Goal: Task Accomplishment & Management: Manage account settings

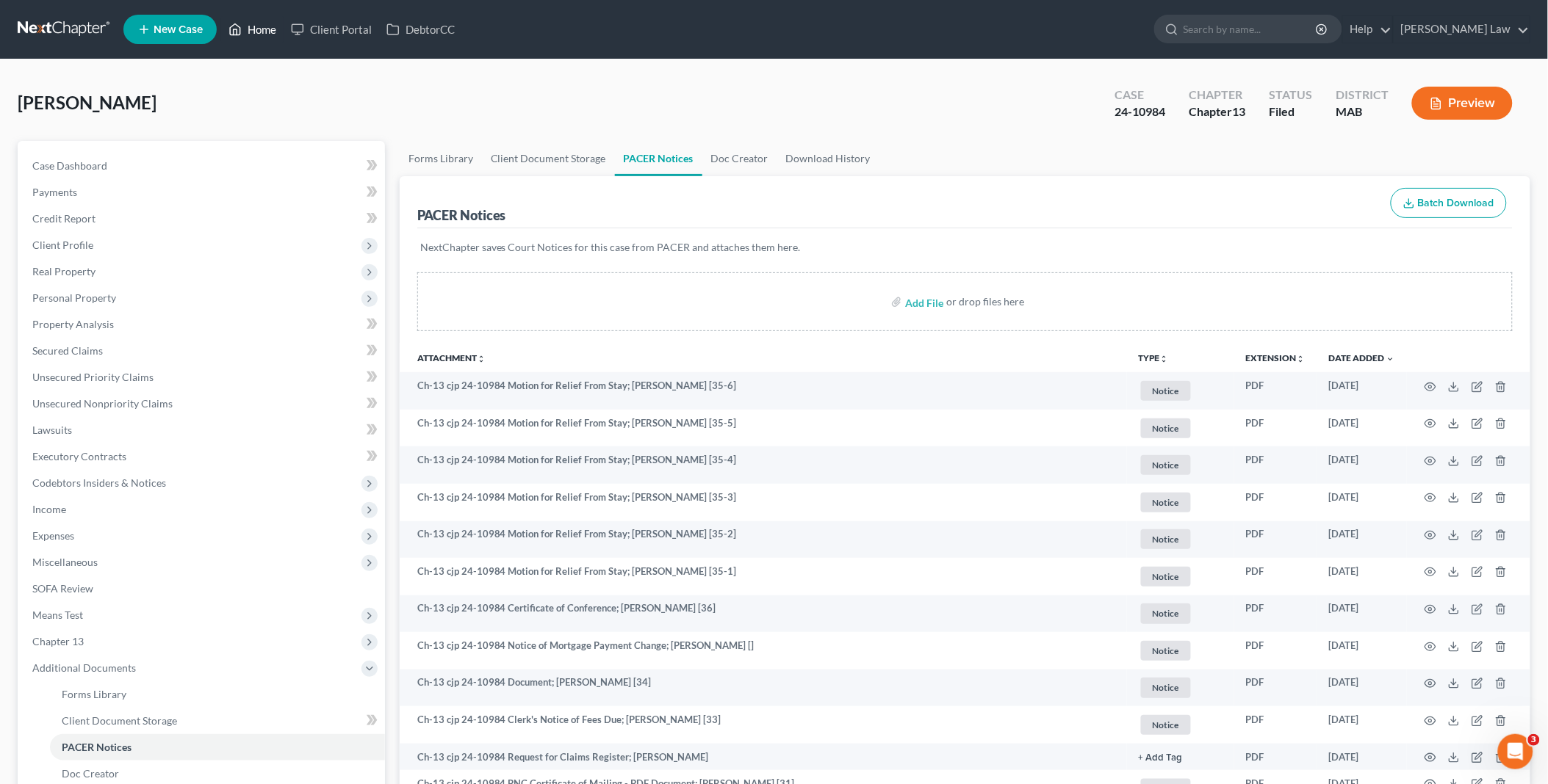
click at [260, 27] on link "Home" at bounding box center [252, 29] width 63 height 27
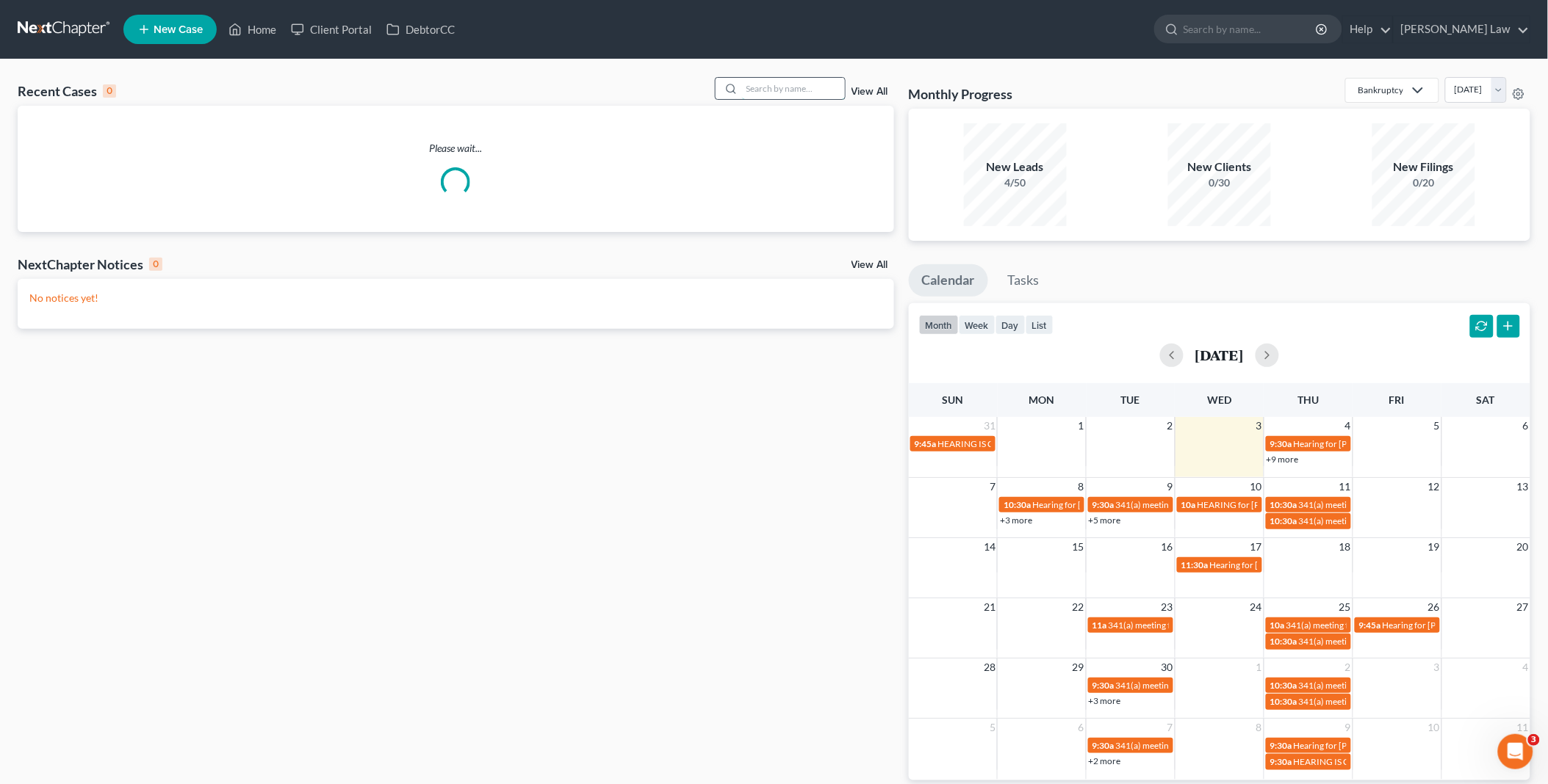
click at [762, 91] on input "search" at bounding box center [794, 88] width 103 height 21
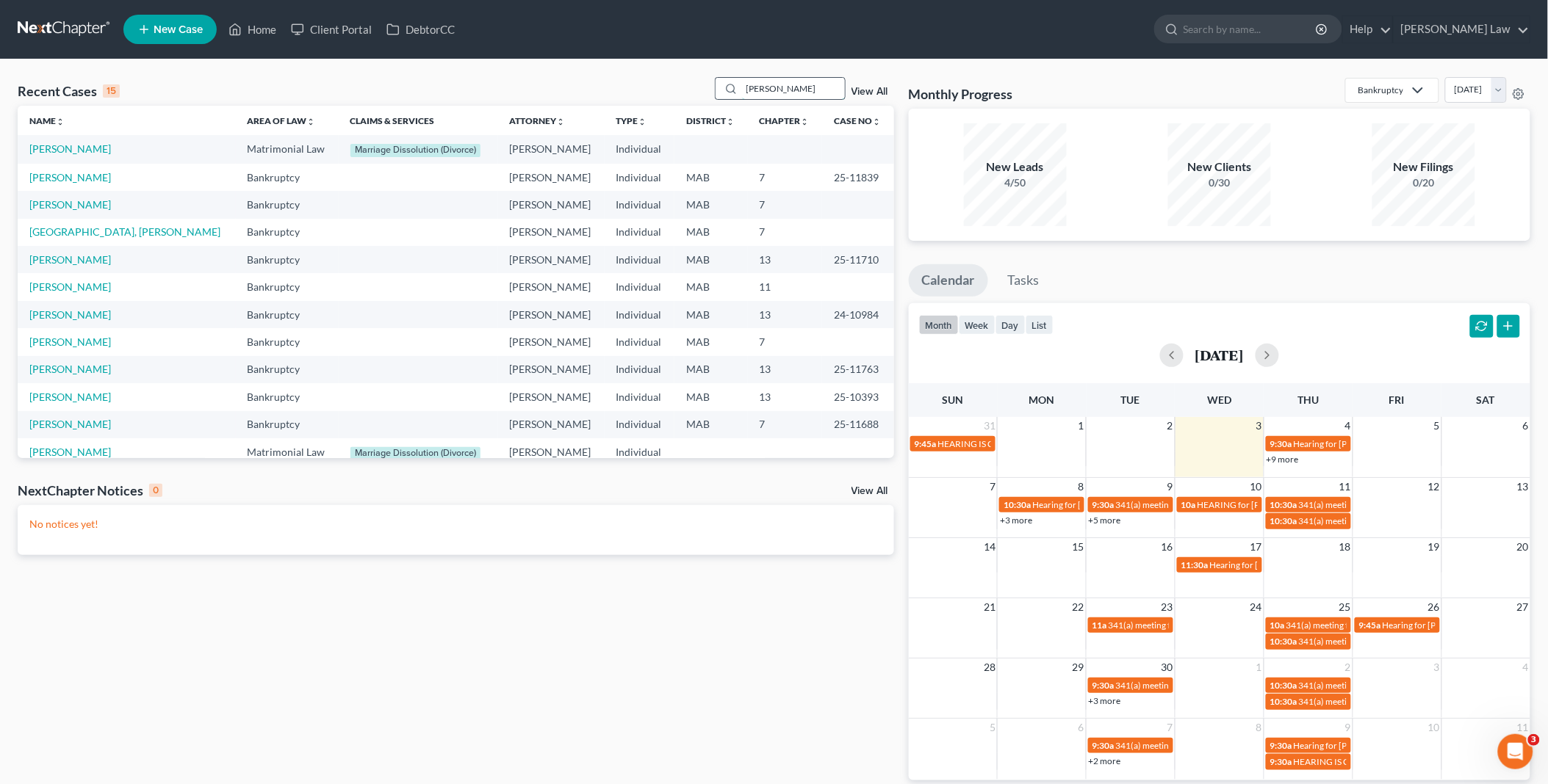
type input "[PERSON_NAME]"
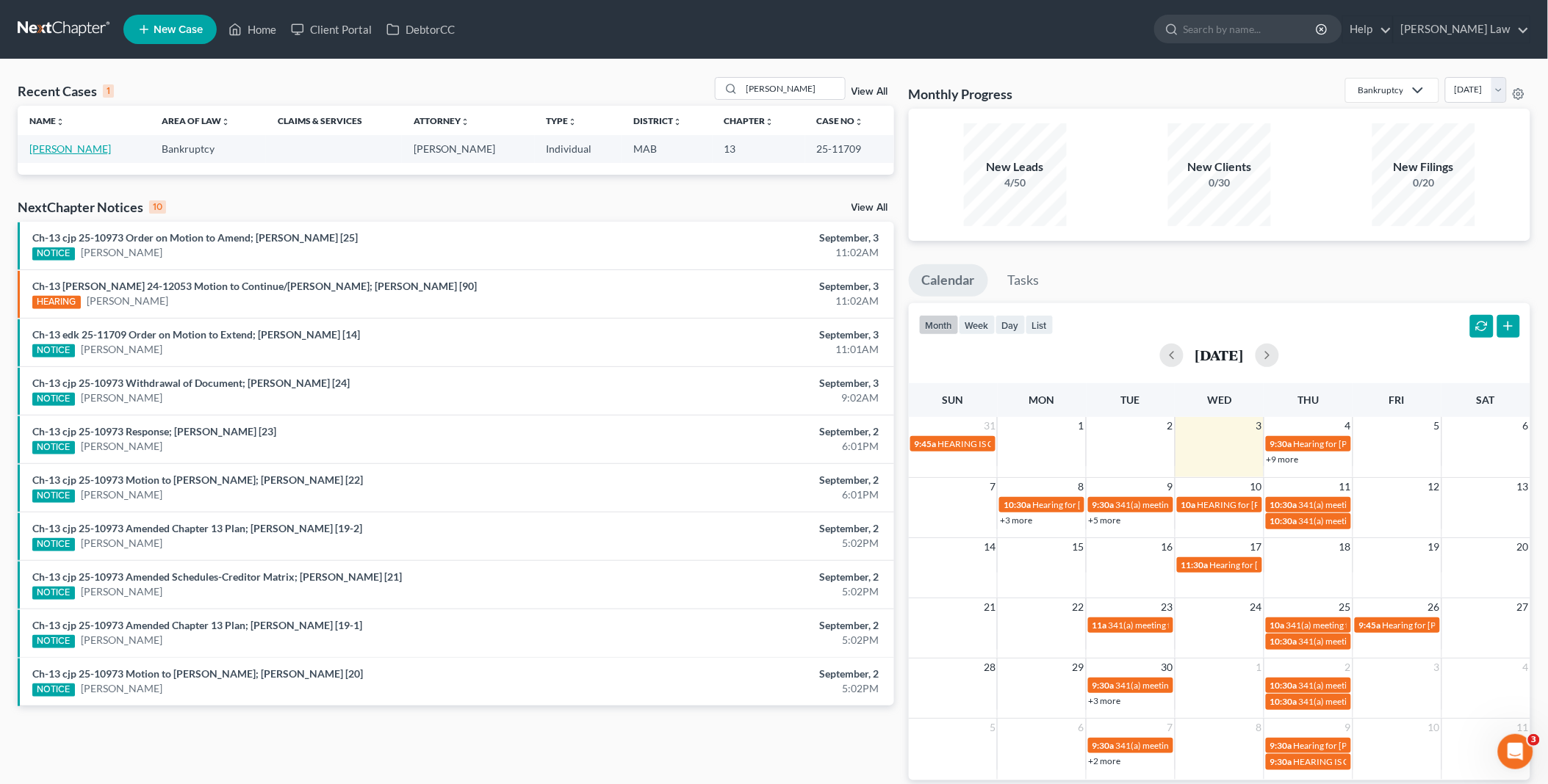
click at [67, 147] on link "[PERSON_NAME]" at bounding box center [70, 148] width 82 height 12
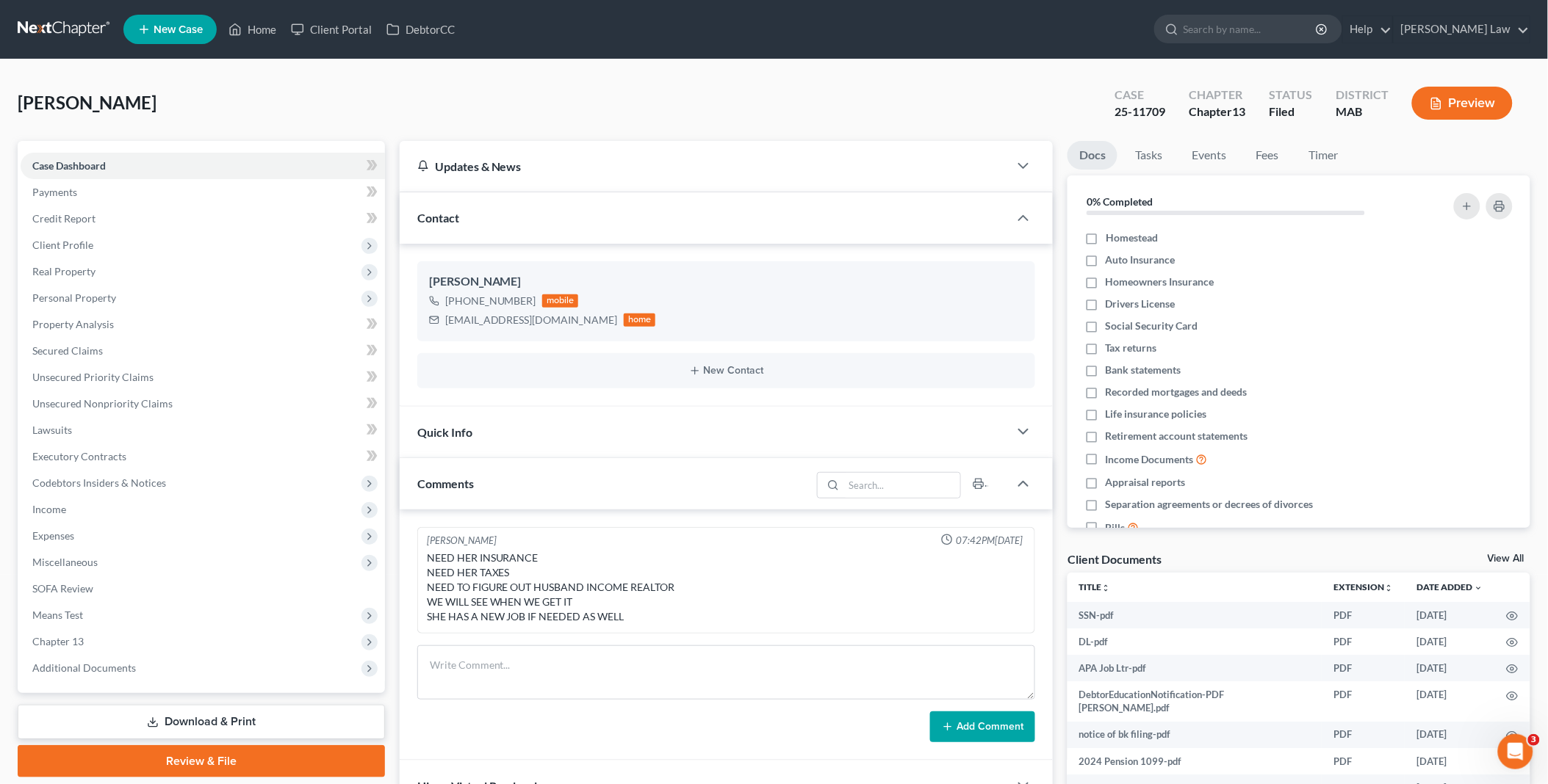
click at [1504, 554] on link "View All" at bounding box center [1506, 559] width 37 height 10
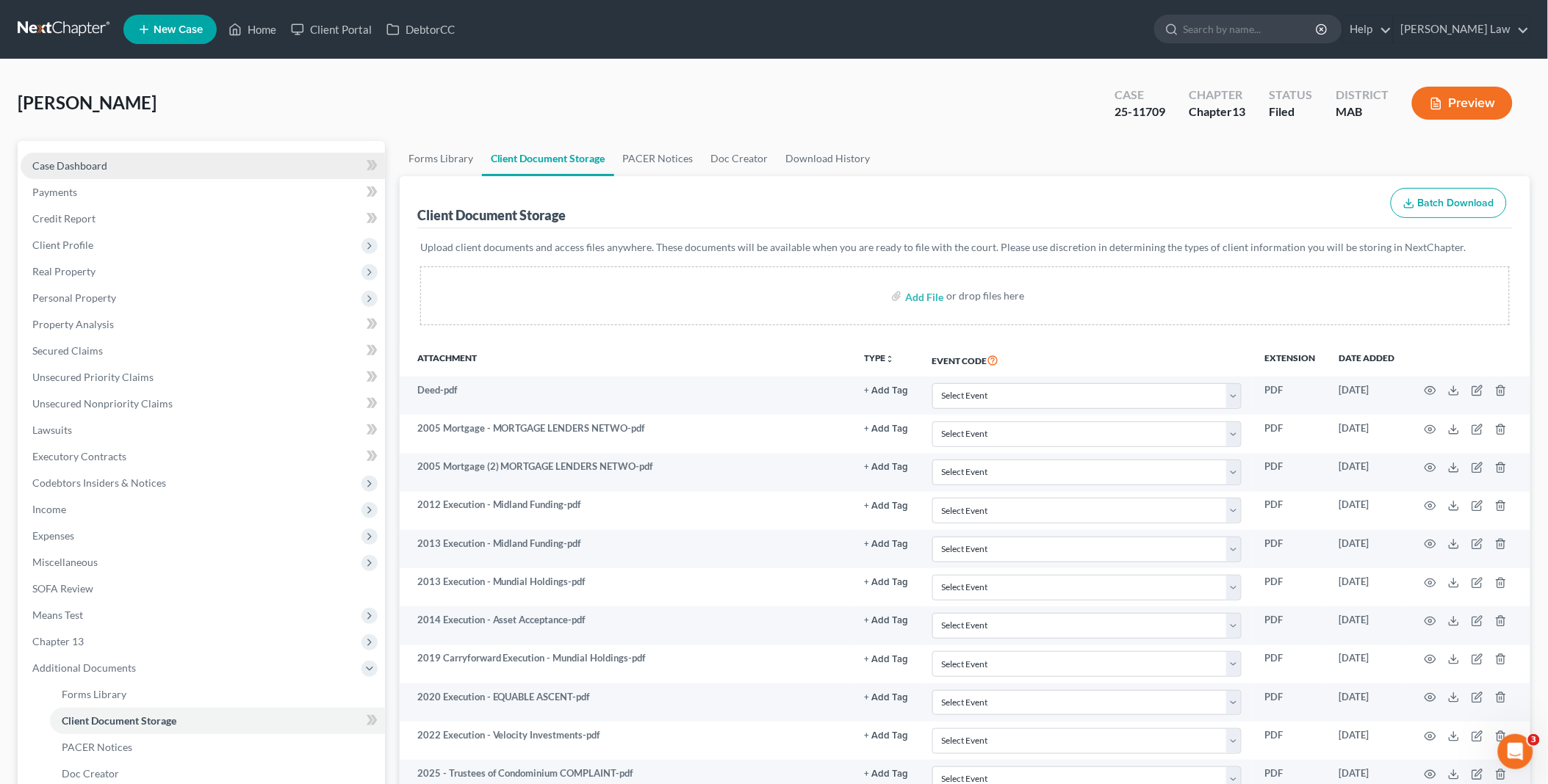
click at [99, 167] on span "Case Dashboard" at bounding box center [69, 165] width 75 height 12
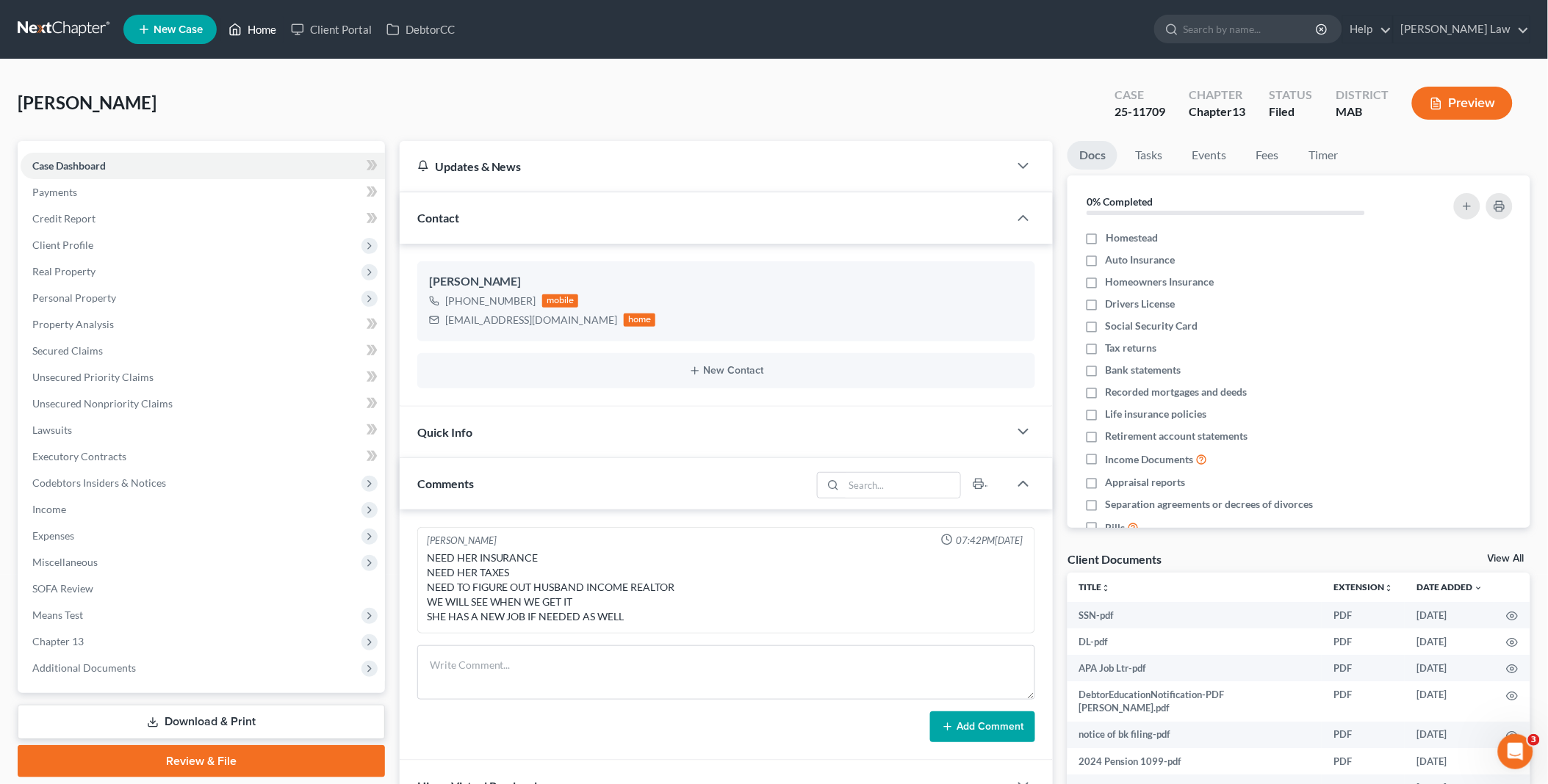
click at [265, 20] on link "Home" at bounding box center [252, 29] width 63 height 27
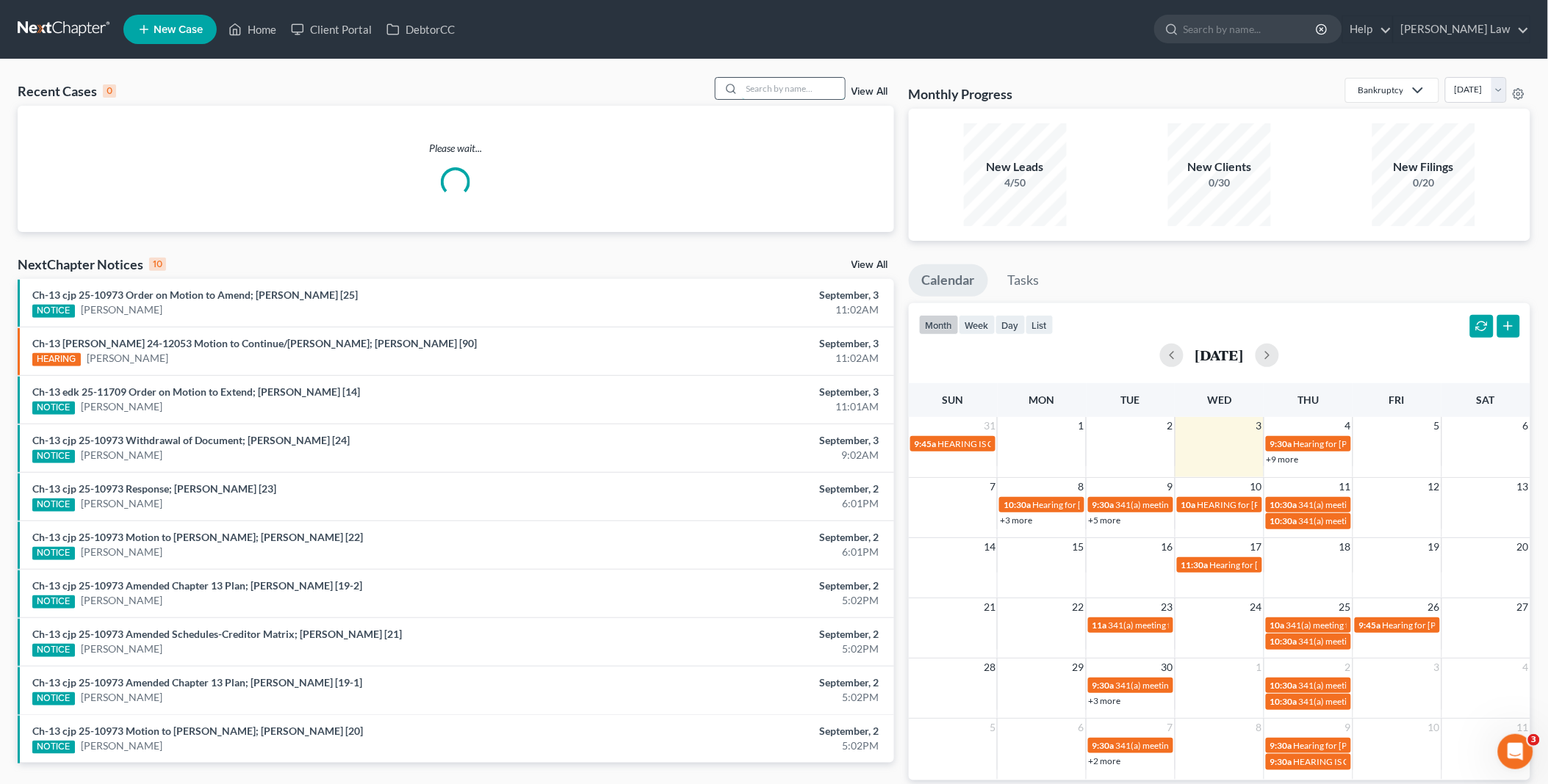
click at [805, 86] on input "search" at bounding box center [794, 88] width 103 height 21
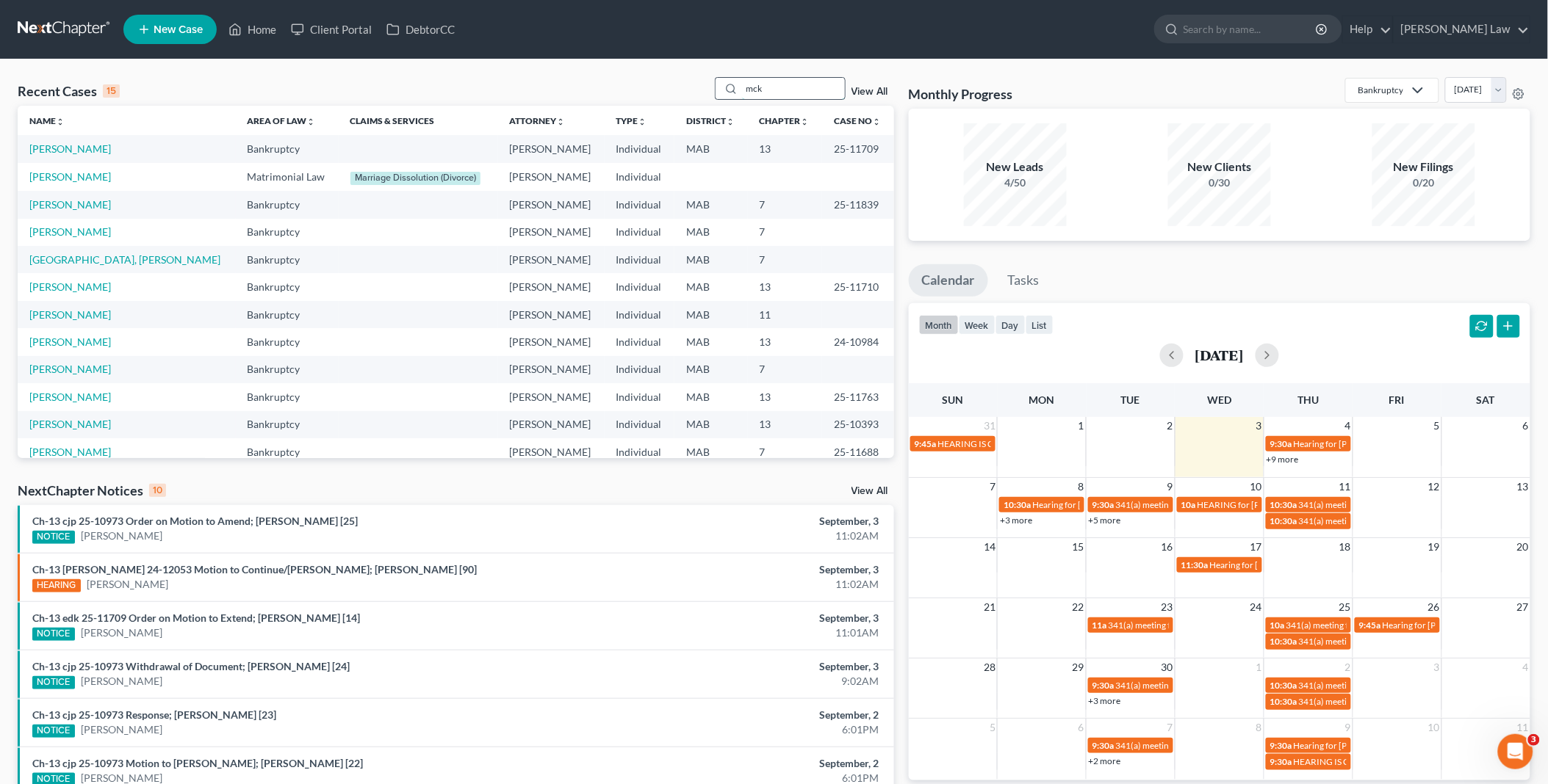
type input "mck"
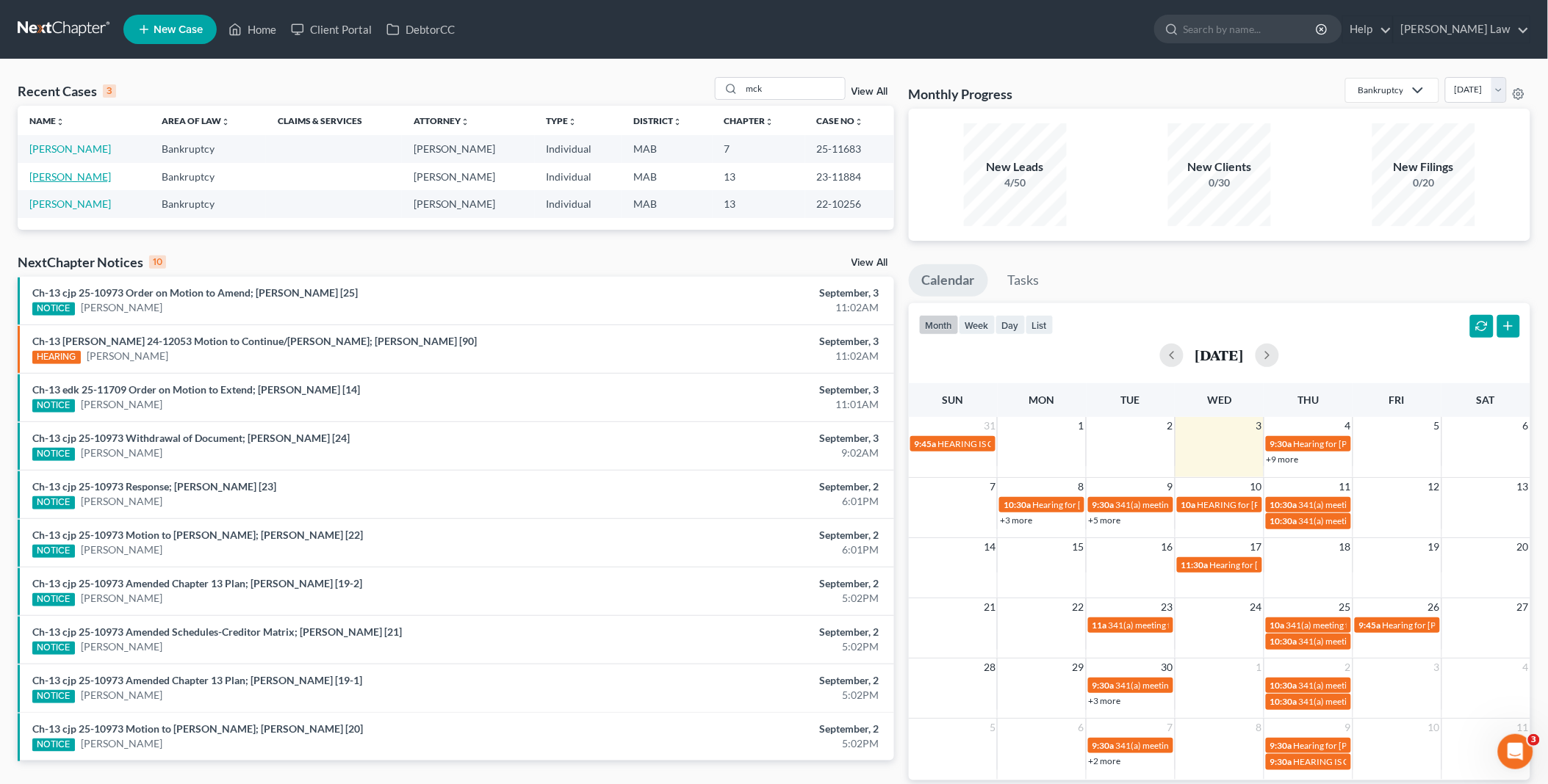
click at [69, 179] on link "[PERSON_NAME]" at bounding box center [70, 176] width 82 height 12
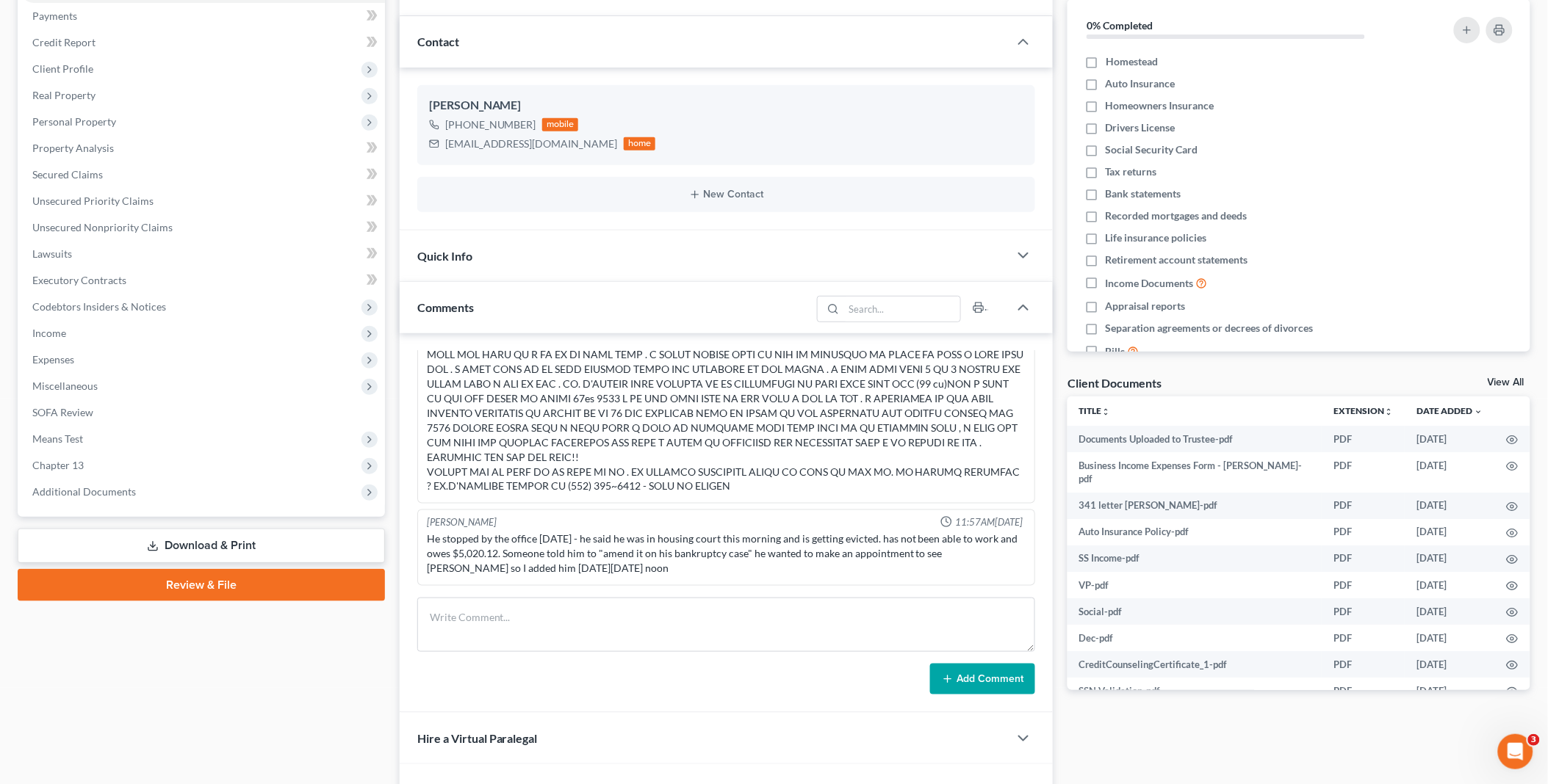
scroll to position [326, 0]
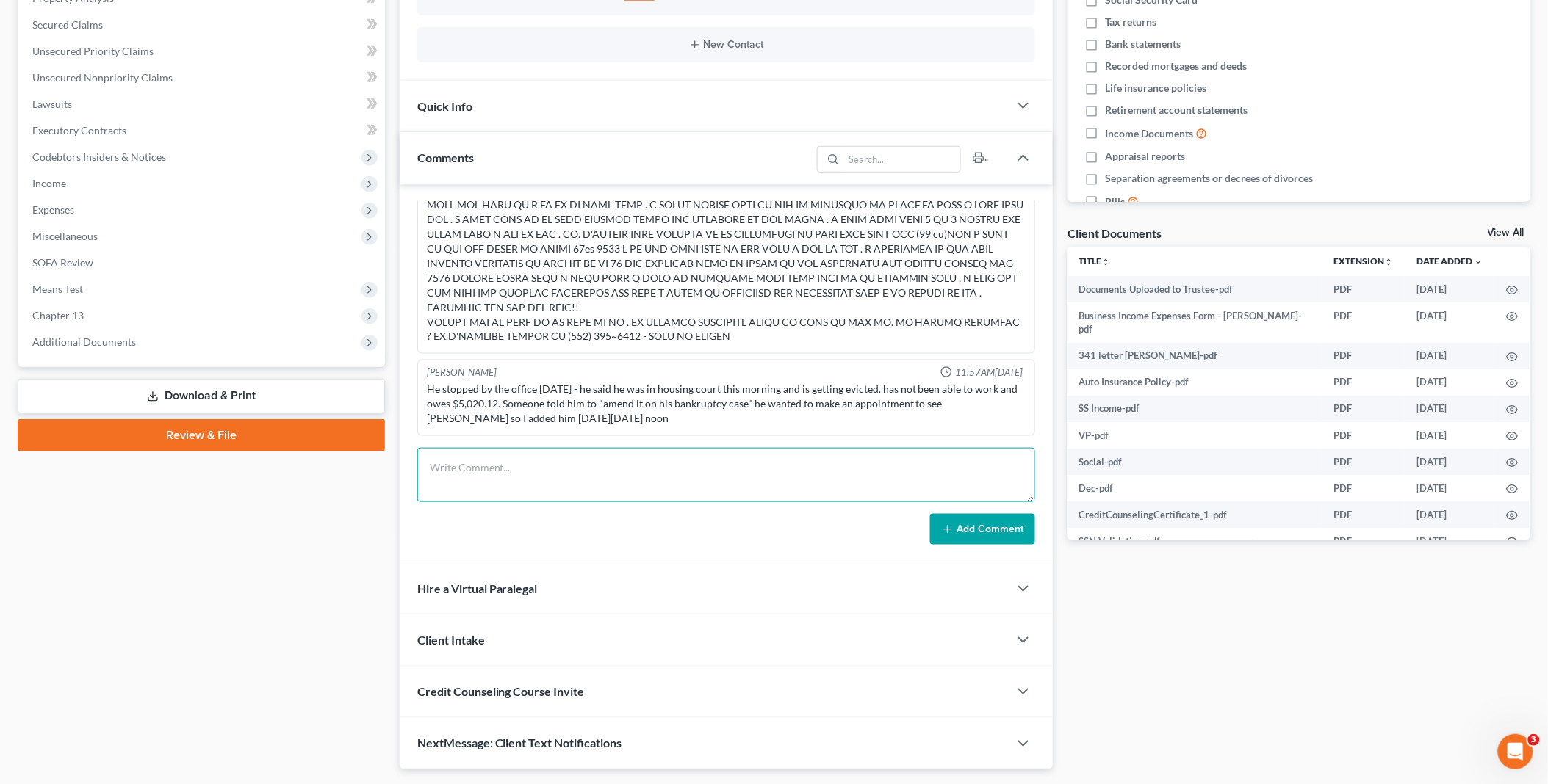
click at [488, 463] on textarea at bounding box center [726, 475] width 619 height 54
paste textarea "Nice speaking with you. As discussed once the trustee files motion to dismiss, …"
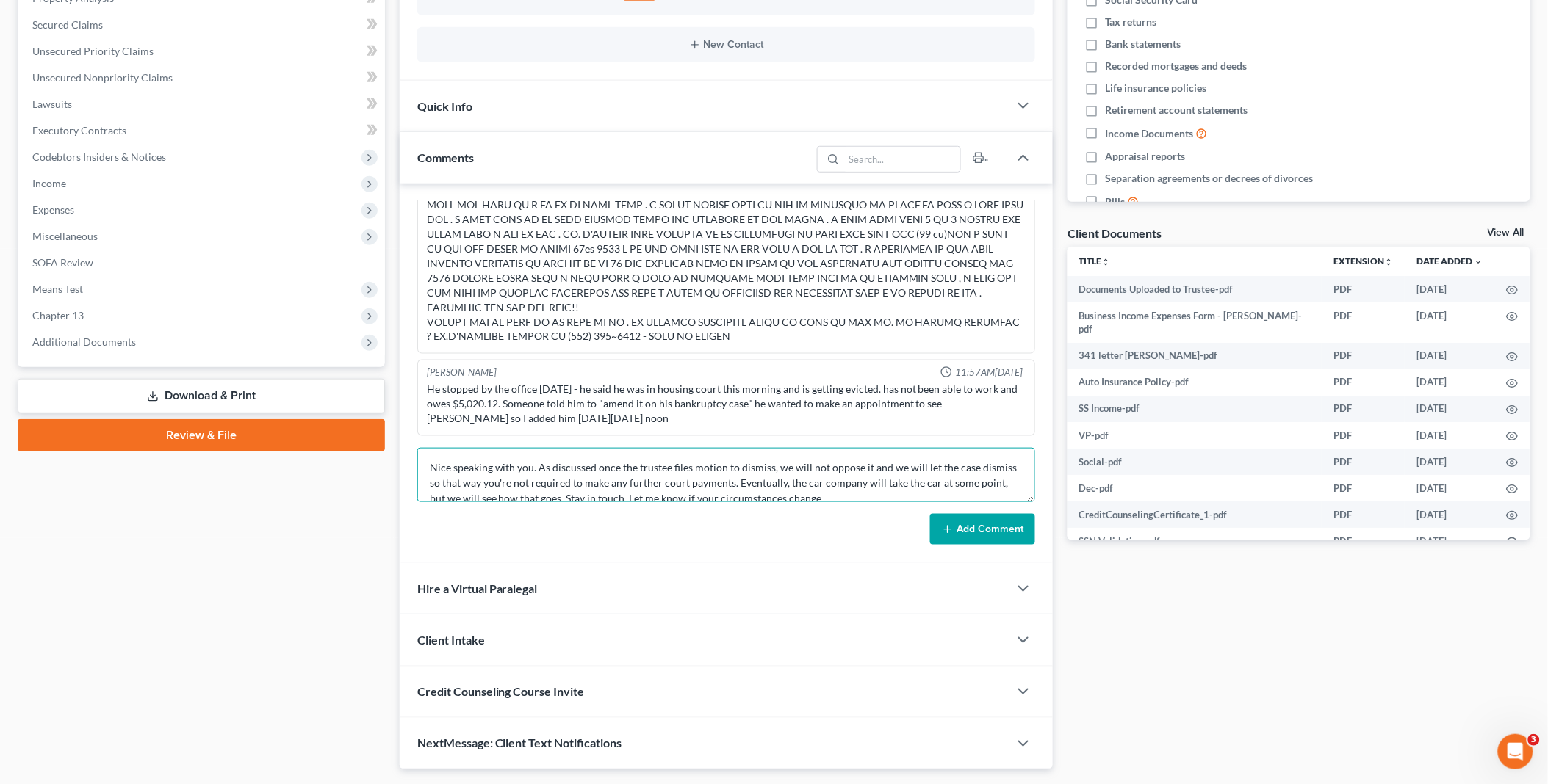
scroll to position [32, 0]
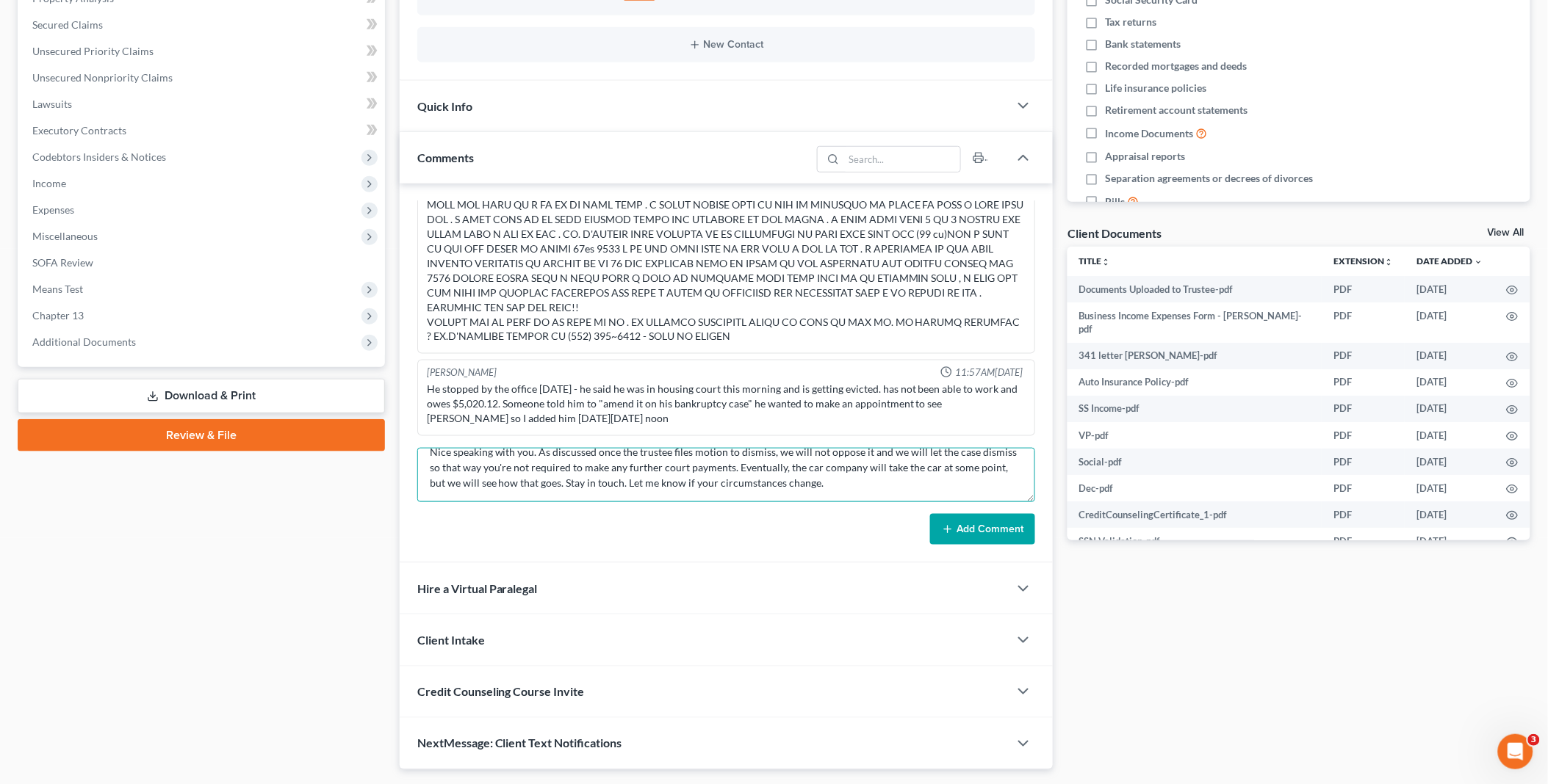
paste textarea "---------- Forwarded message ---------- DEAR [PERSON_NAME]: FROM [PERSON_NAME] …"
click at [562, 473] on textarea at bounding box center [726, 475] width 619 height 54
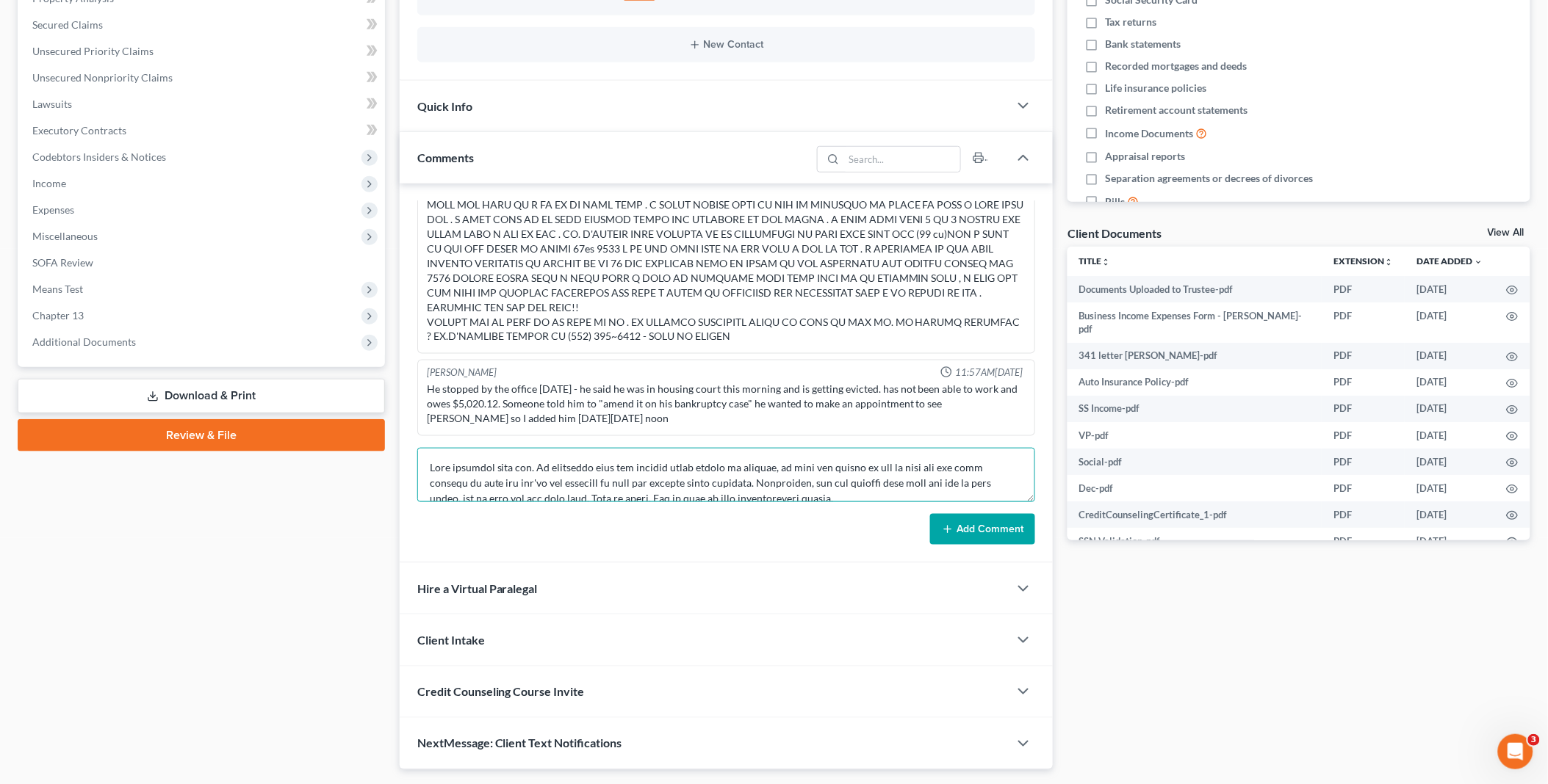
type textarea "Nice speaking with you. As discussed once the trustee files motion to dismiss, …"
click at [1008, 523] on button "Add Comment" at bounding box center [982, 529] width 105 height 30
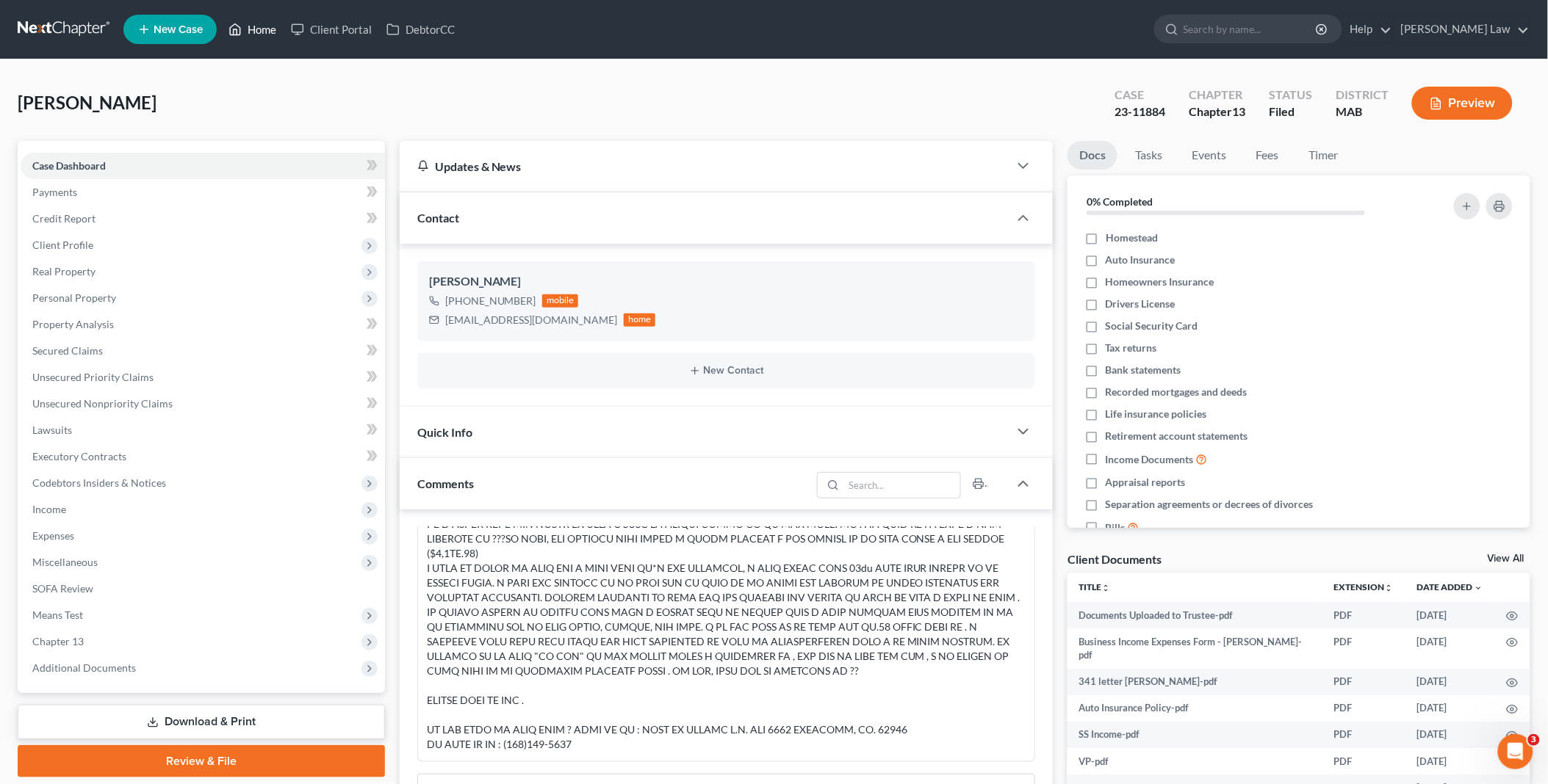
click at [259, 21] on link "Home" at bounding box center [252, 29] width 63 height 27
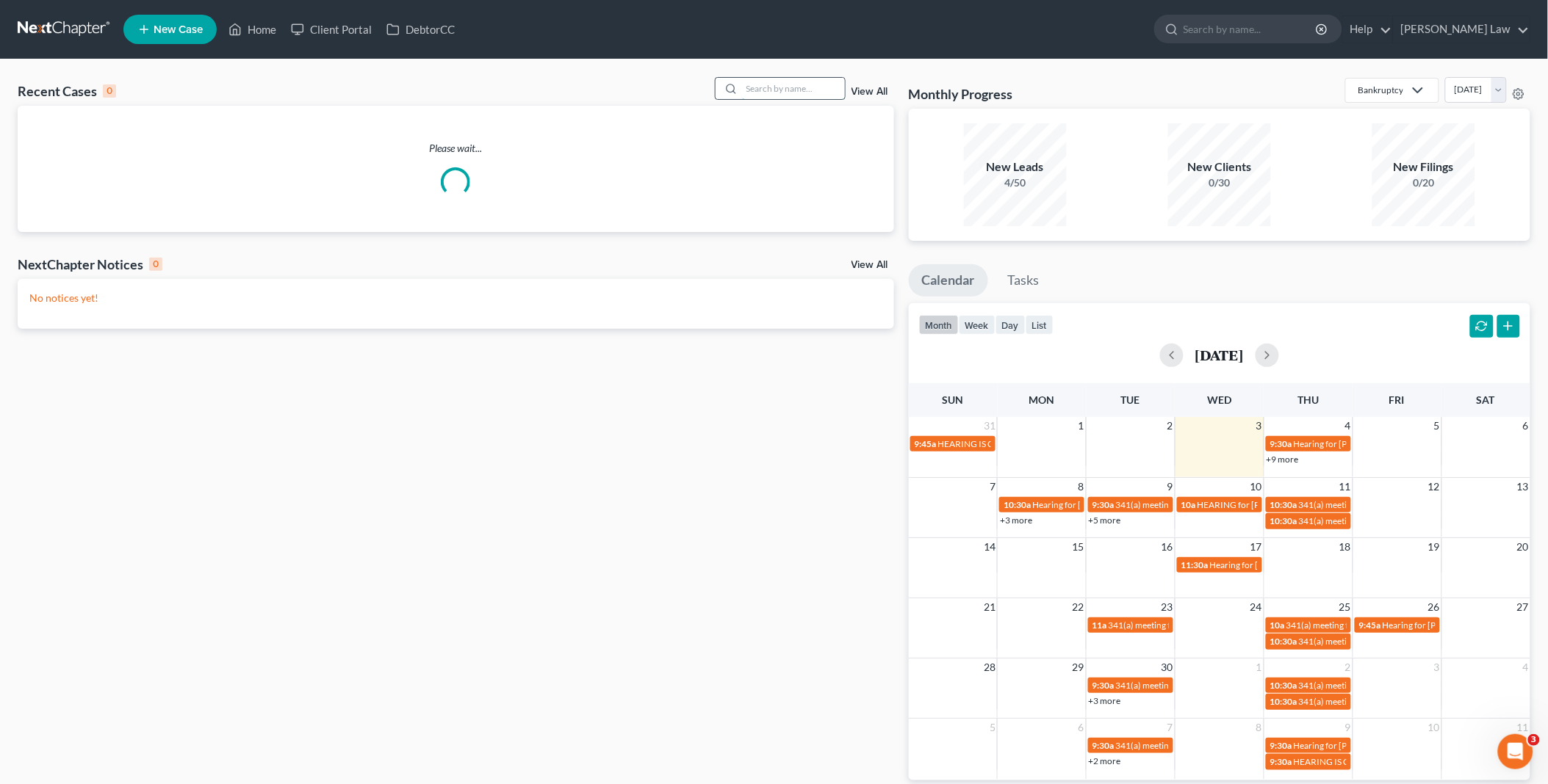
click at [834, 87] on input "search" at bounding box center [794, 88] width 103 height 21
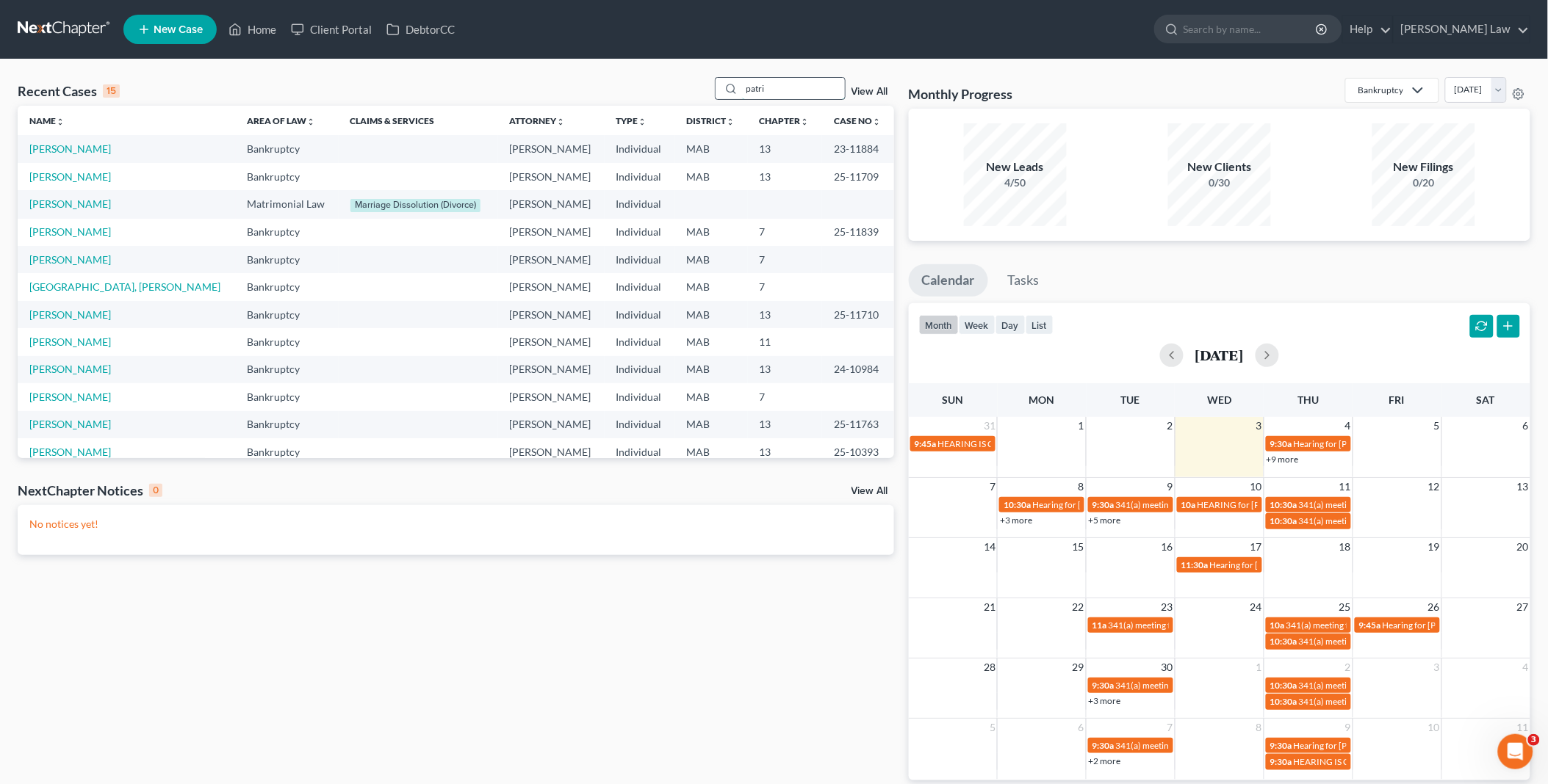
type input "patri"
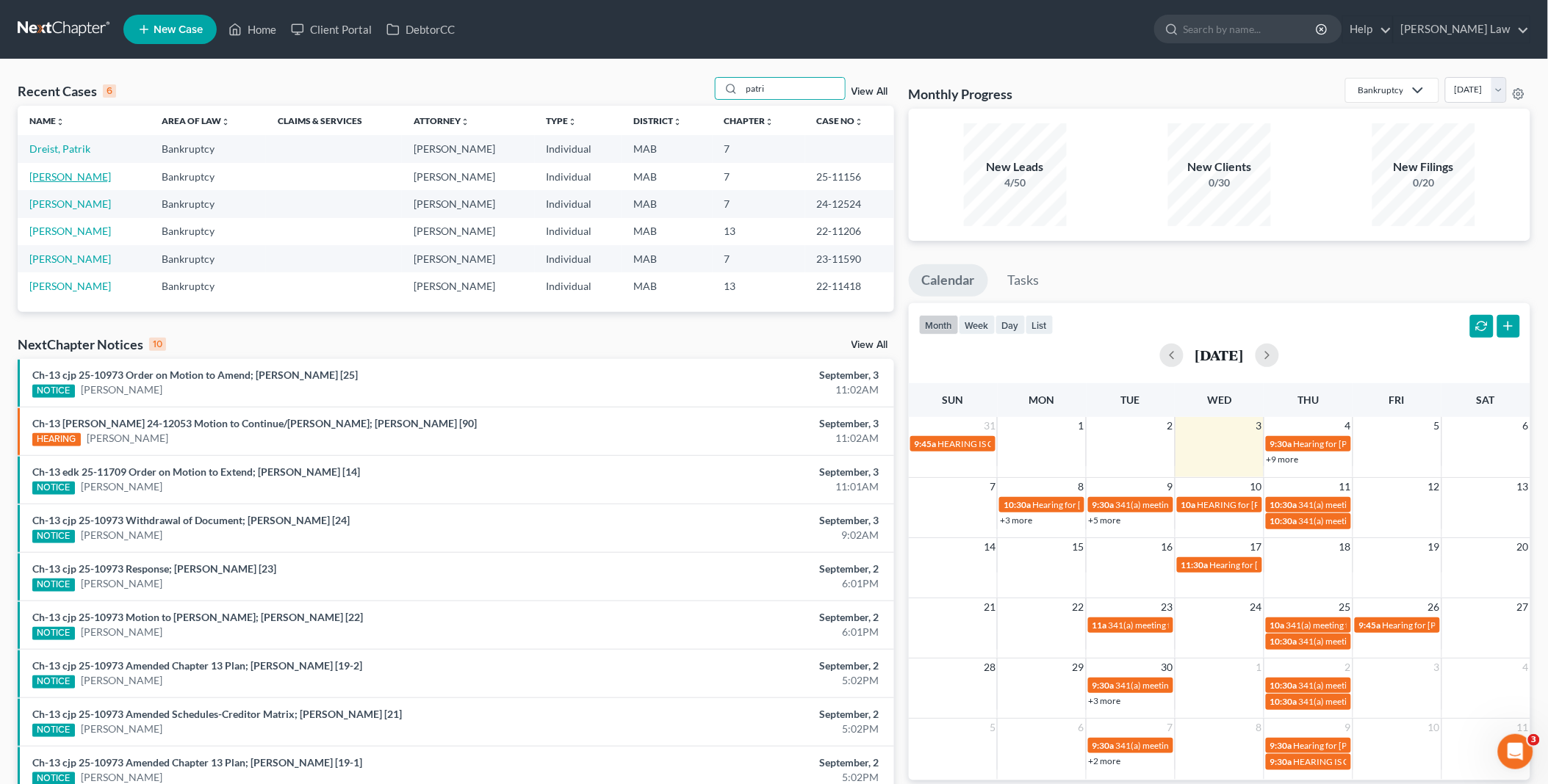
click at [60, 178] on link "[PERSON_NAME]" at bounding box center [70, 176] width 82 height 12
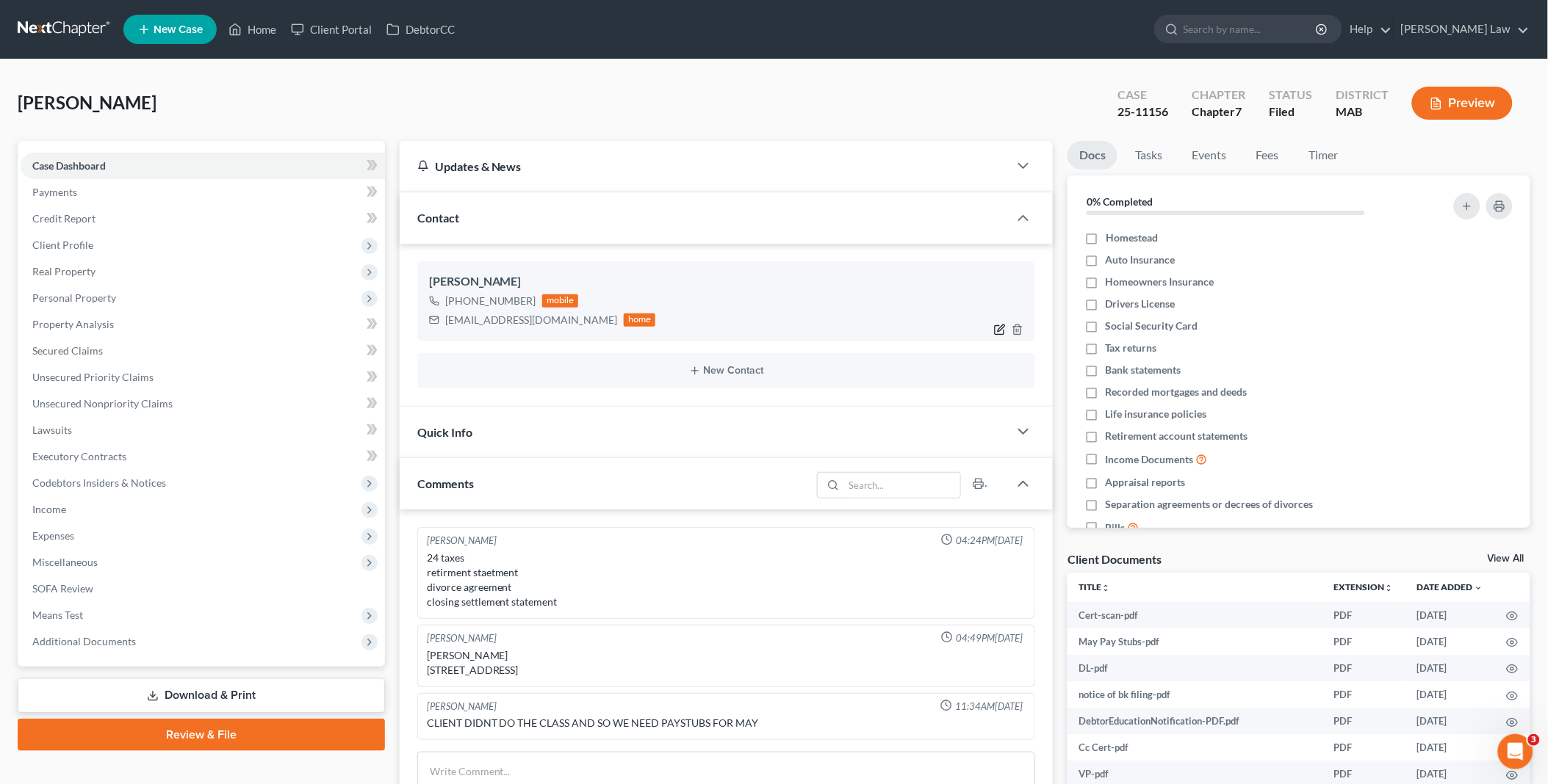
click at [1000, 330] on icon "button" at bounding box center [1002, 327] width 7 height 7
select select "0"
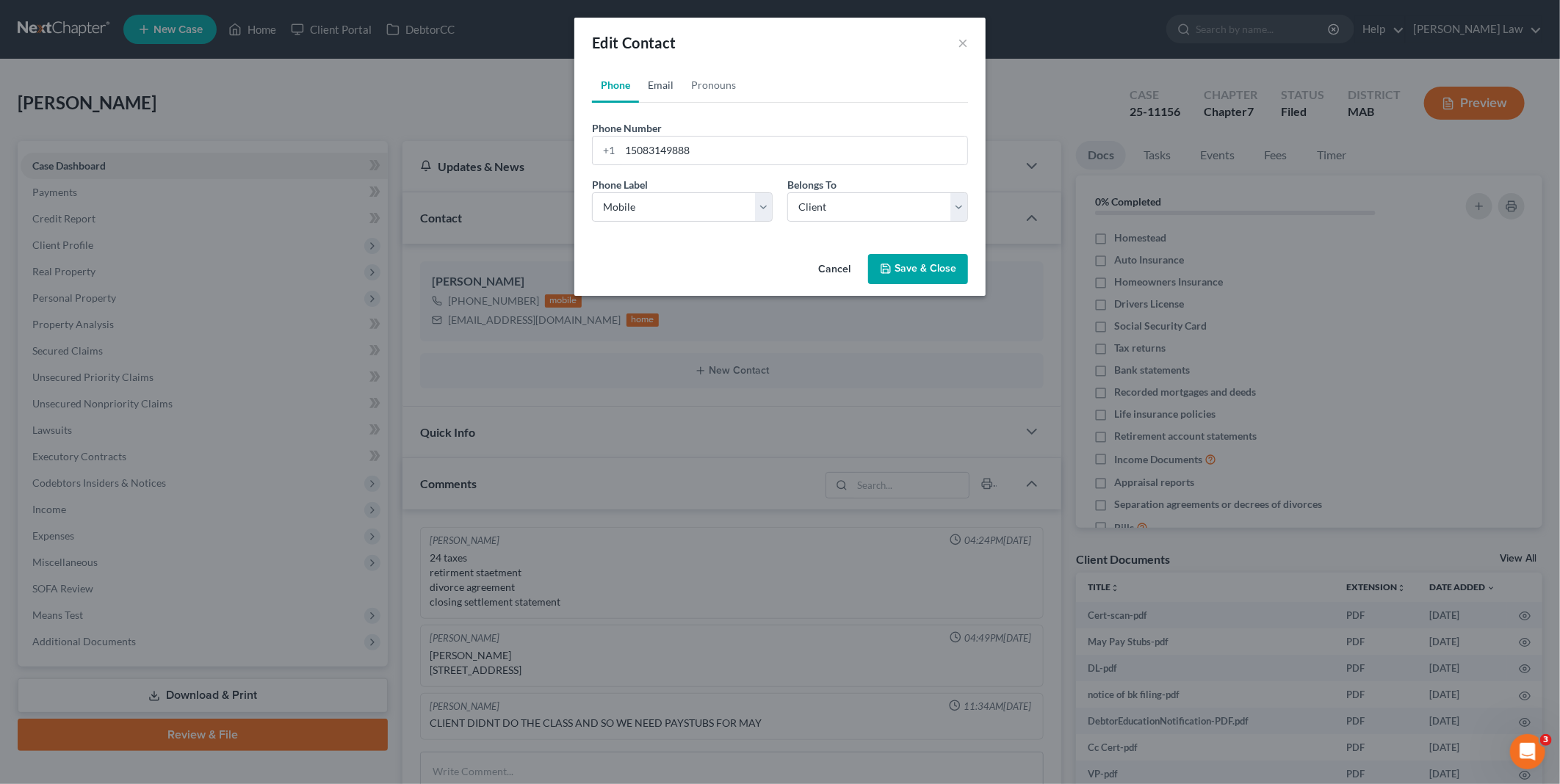
click at [664, 82] on link "Email" at bounding box center [662, 85] width 44 height 35
drag, startPoint x: 759, startPoint y: 149, endPoint x: 601, endPoint y: 135, distance: 158.6
click at [601, 136] on div "[EMAIL_ADDRESS][DOMAIN_NAME]" at bounding box center [780, 150] width 376 height 29
click at [836, 267] on button "Cancel" at bounding box center [834, 270] width 56 height 29
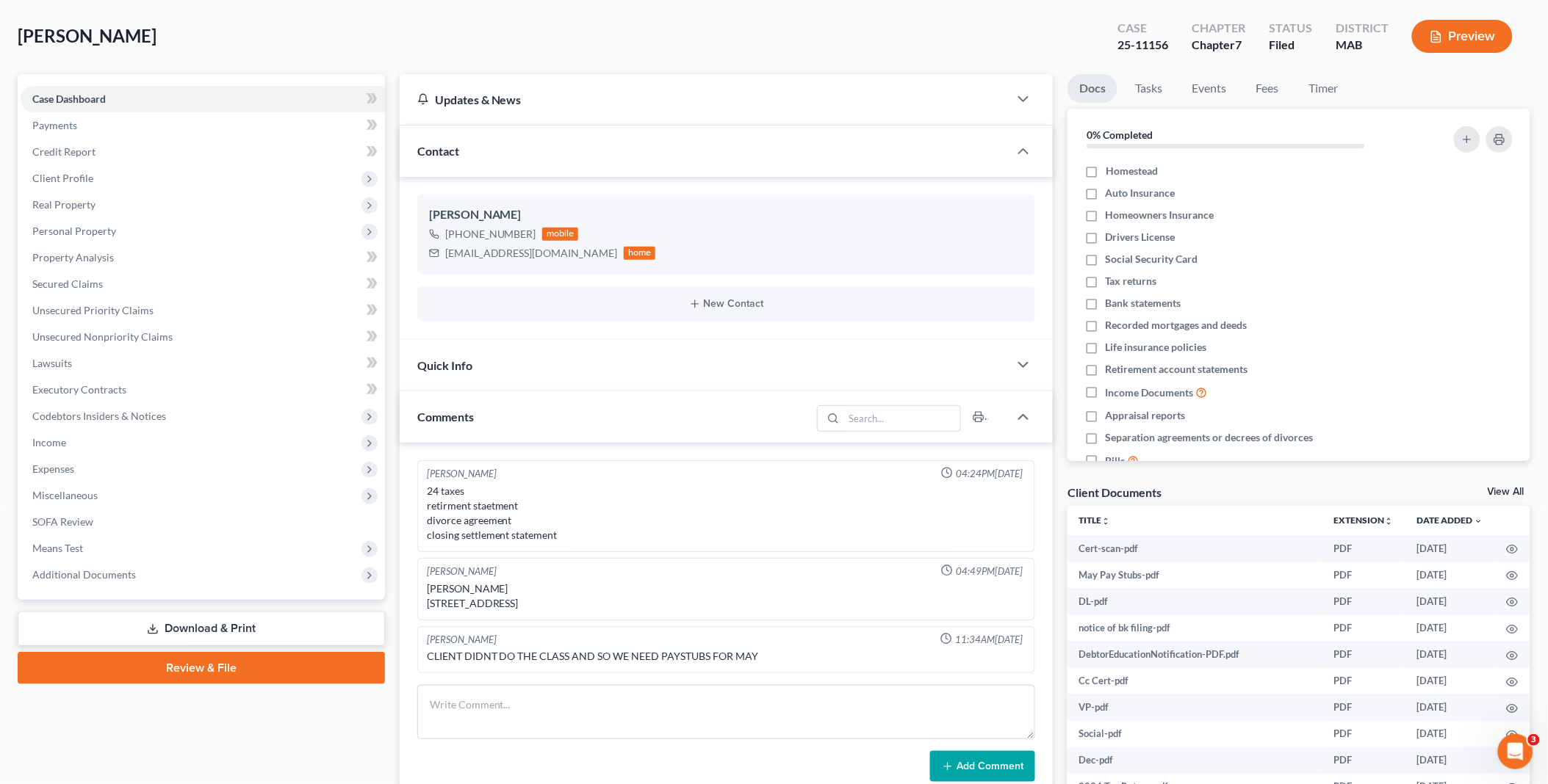
scroll to position [245, 0]
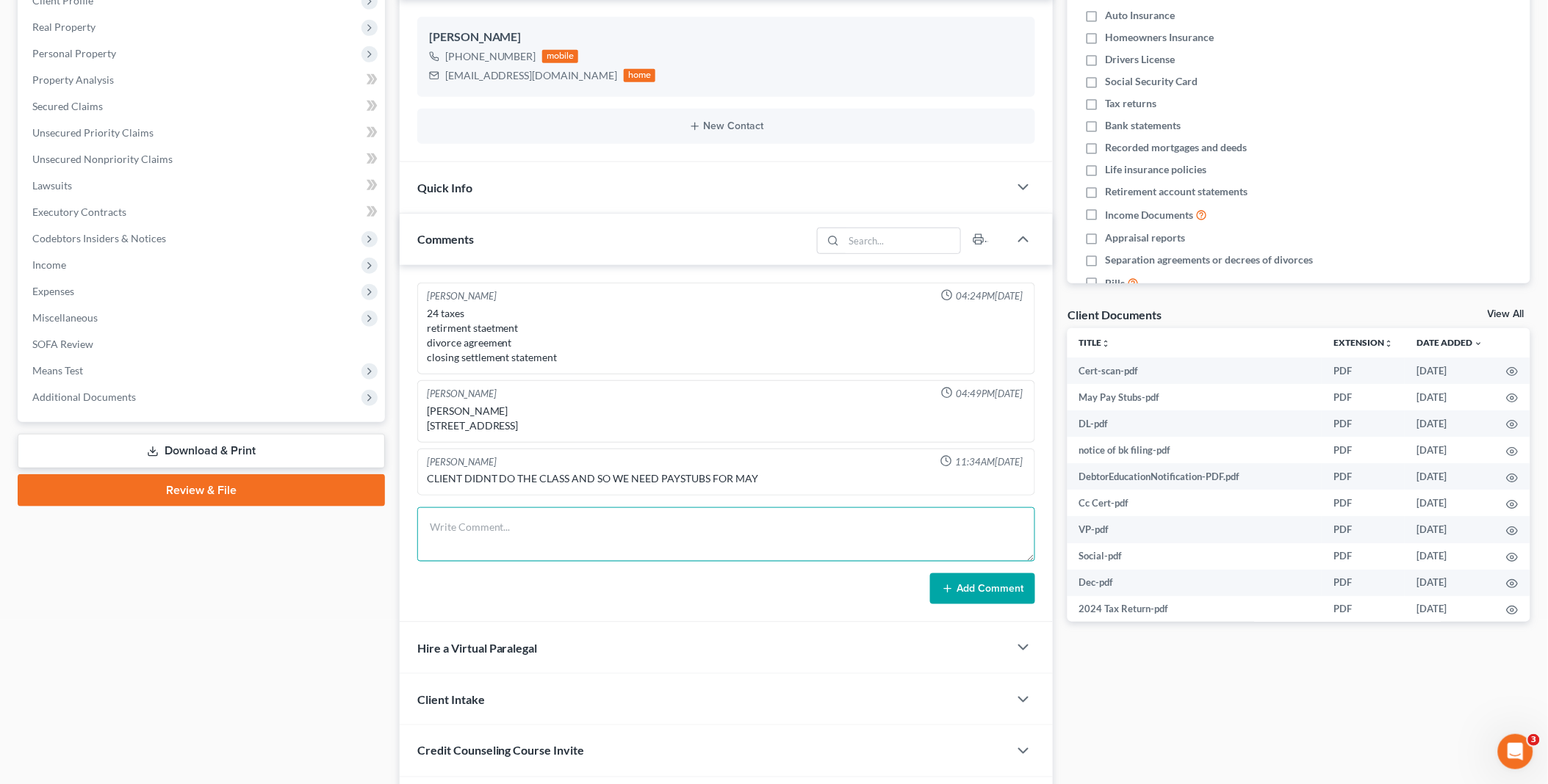
click at [498, 539] on textarea at bounding box center [726, 534] width 619 height 54
type textarea "i"
click at [421, 539] on textarea "I emailed him the instruction for the 2nd class again [DATE] -" at bounding box center [726, 534] width 619 height 54
paste textarea "Notice of Requirement to Complete Course in Financial Management (ADI)"
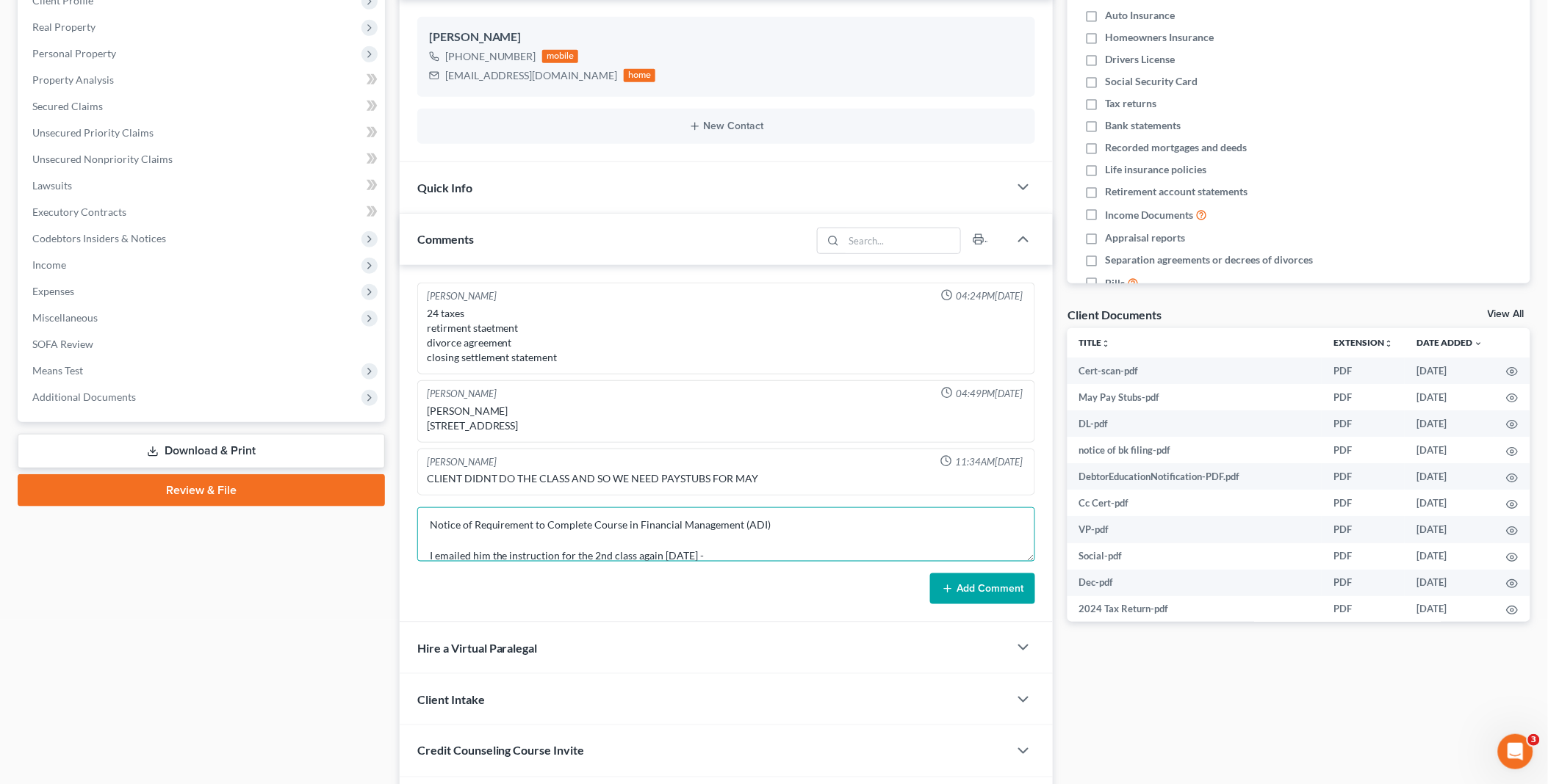
click at [796, 539] on textarea "Notice of Requirement to Complete Course in Financial Management (ADI) I emaile…" at bounding box center [726, 534] width 619 height 54
type textarea "Notice of Requirement to Complete Course in Financial Management (ADI) - I emai…"
click at [1005, 598] on button "Add Comment" at bounding box center [982, 589] width 105 height 30
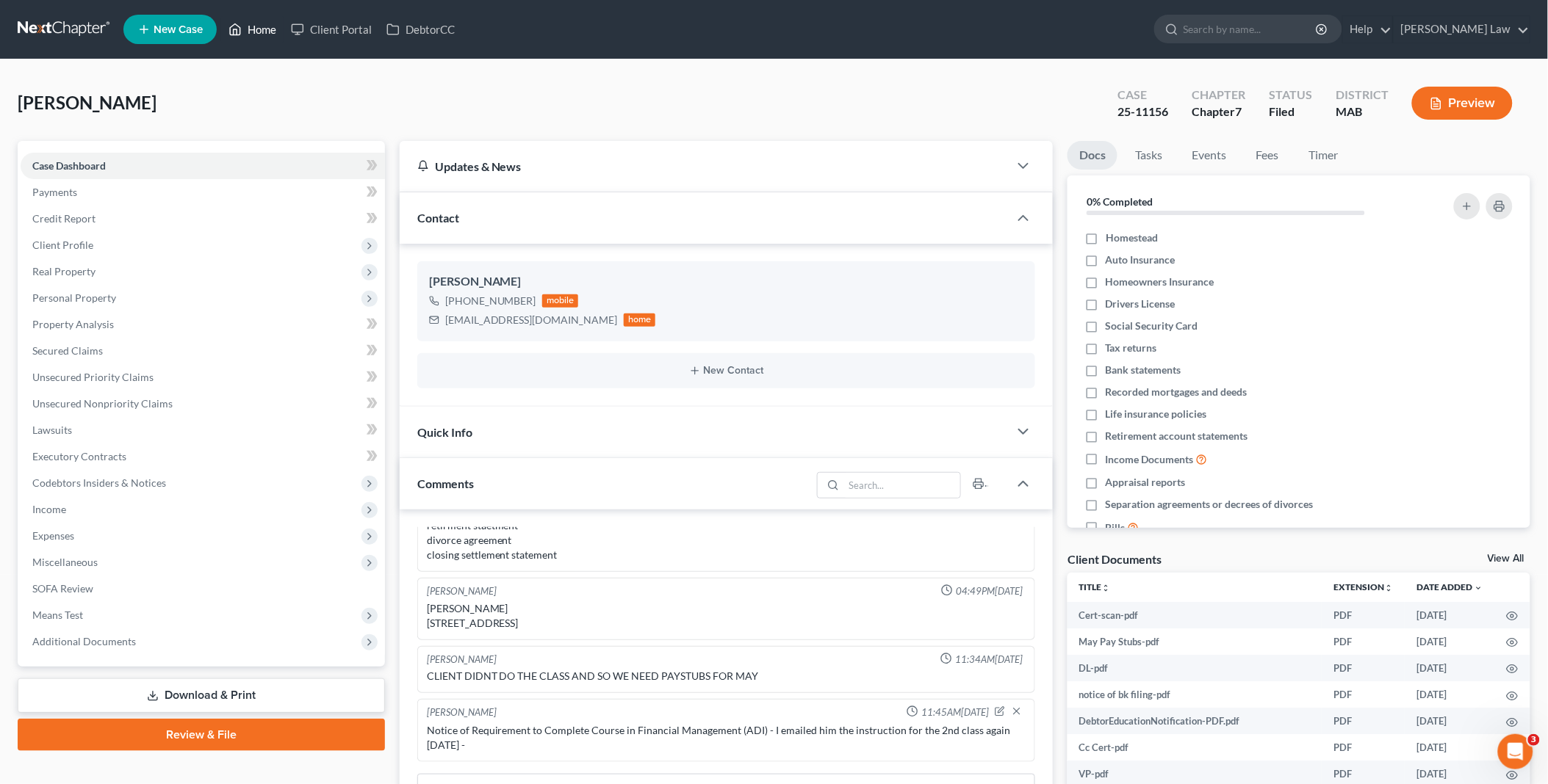
click at [253, 29] on link "Home" at bounding box center [252, 29] width 63 height 27
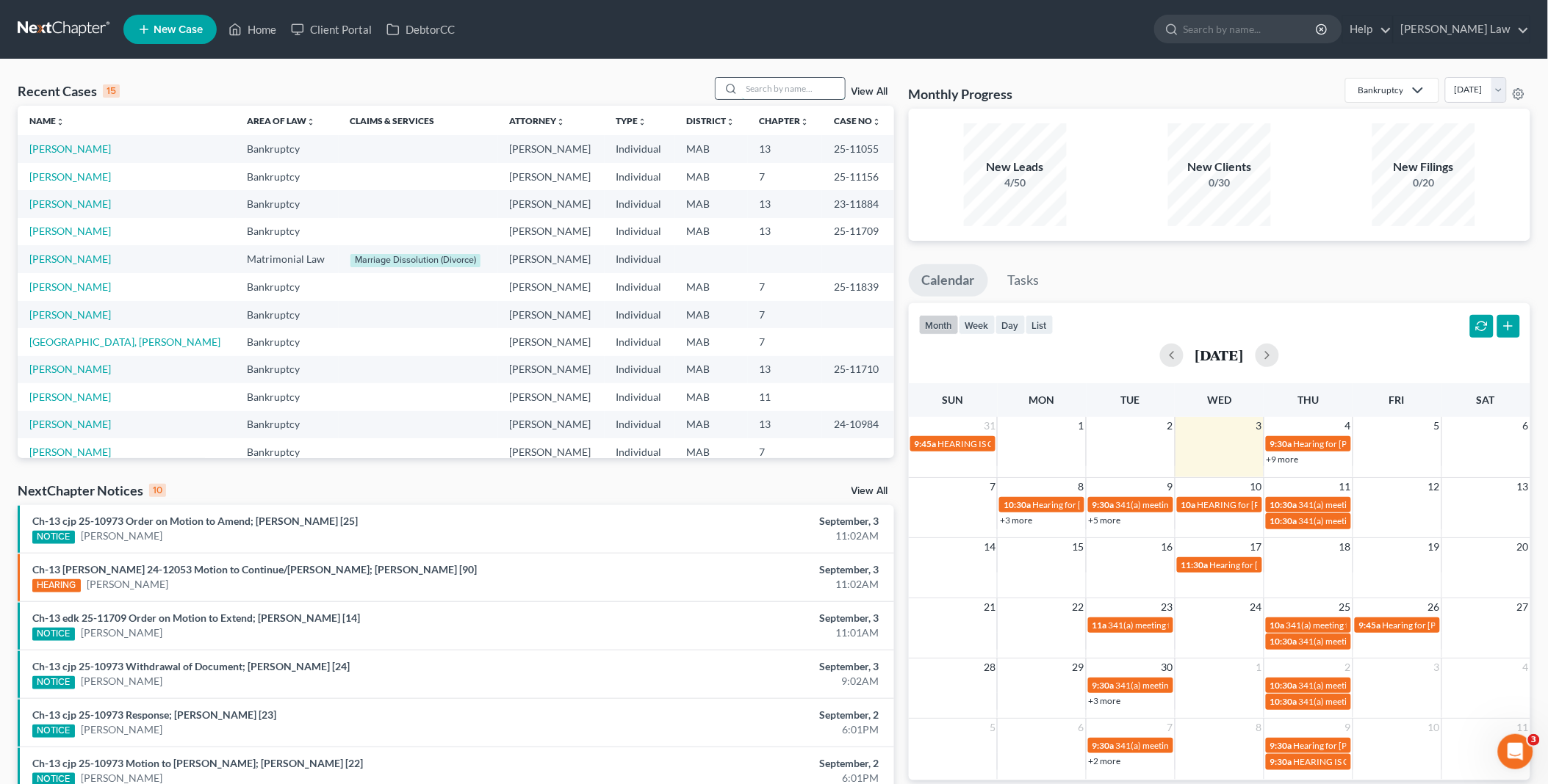
click at [772, 88] on input "search" at bounding box center [794, 88] width 103 height 21
type input "[PERSON_NAME]"
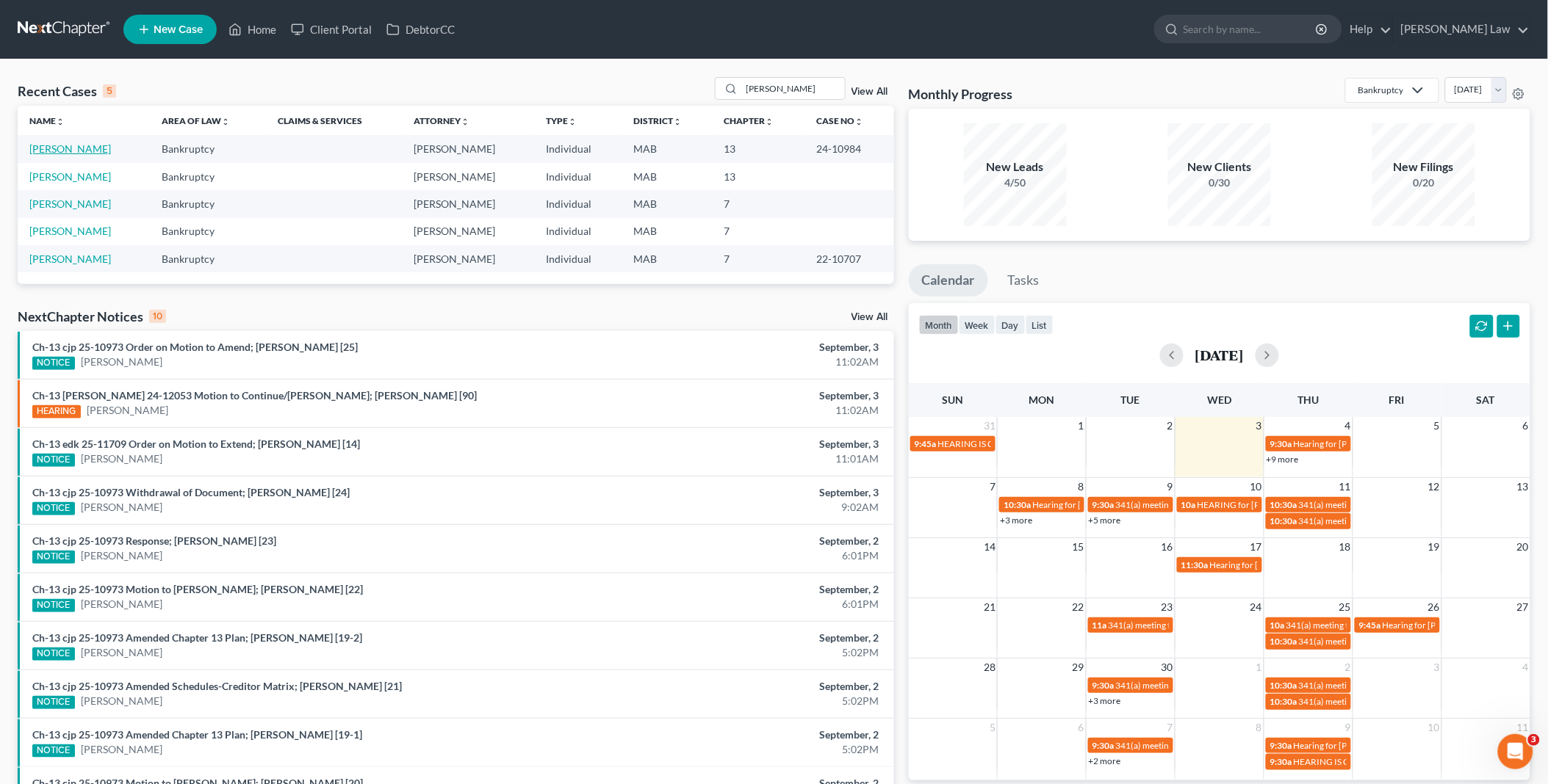
click at [56, 154] on link "[PERSON_NAME]" at bounding box center [70, 148] width 82 height 12
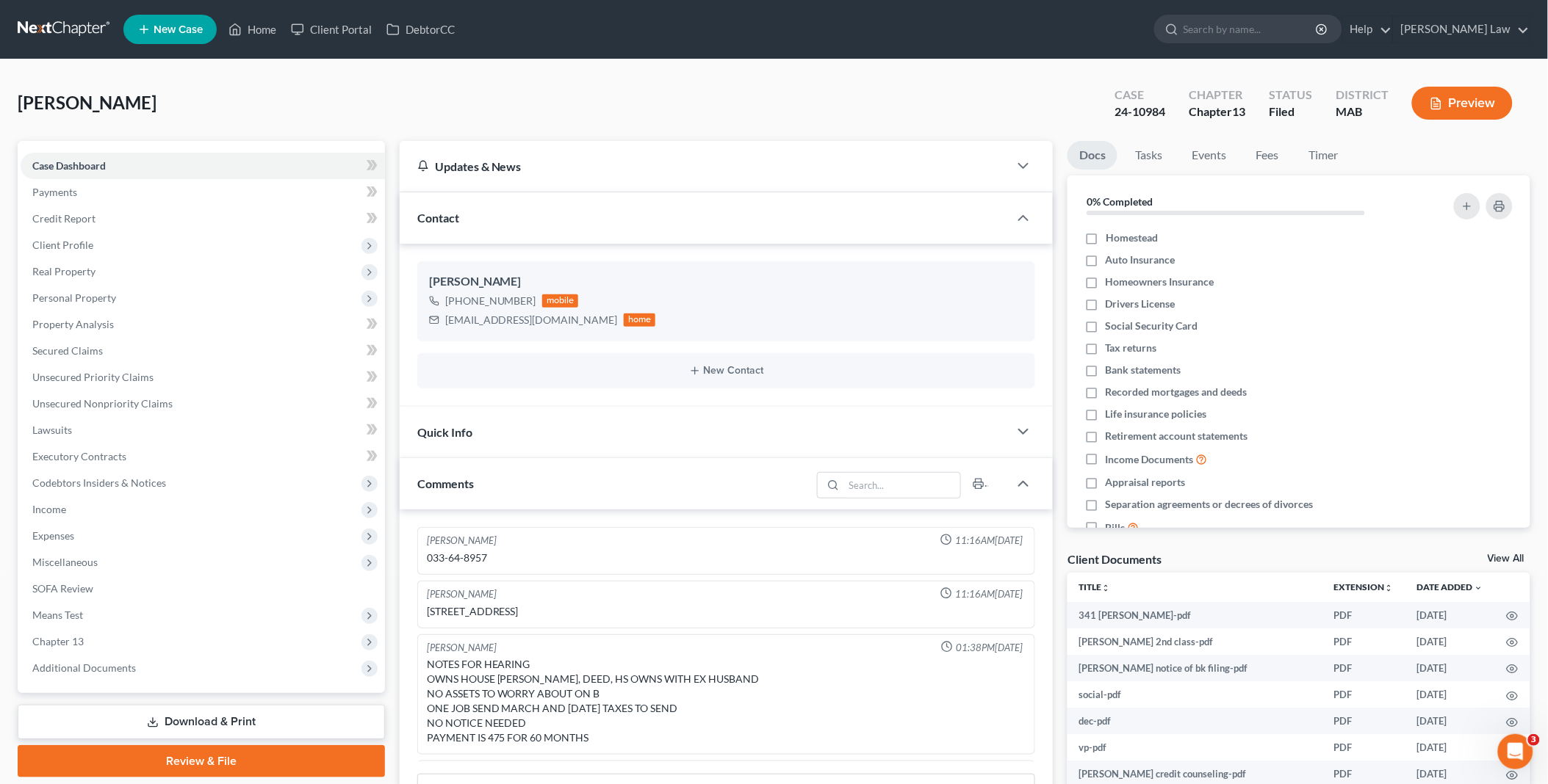
scroll to position [128, 0]
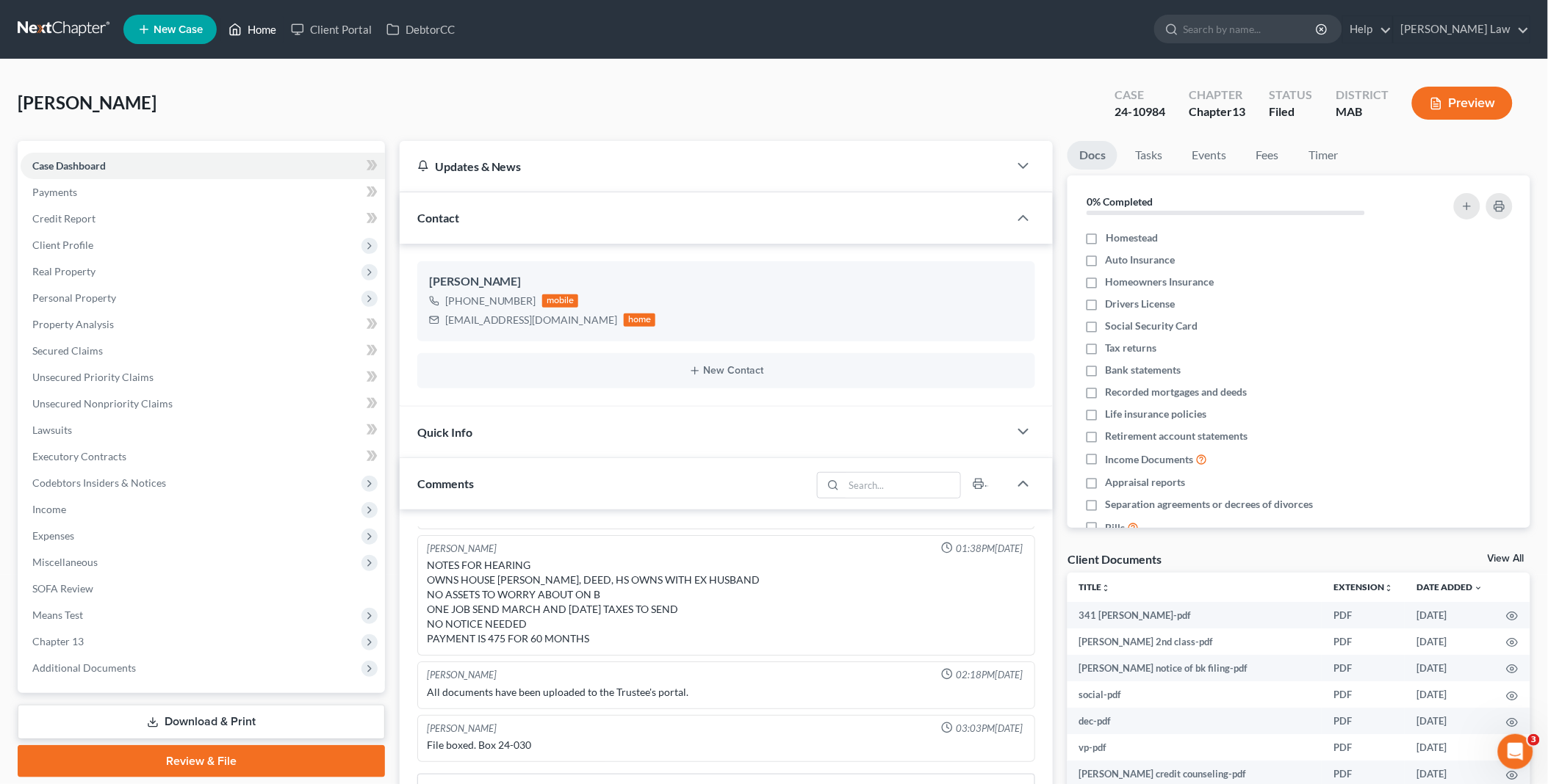
drag, startPoint x: 259, startPoint y: 22, endPoint x: 265, endPoint y: 118, distance: 96.2
click at [259, 22] on link "Home" at bounding box center [252, 29] width 63 height 27
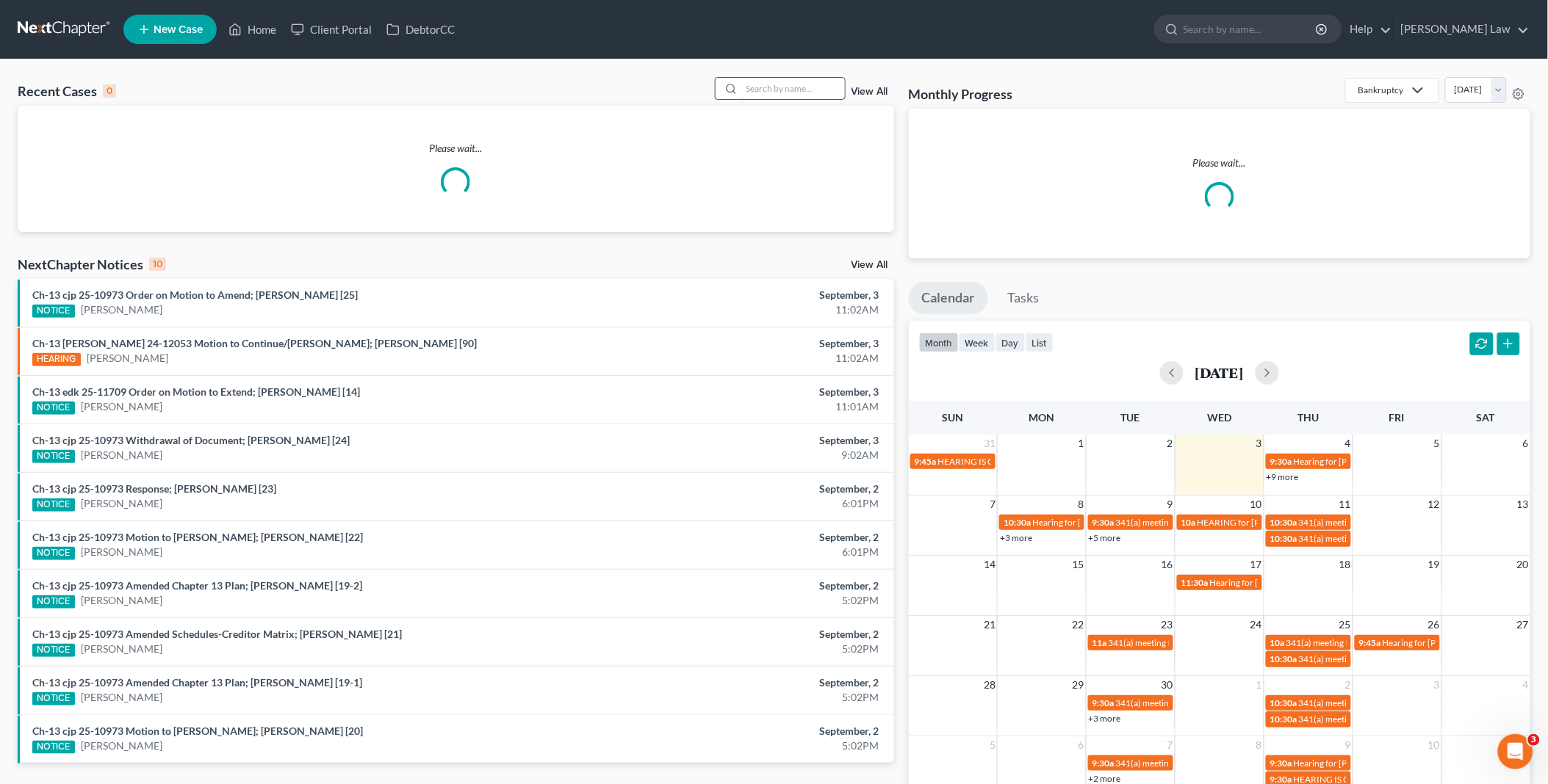
click at [781, 88] on input "search" at bounding box center [794, 88] width 103 height 21
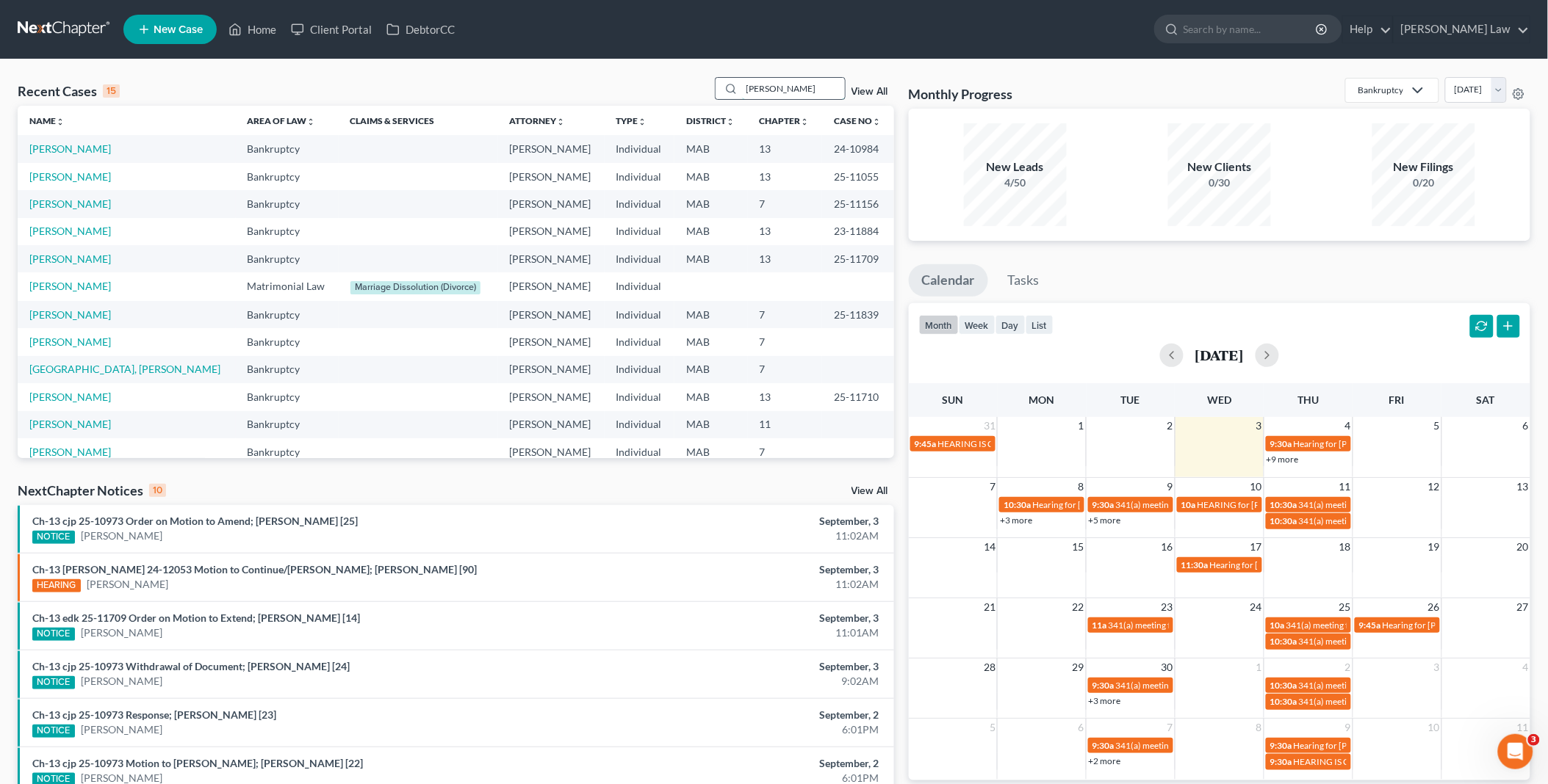
type input "[PERSON_NAME]"
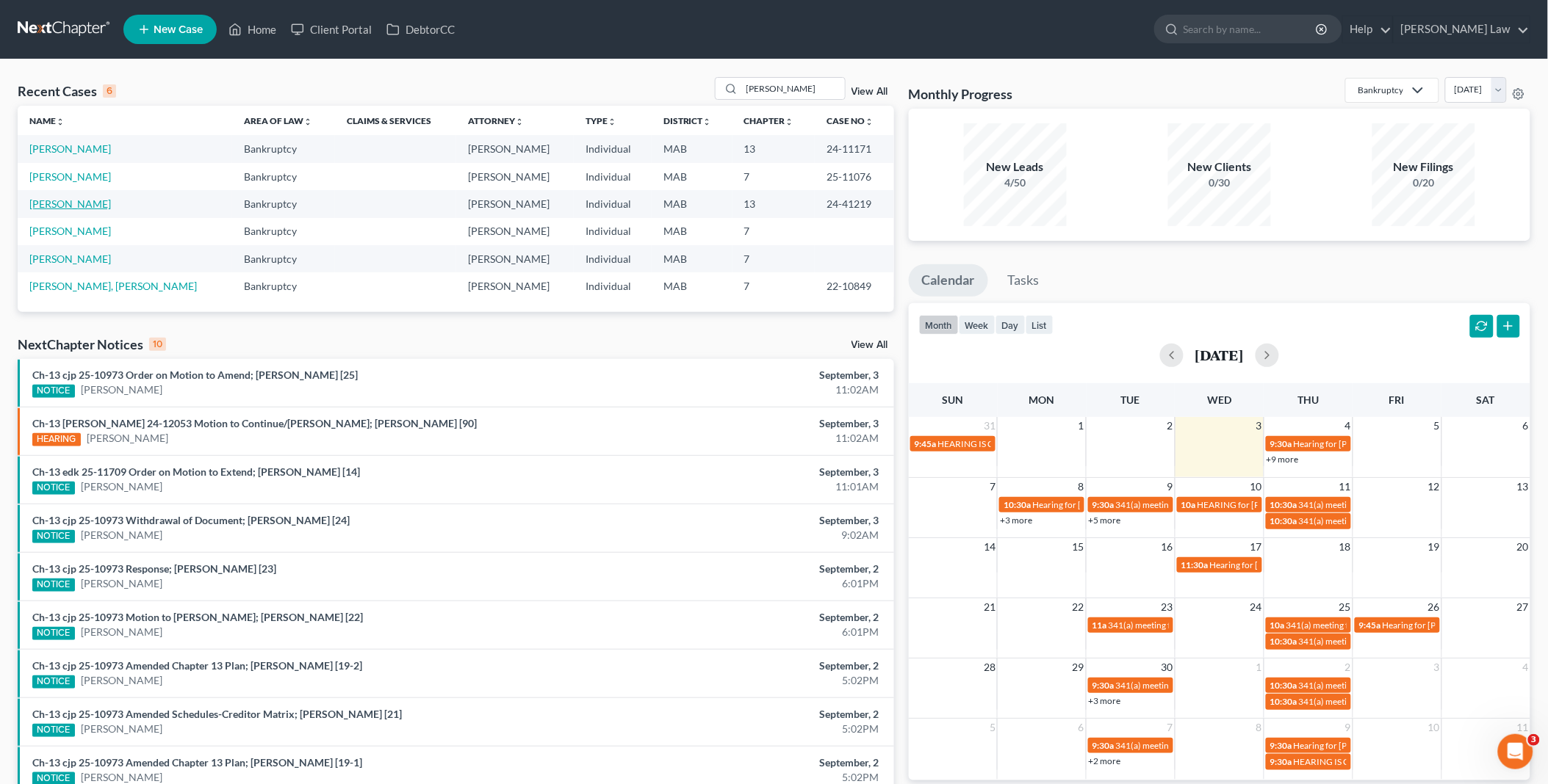
click at [42, 203] on link "[PERSON_NAME]" at bounding box center [70, 204] width 82 height 12
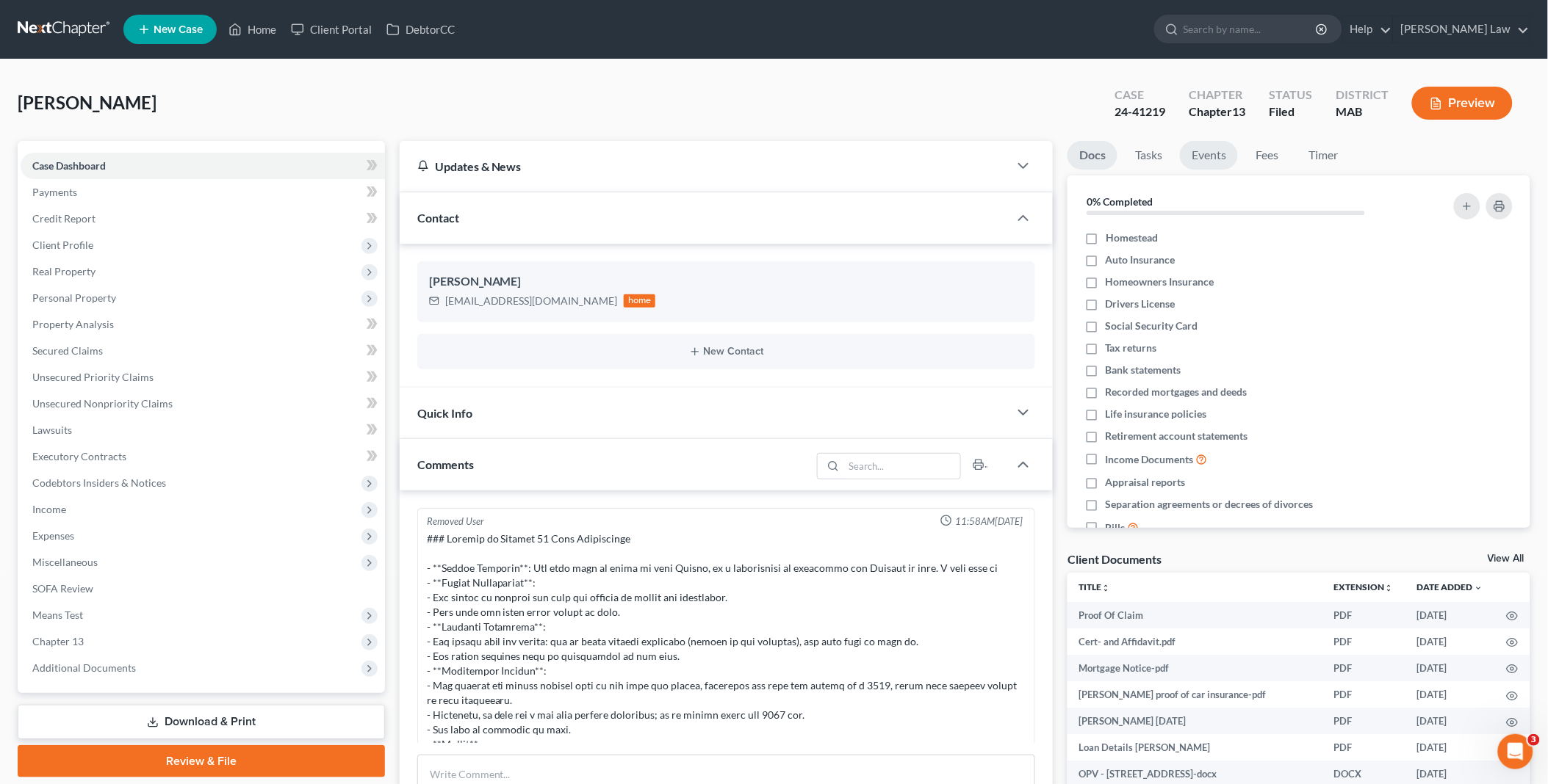
scroll to position [346, 0]
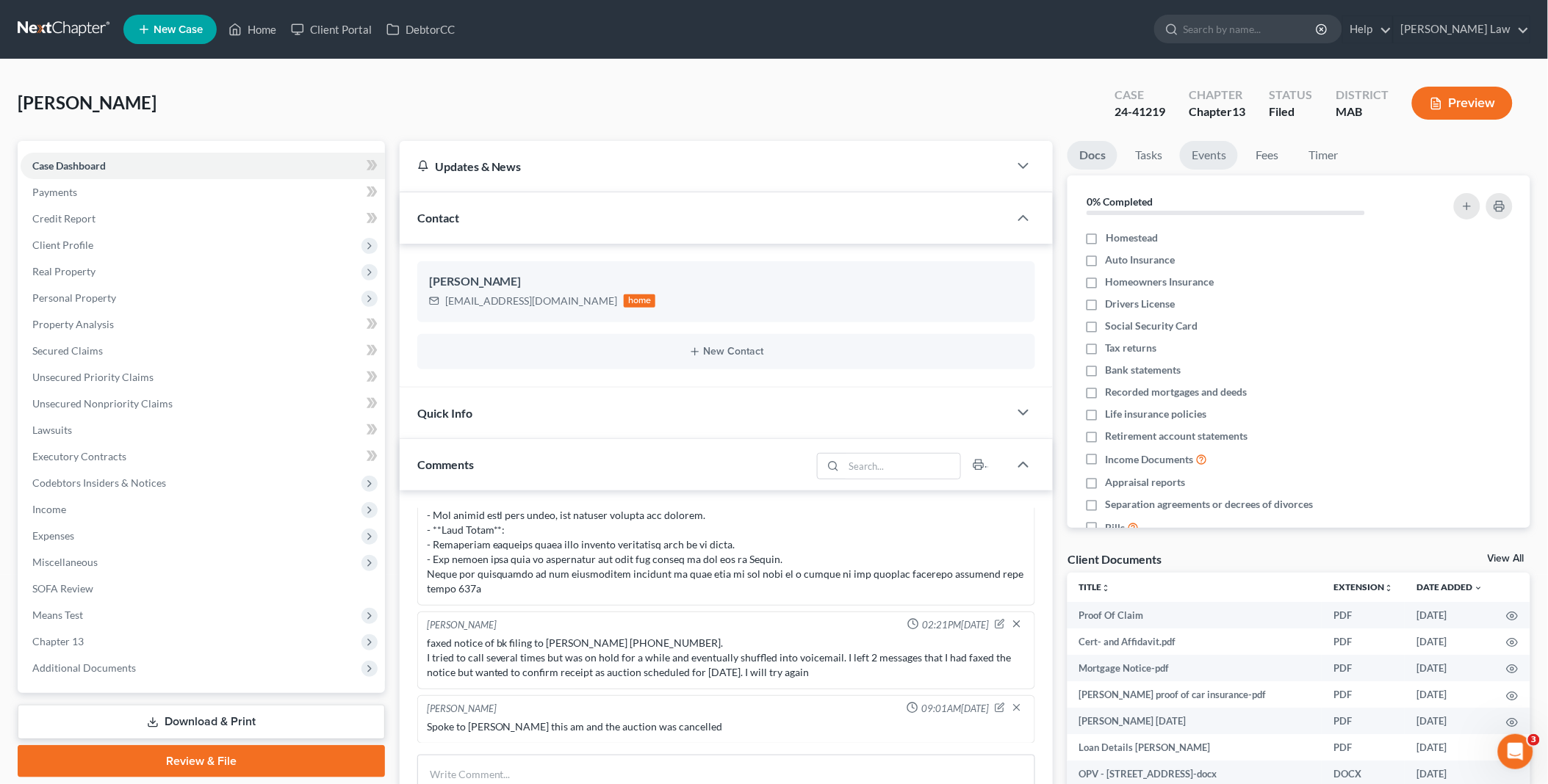
click at [1200, 153] on link "Events" at bounding box center [1209, 155] width 58 height 29
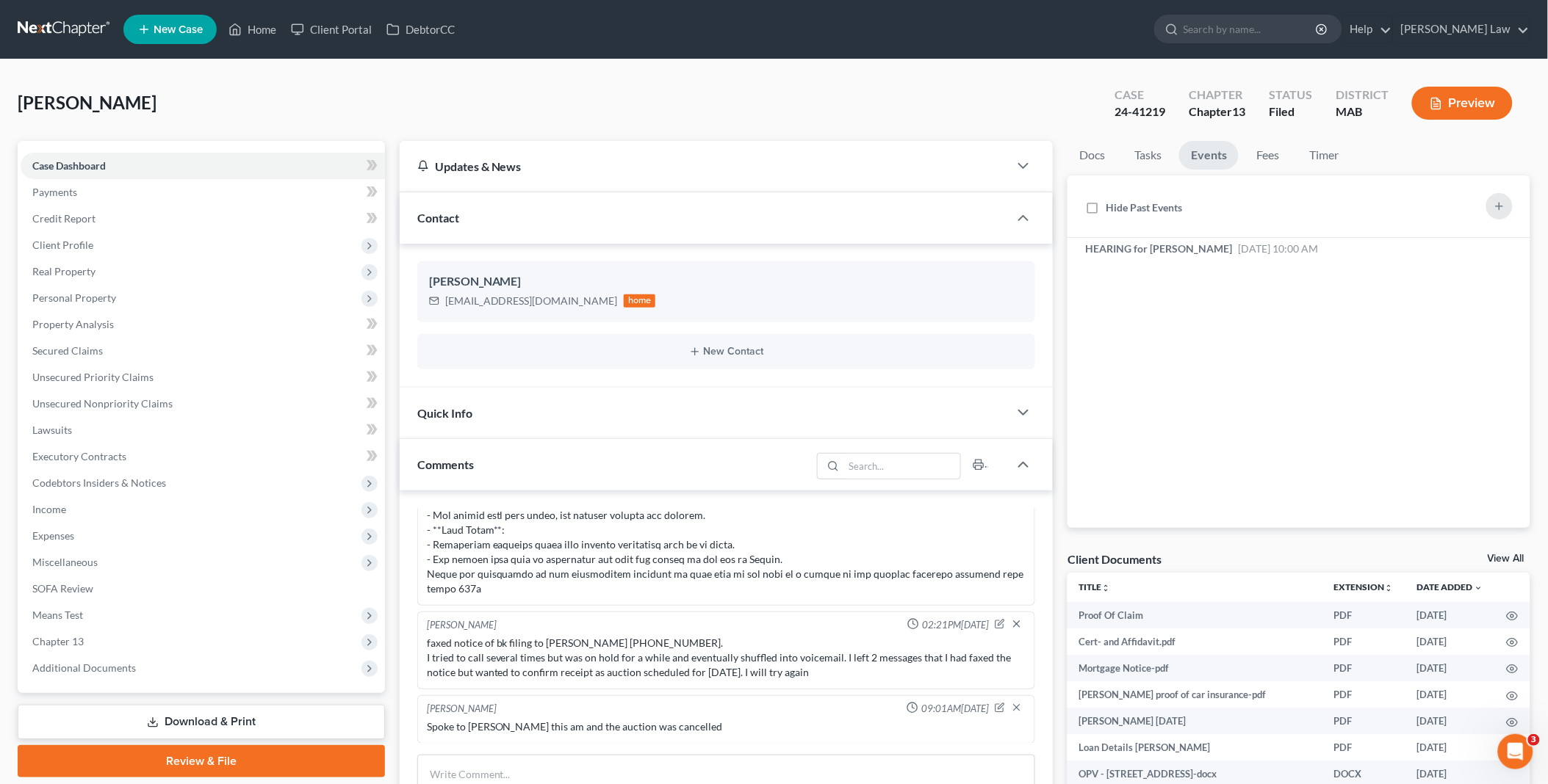
click at [1516, 556] on link "View All" at bounding box center [1506, 559] width 37 height 10
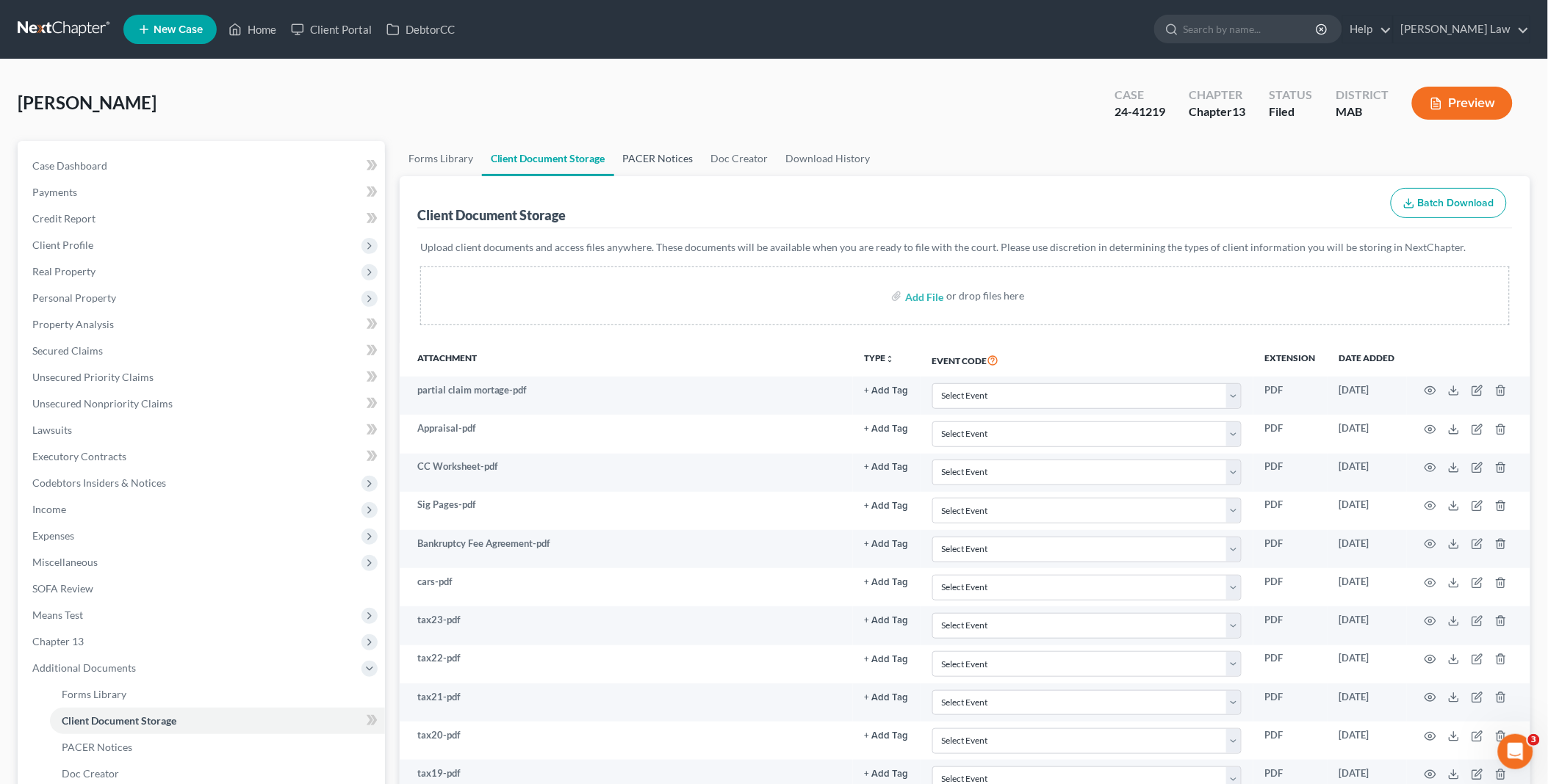
click at [654, 154] on link "PACER Notices" at bounding box center [658, 158] width 89 height 35
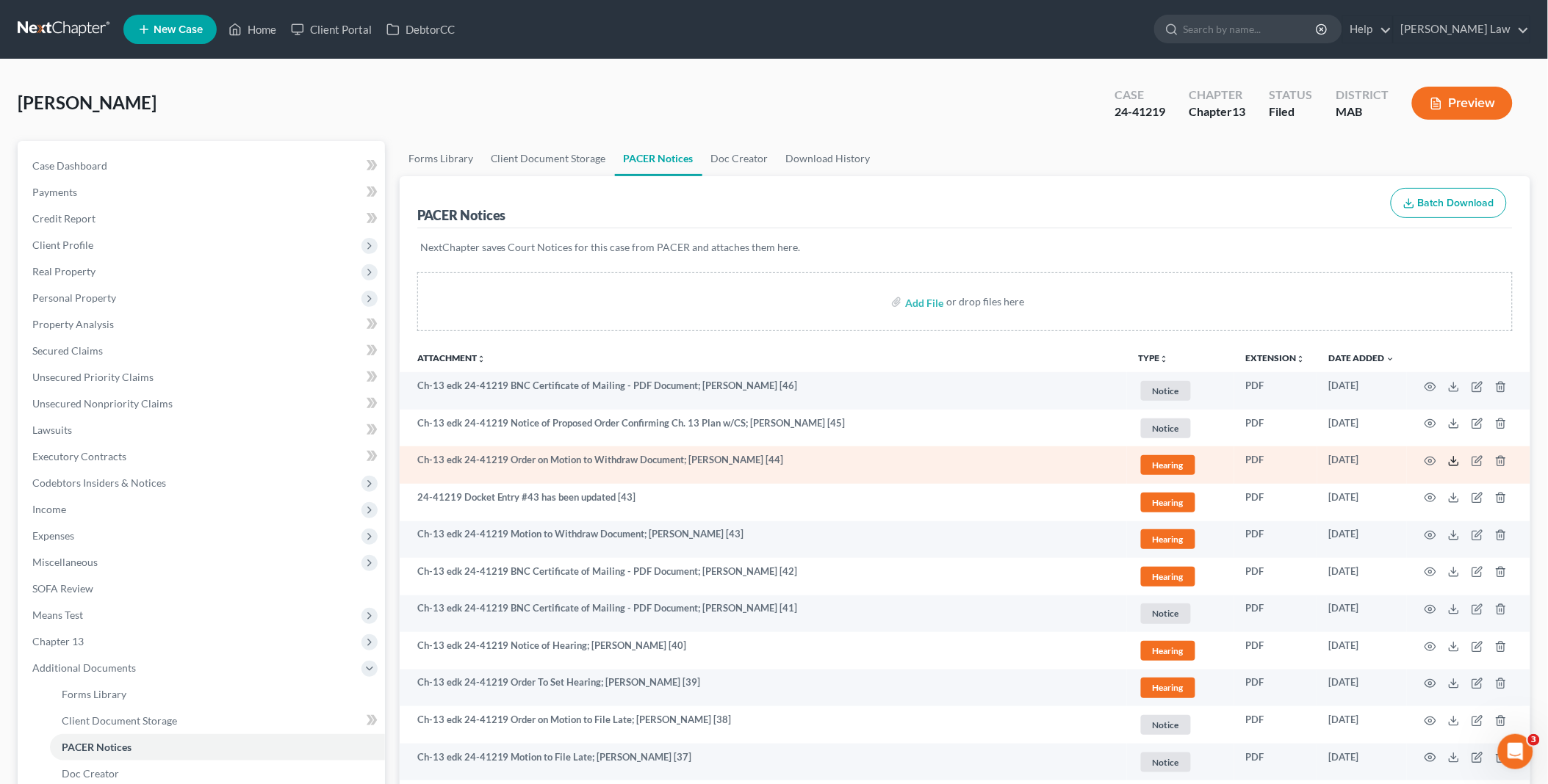
click at [1452, 457] on icon at bounding box center [1454, 461] width 11 height 11
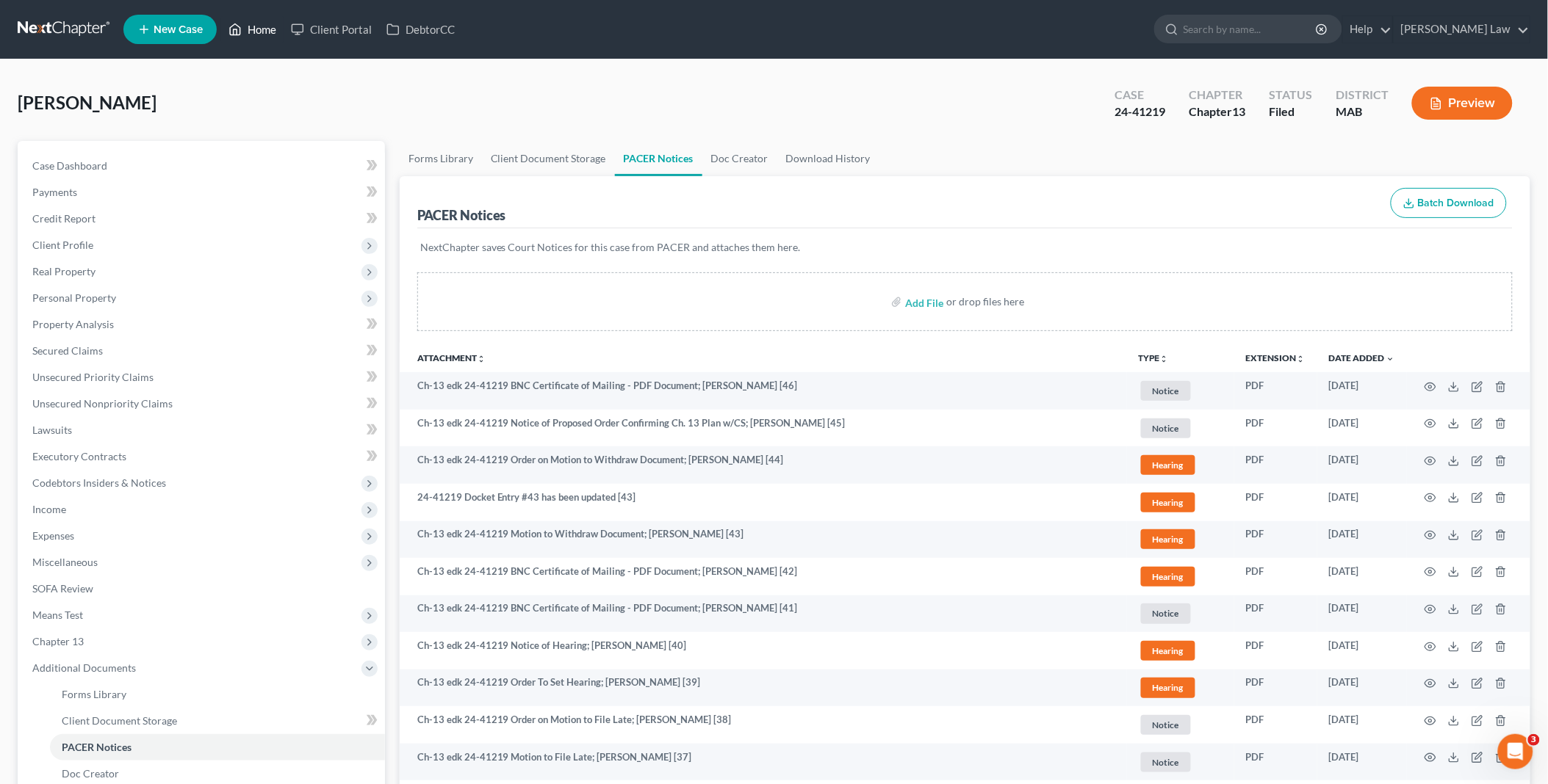
click at [256, 24] on link "Home" at bounding box center [252, 29] width 63 height 27
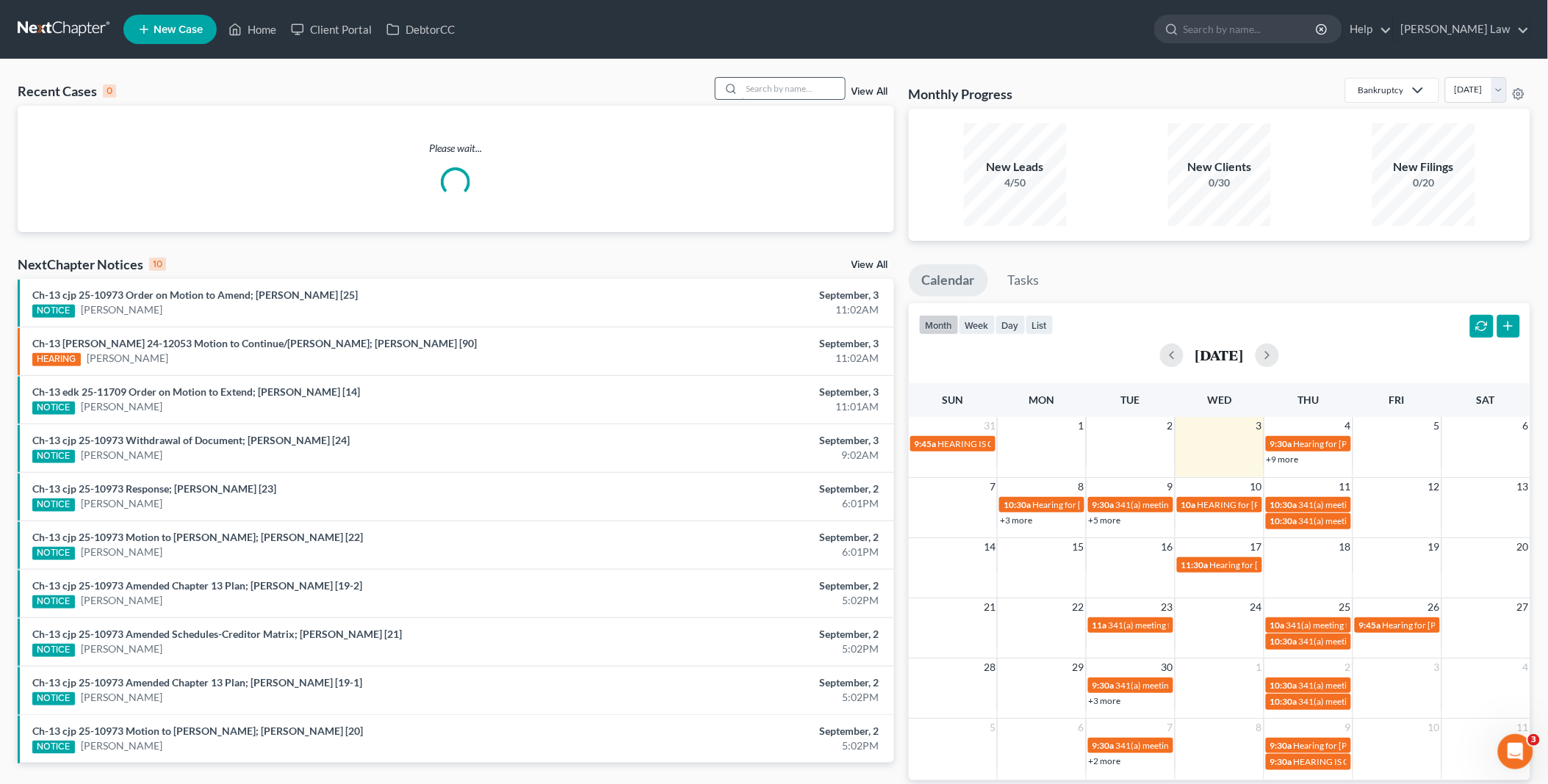
click at [808, 87] on input "search" at bounding box center [794, 88] width 103 height 21
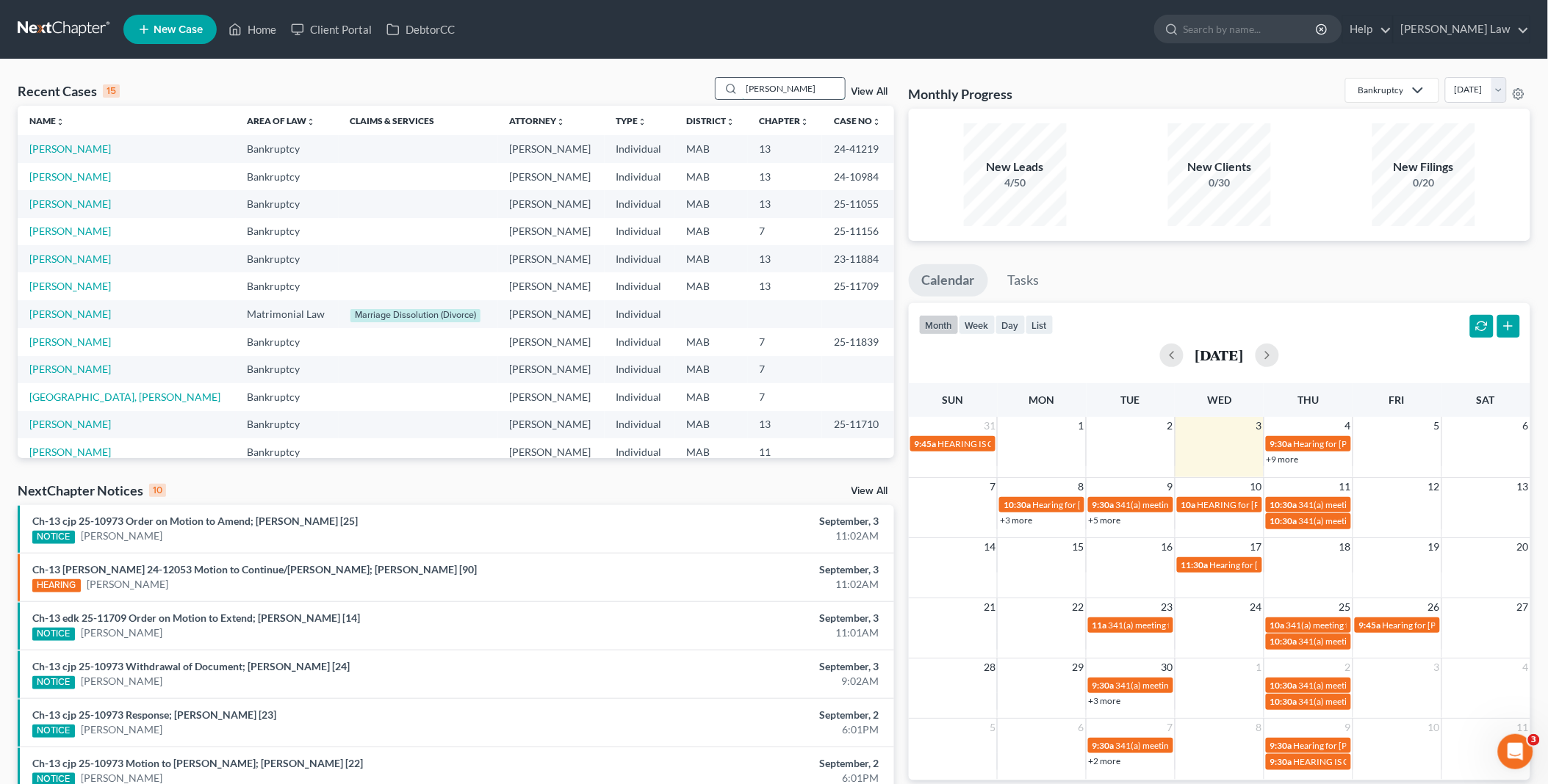
type input "[PERSON_NAME]"
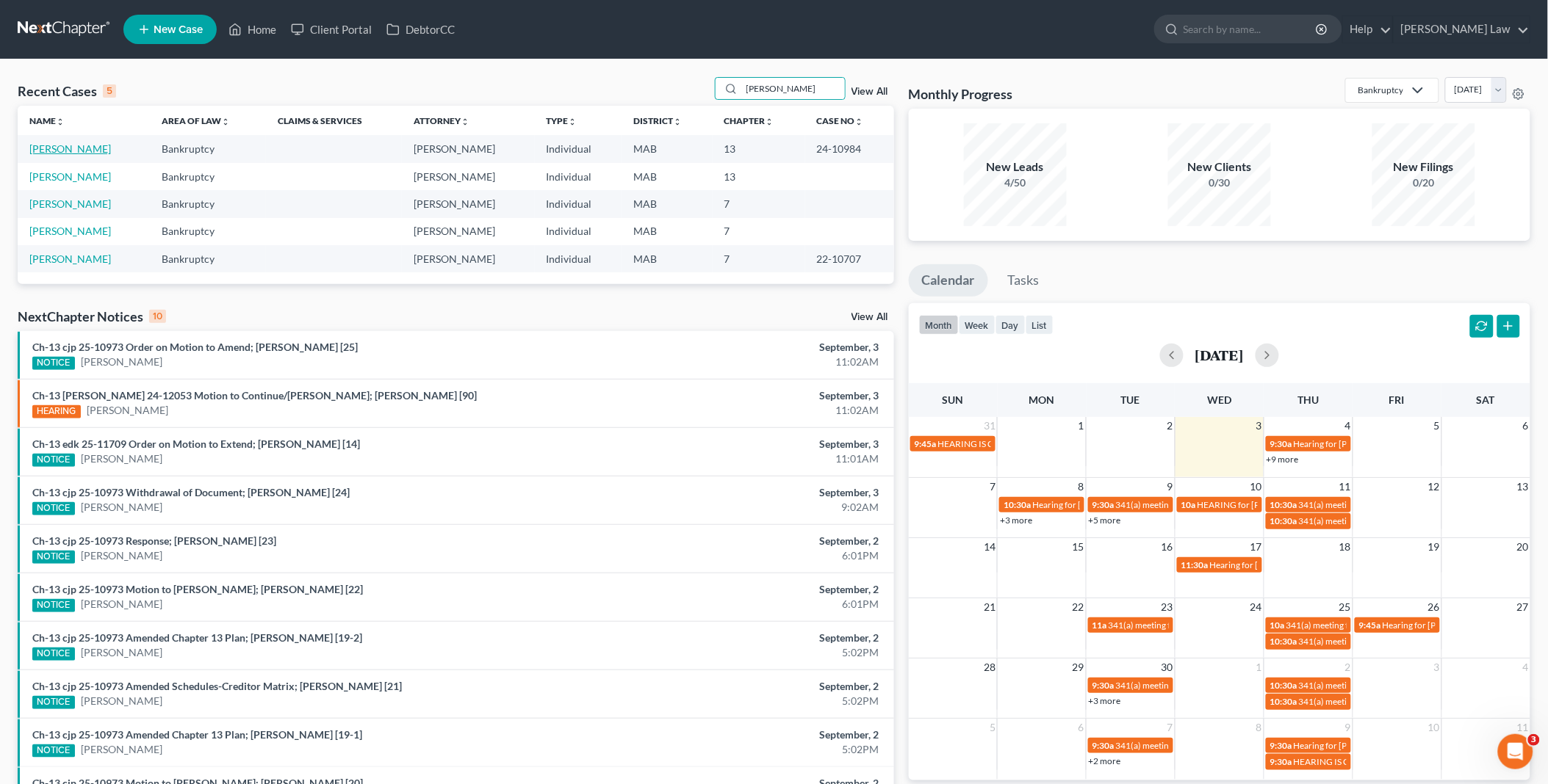
click at [42, 149] on link "[PERSON_NAME]" at bounding box center [70, 148] width 82 height 12
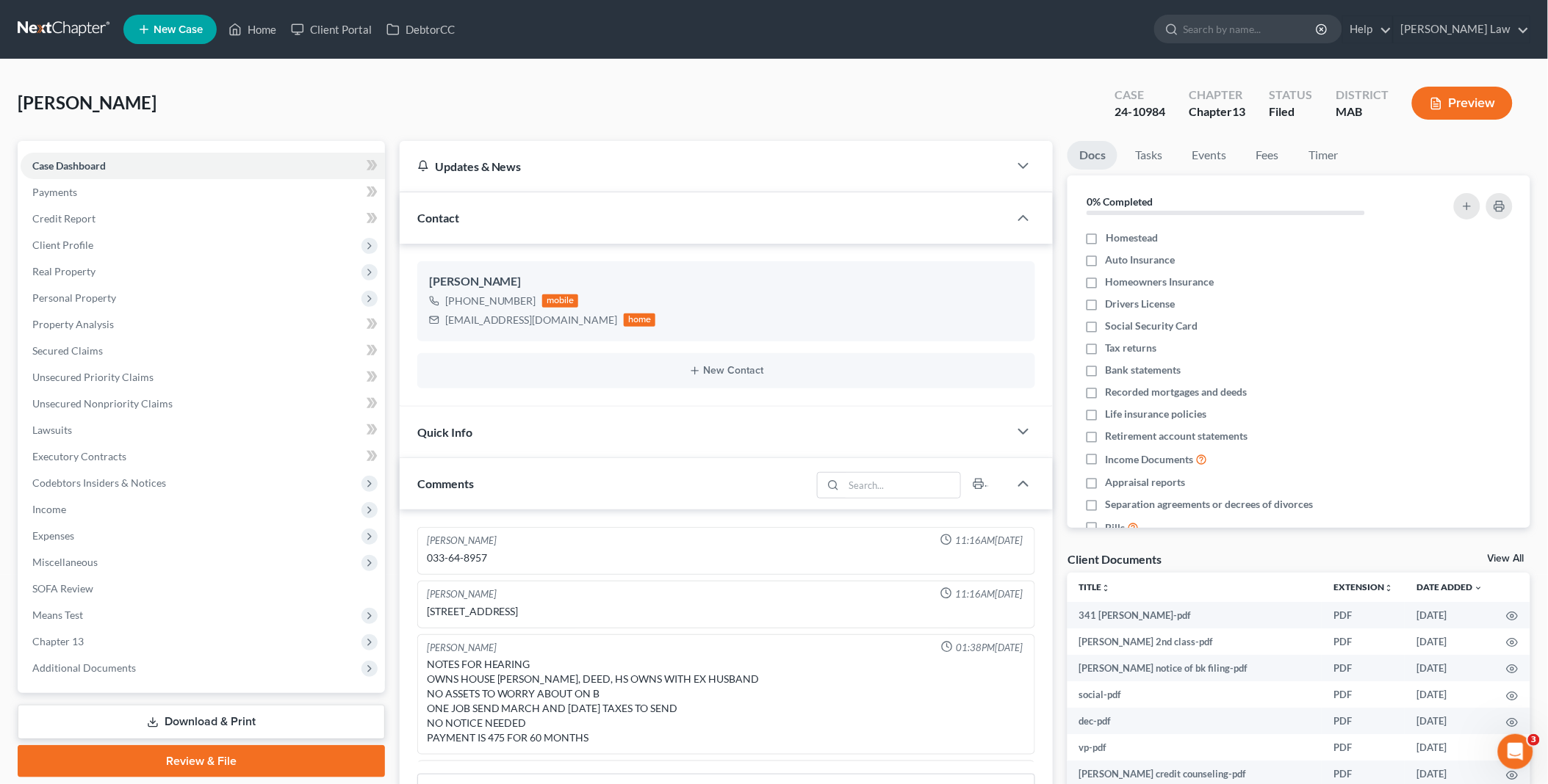
scroll to position [128, 0]
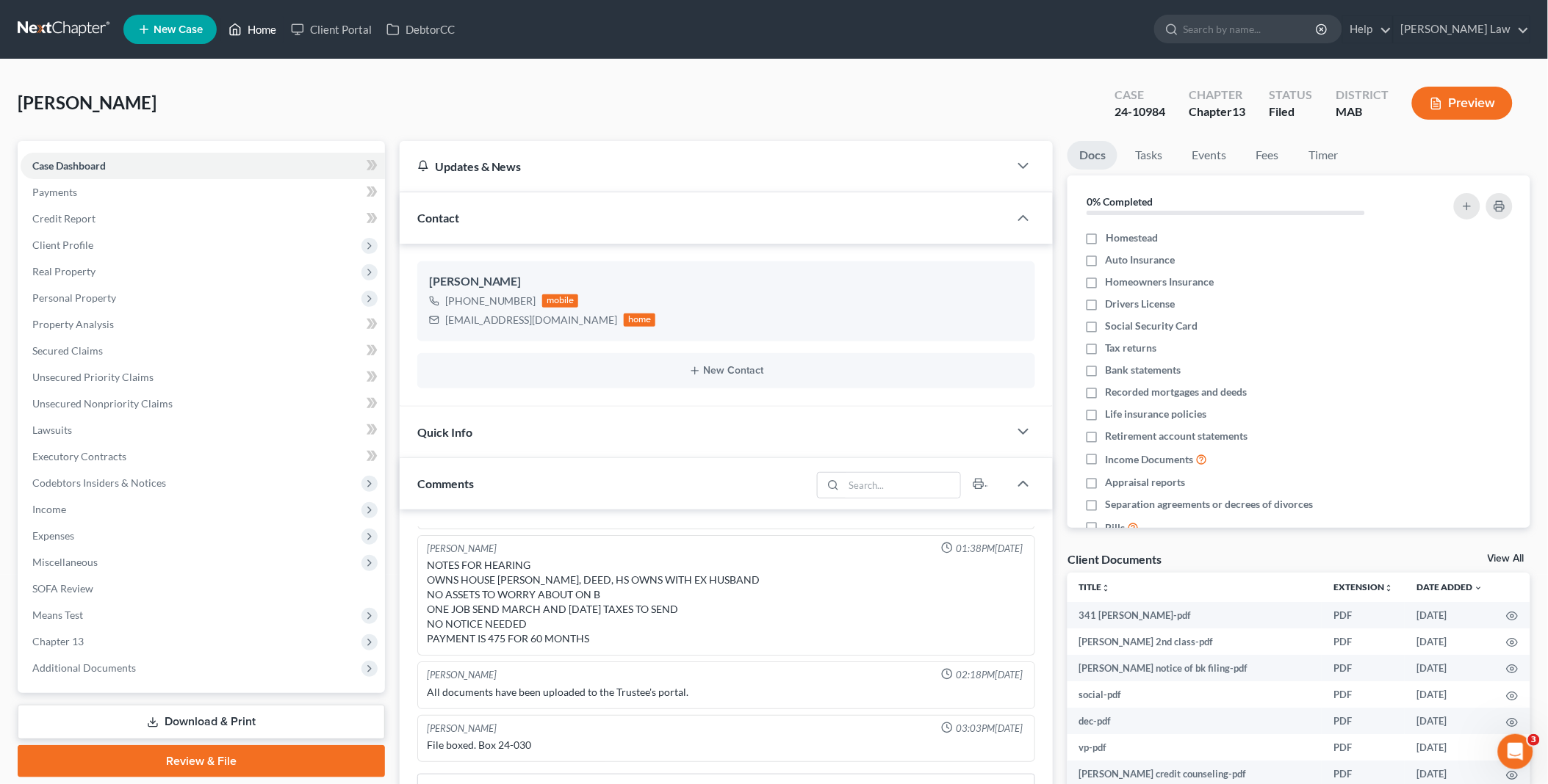
drag, startPoint x: 269, startPoint y: 26, endPoint x: 474, endPoint y: 130, distance: 229.9
click at [269, 26] on link "Home" at bounding box center [252, 29] width 63 height 27
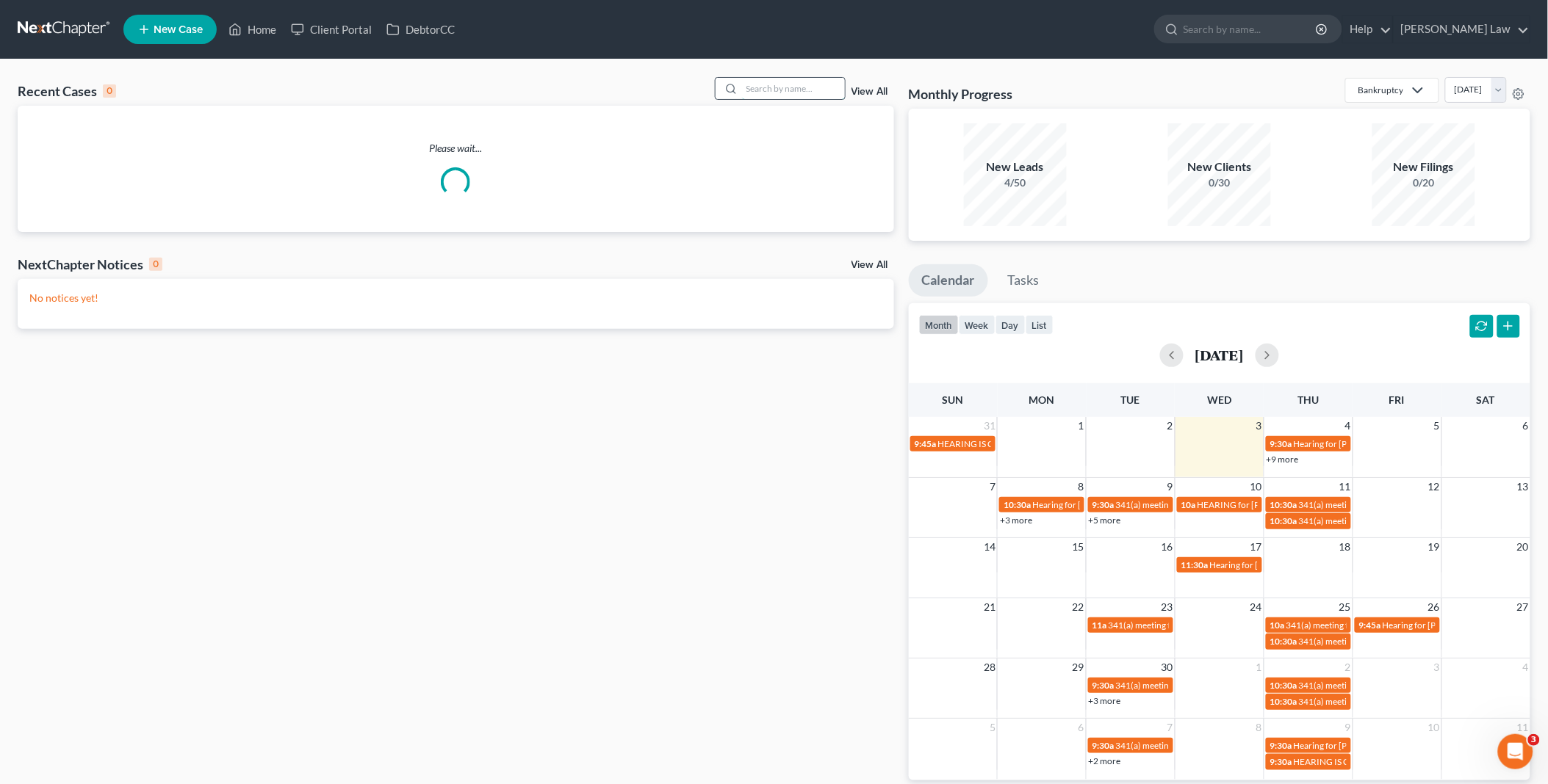
click at [786, 87] on input "search" at bounding box center [794, 88] width 103 height 21
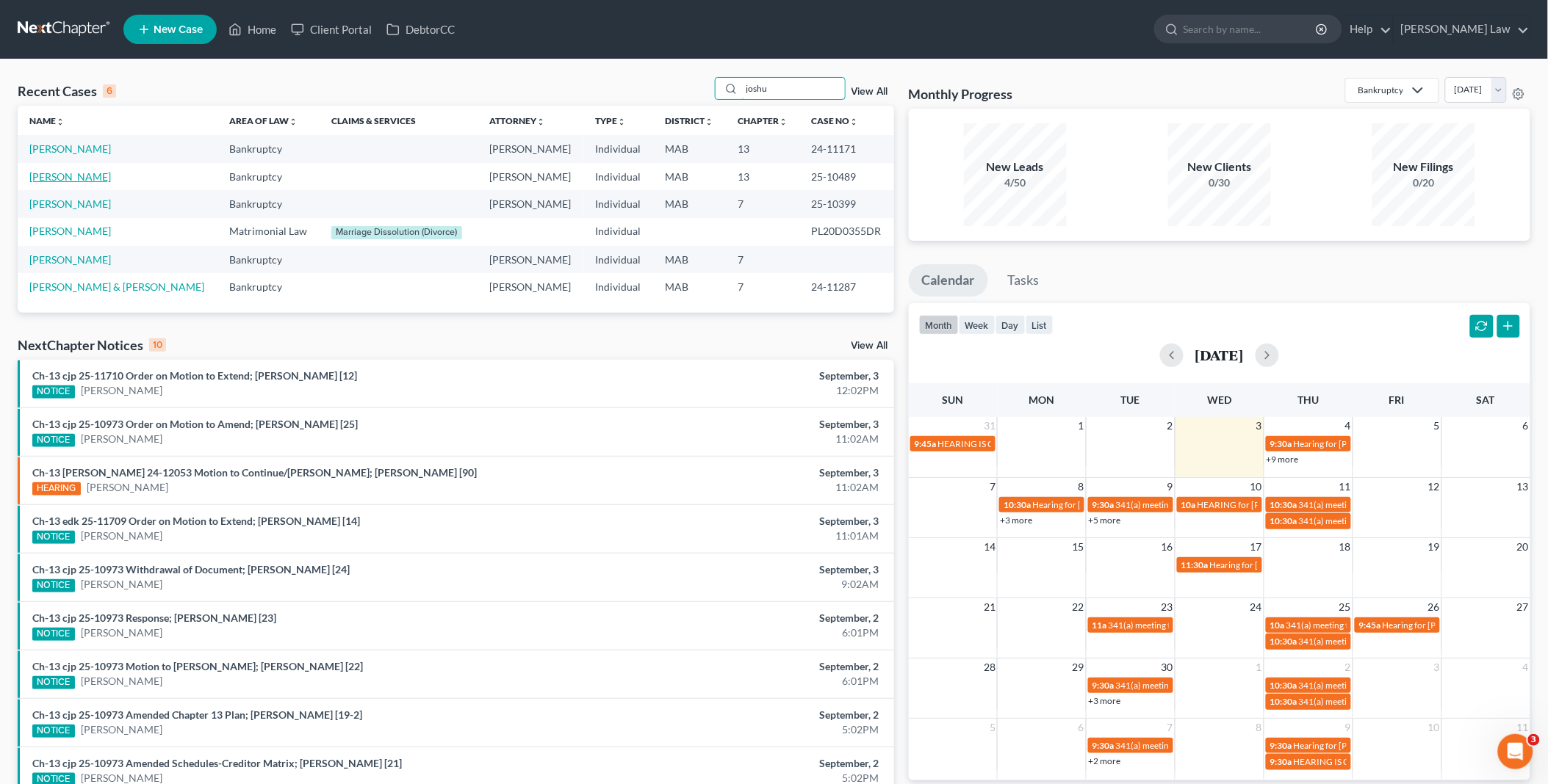
type input "joshu"
click at [48, 176] on link "[PERSON_NAME]" at bounding box center [70, 176] width 82 height 12
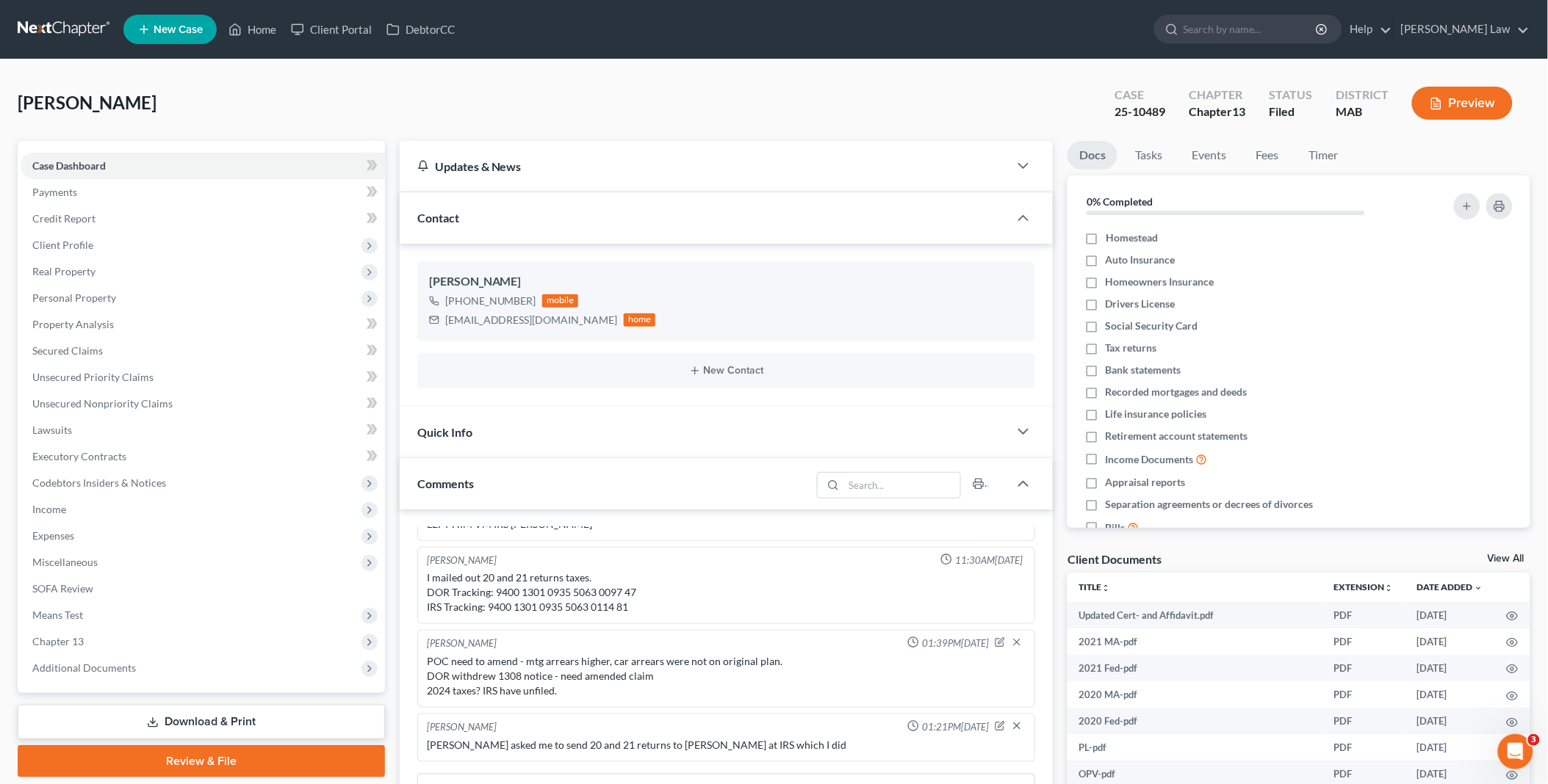
scroll to position [163, 0]
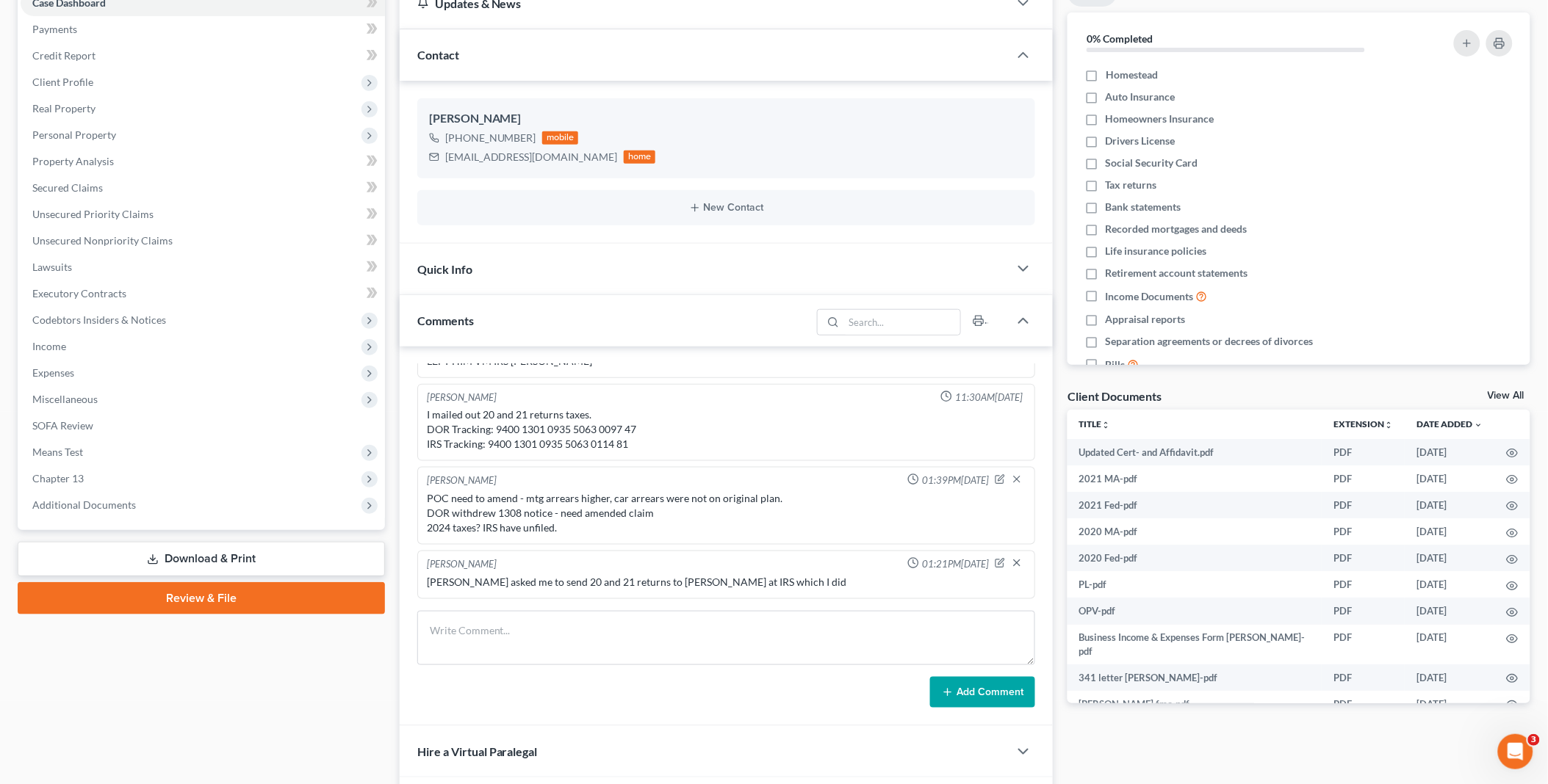
click at [1505, 394] on link "View All" at bounding box center [1506, 396] width 37 height 10
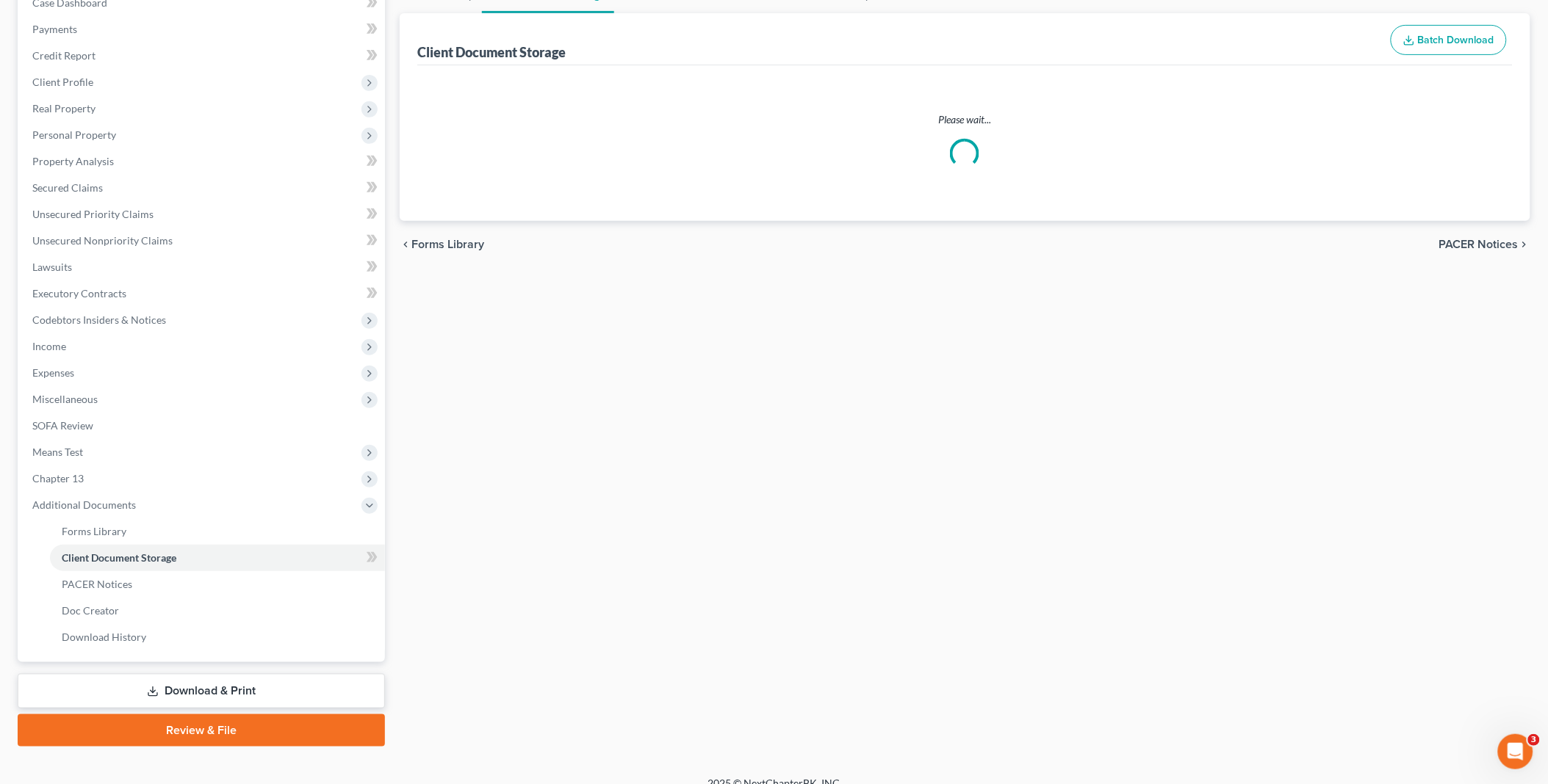
scroll to position [115, 0]
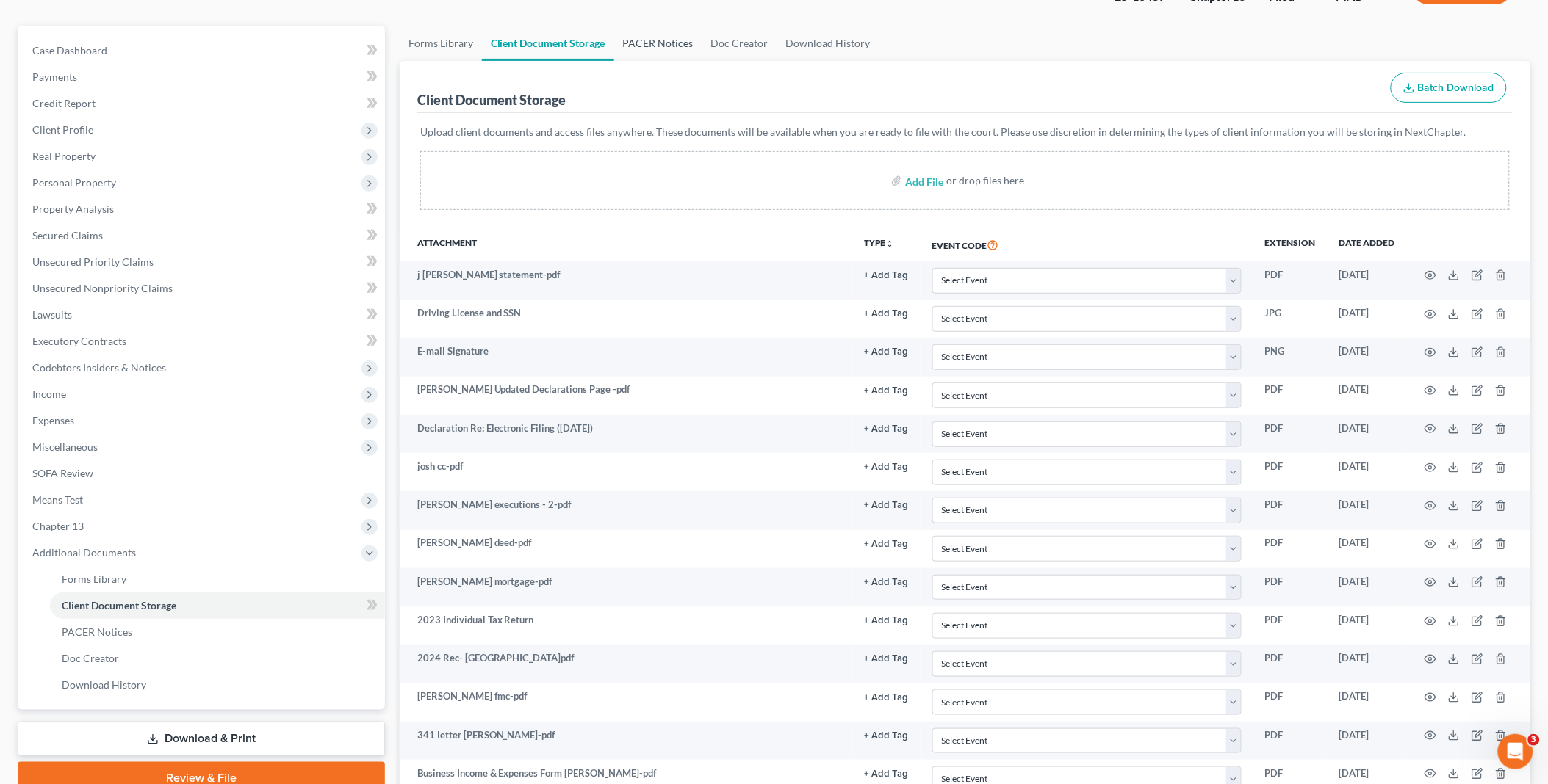
click at [648, 40] on link "PACER Notices" at bounding box center [658, 43] width 89 height 35
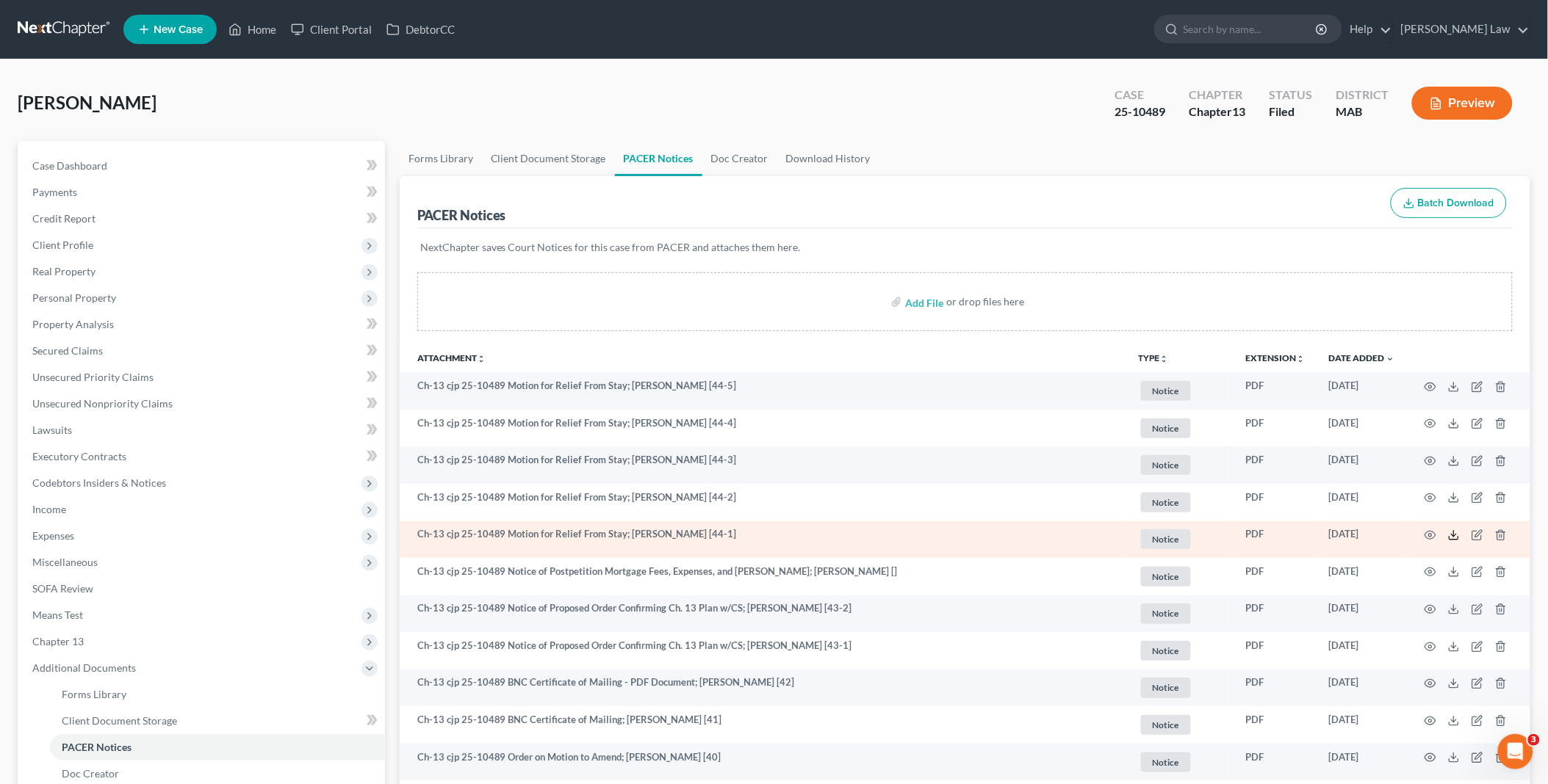
click at [1452, 537] on icon at bounding box center [1454, 536] width 11 height 11
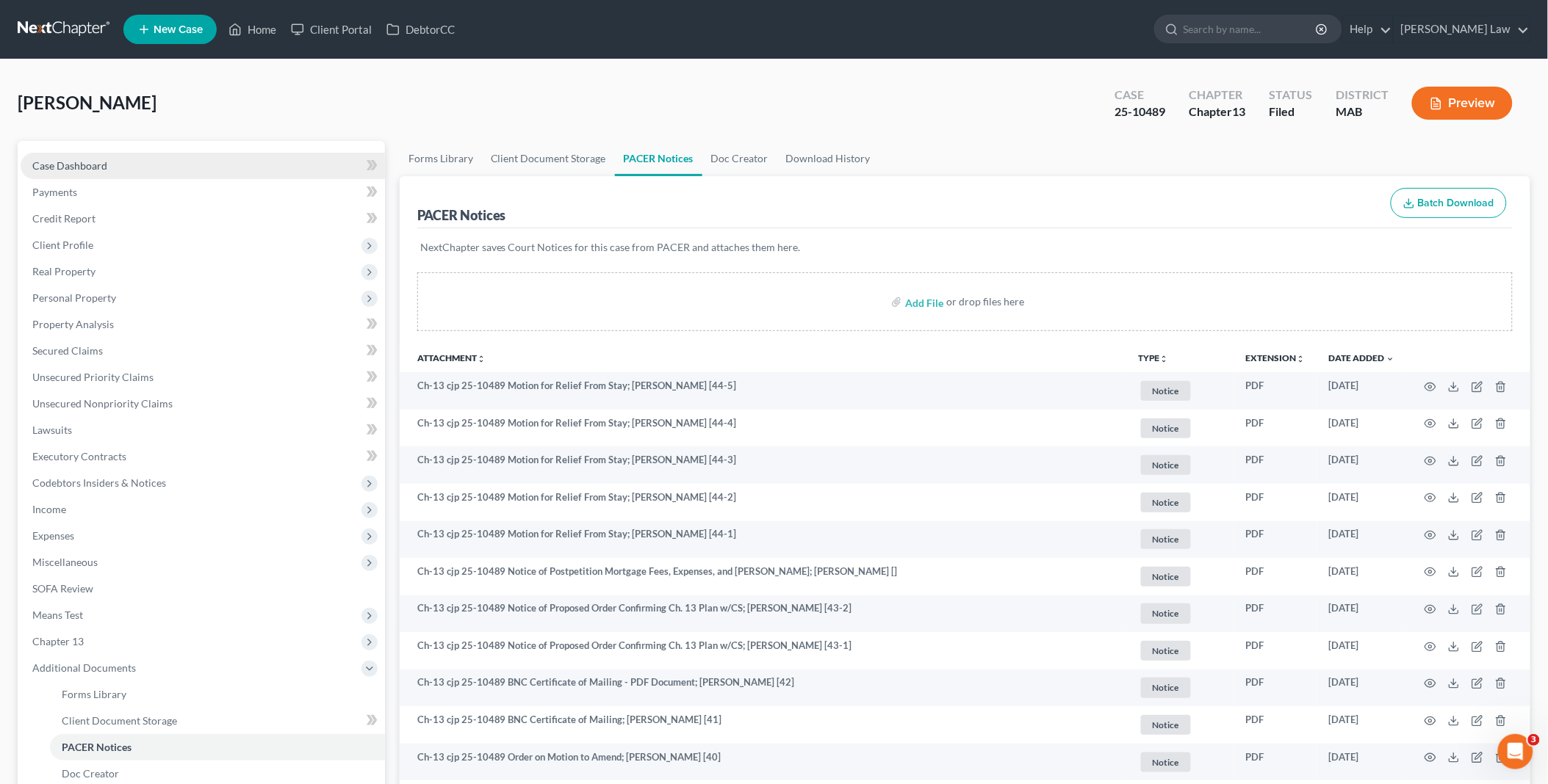
click at [89, 167] on span "Case Dashboard" at bounding box center [69, 165] width 75 height 12
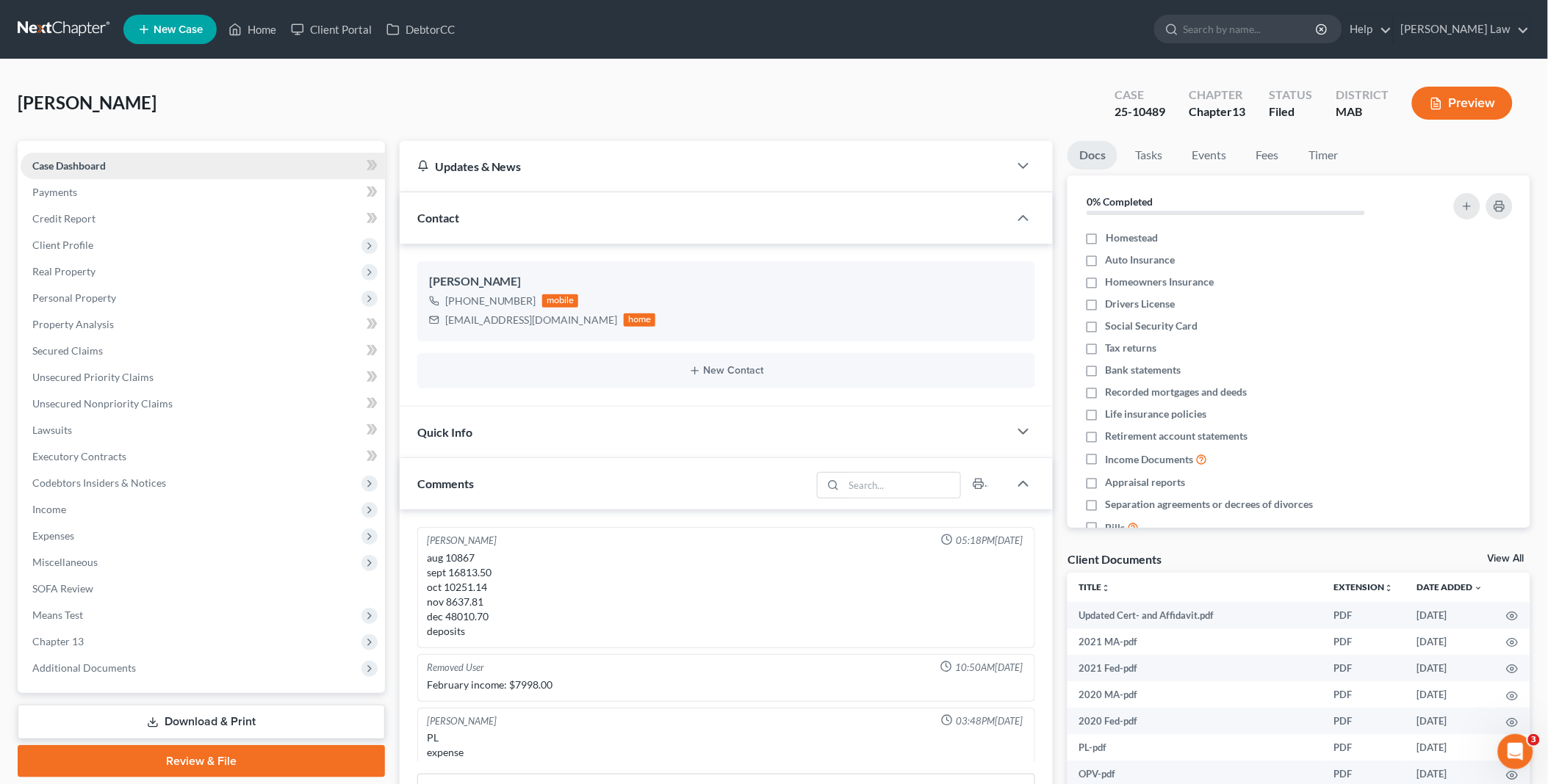
scroll to position [676, 0]
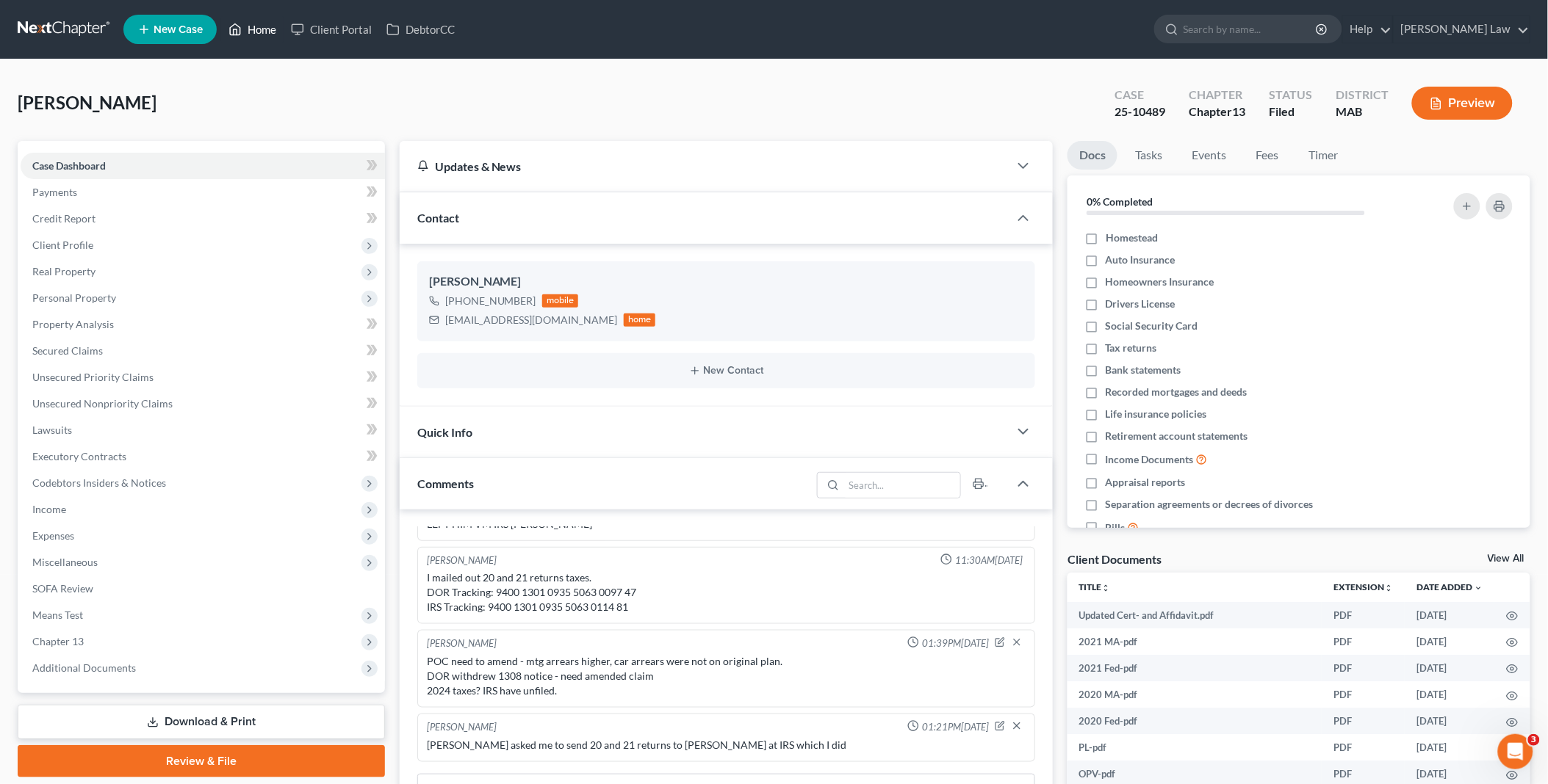
click at [260, 23] on link "Home" at bounding box center [252, 29] width 63 height 27
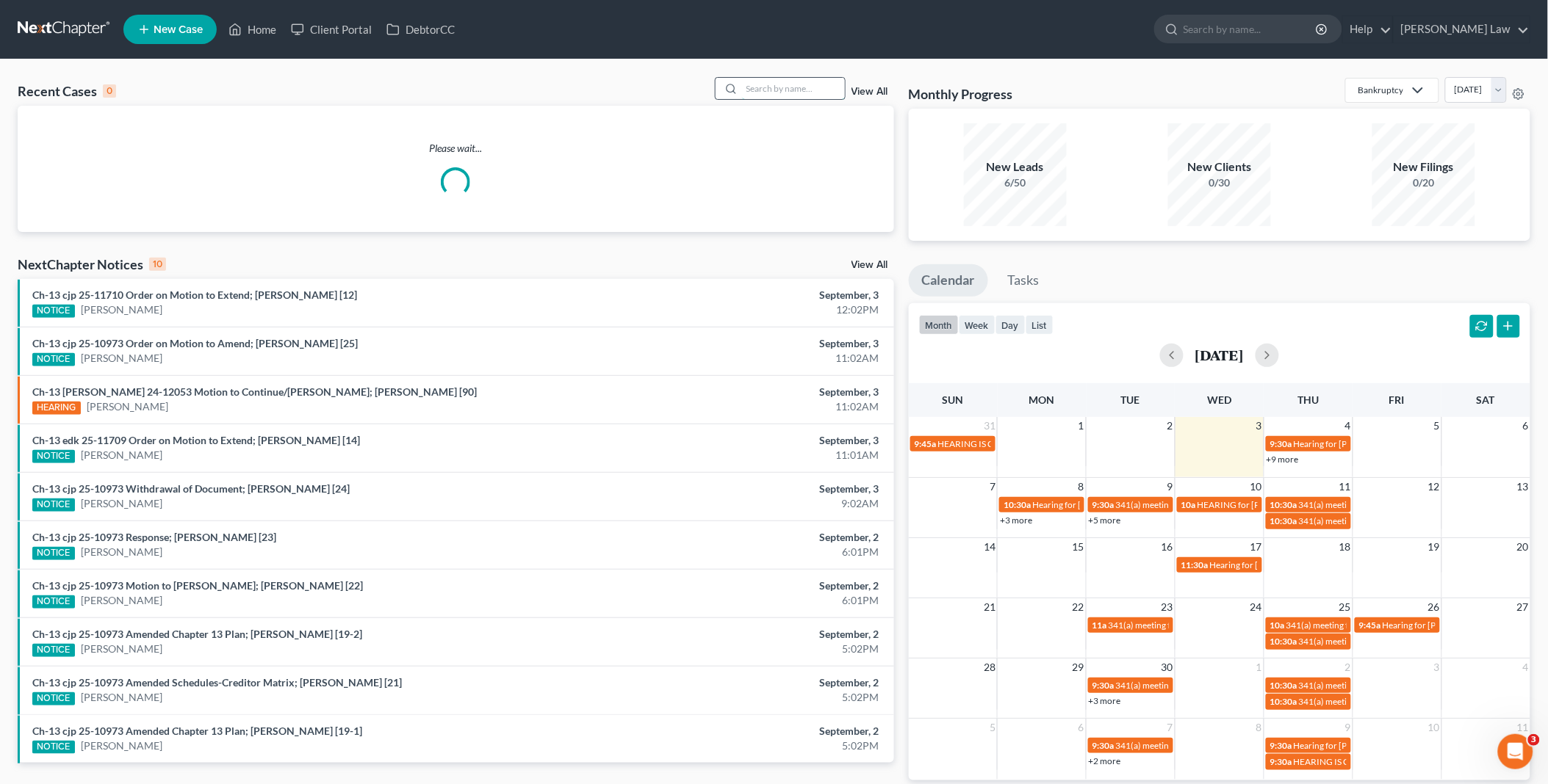
click at [794, 85] on input "search" at bounding box center [794, 88] width 103 height 21
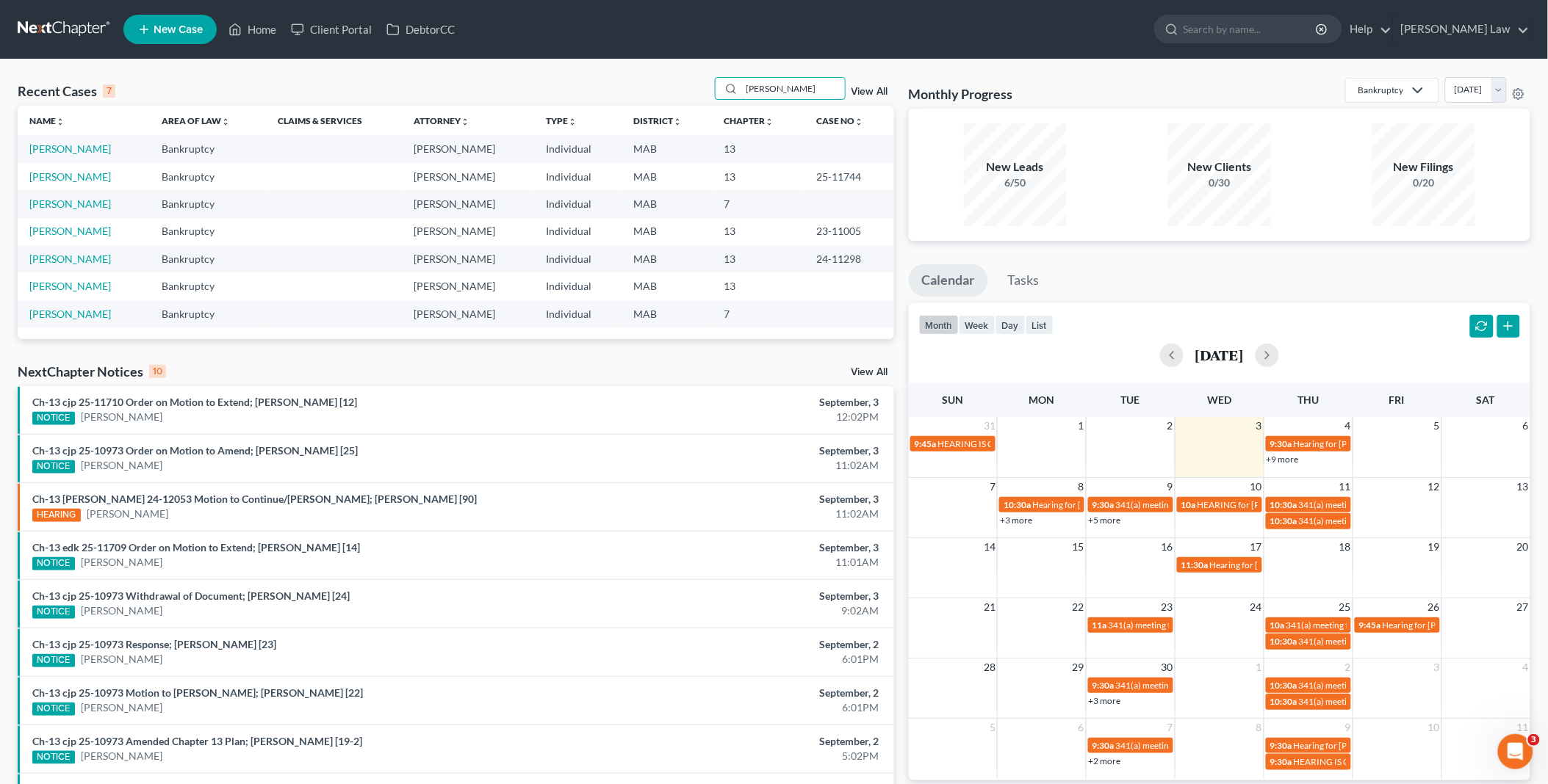
drag, startPoint x: 769, startPoint y: 88, endPoint x: 658, endPoint y: 67, distance: 113.0
click at [658, 67] on div "Recent Cases 7 [PERSON_NAME] View All Name unfold_more expand_more expand_less …" at bounding box center [774, 485] width 1548 height 852
type input "[PERSON_NAME]"
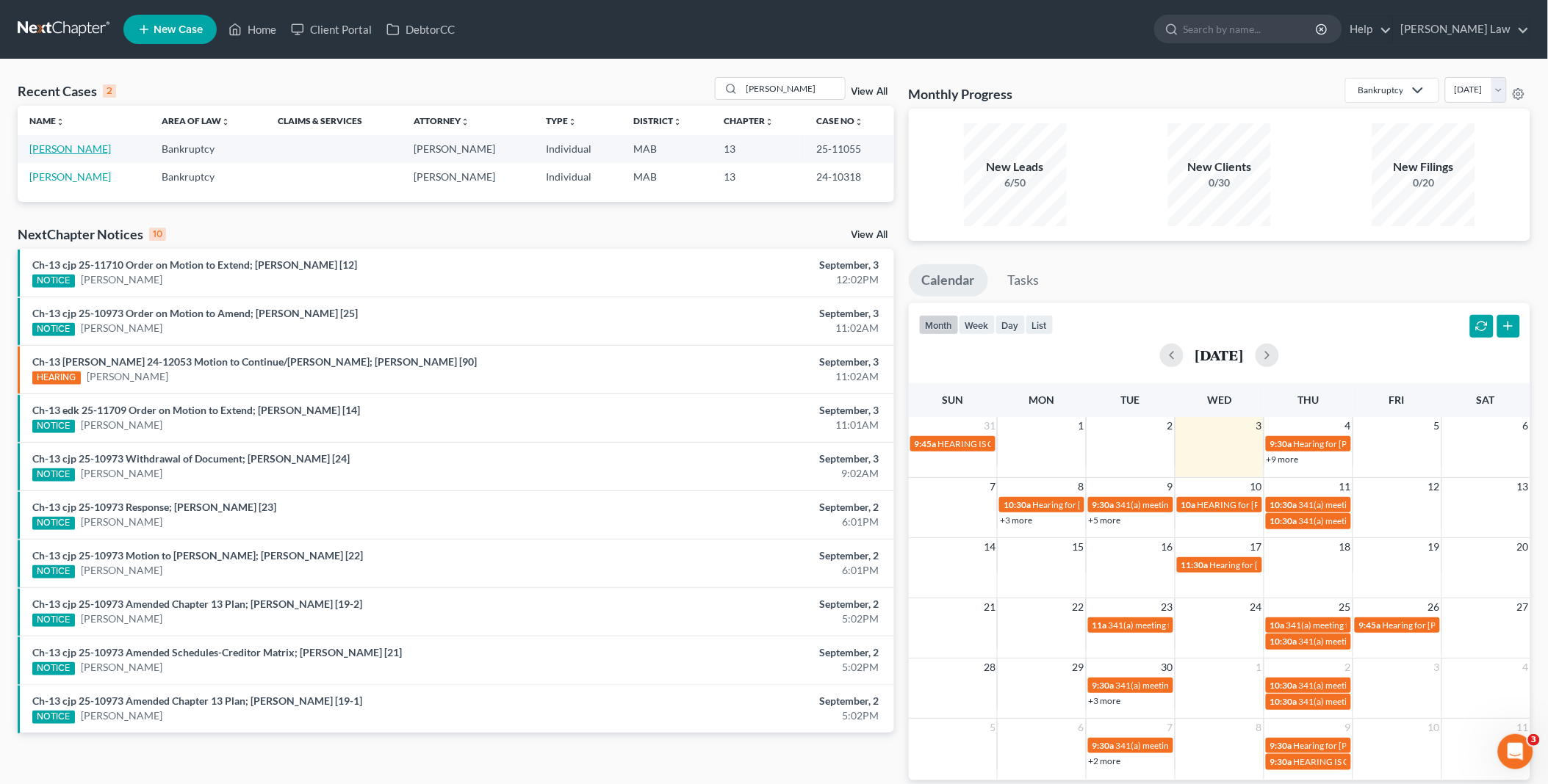
click at [63, 149] on link "[PERSON_NAME]" at bounding box center [70, 148] width 82 height 12
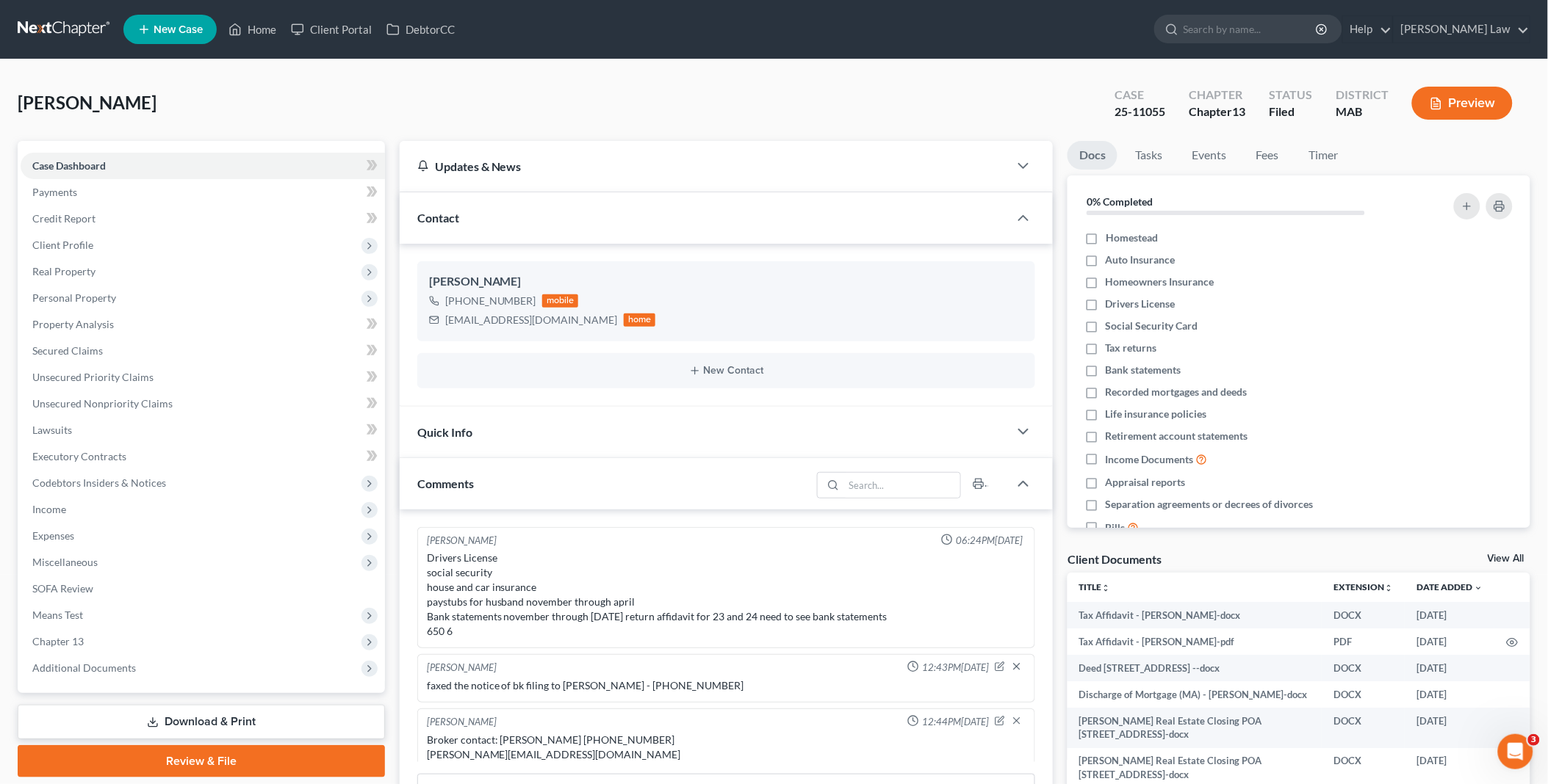
scroll to position [337, 0]
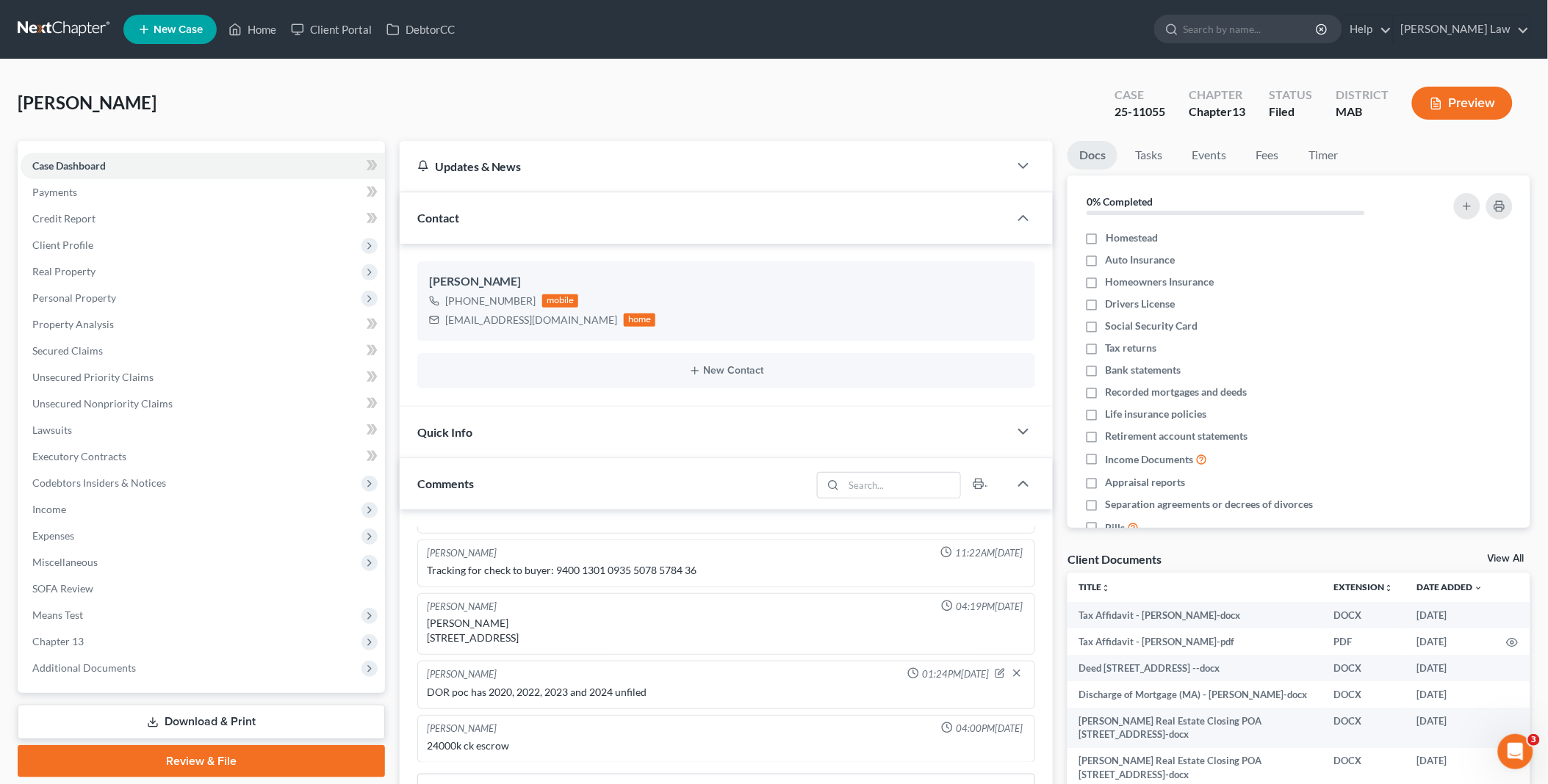
click at [1508, 554] on link "View All" at bounding box center [1506, 559] width 37 height 10
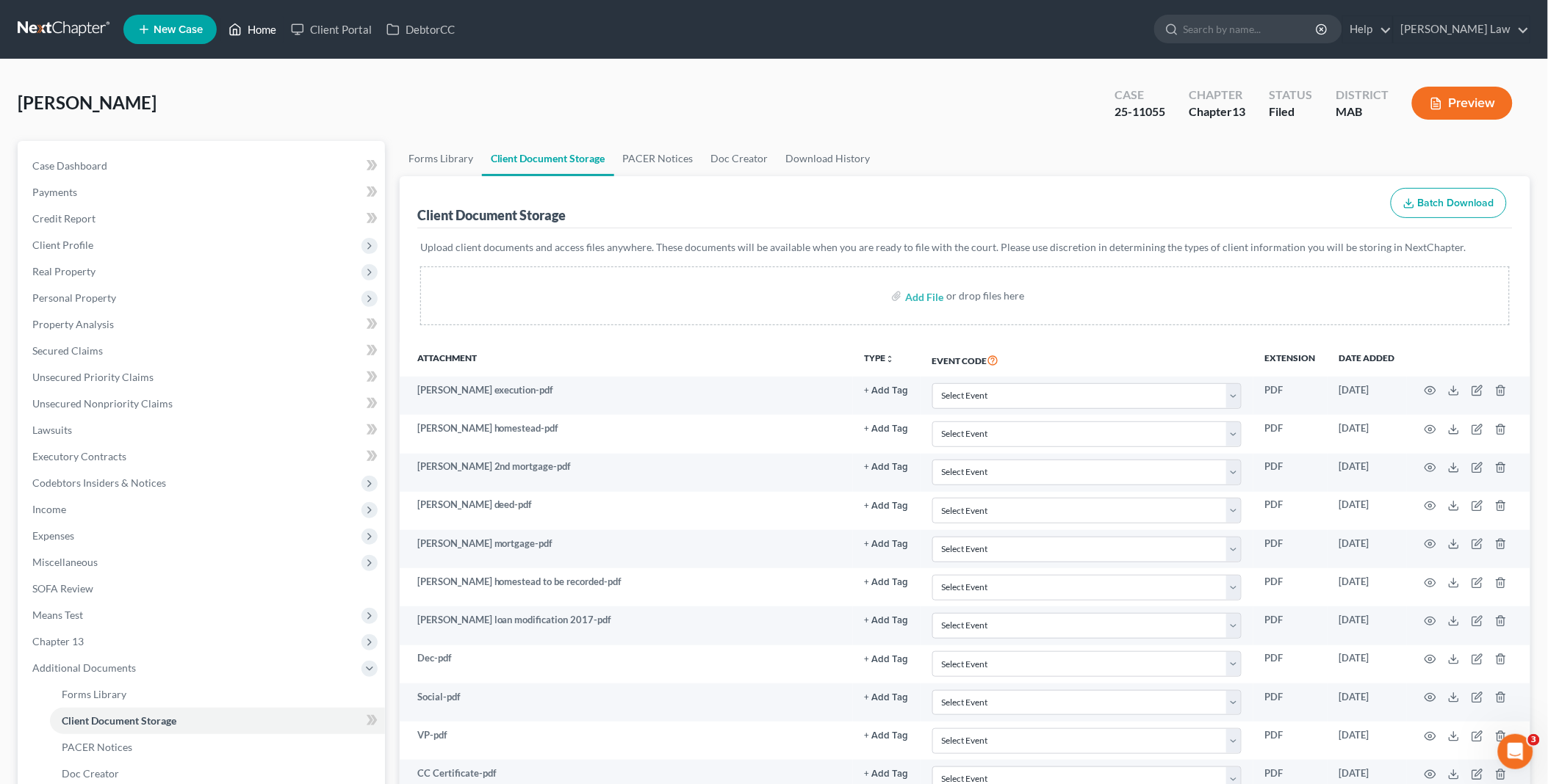
click at [261, 29] on link "Home" at bounding box center [252, 29] width 63 height 27
